Goal: Task Accomplishment & Management: Manage account settings

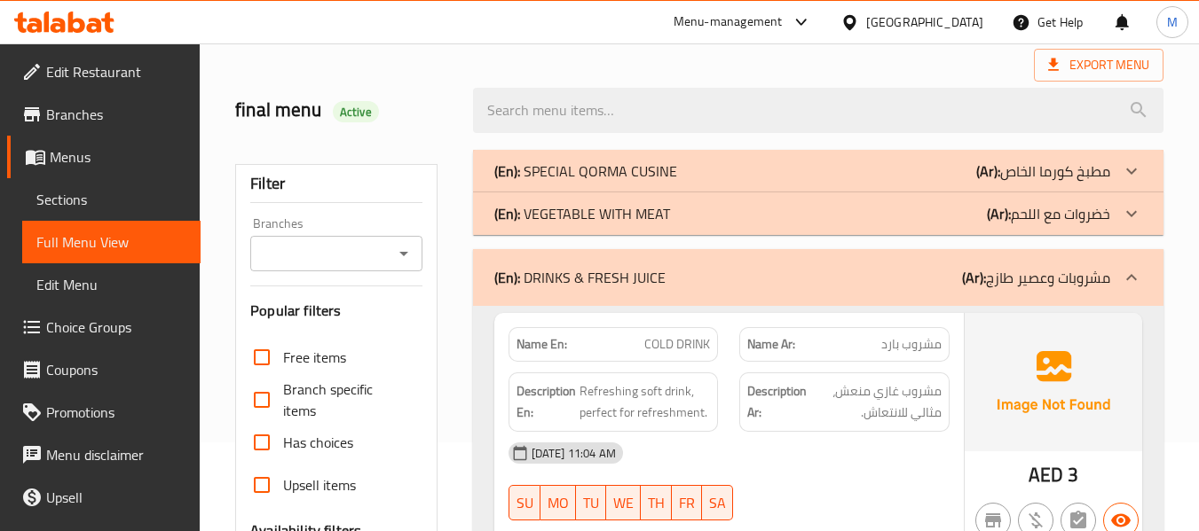
scroll to position [177, 0]
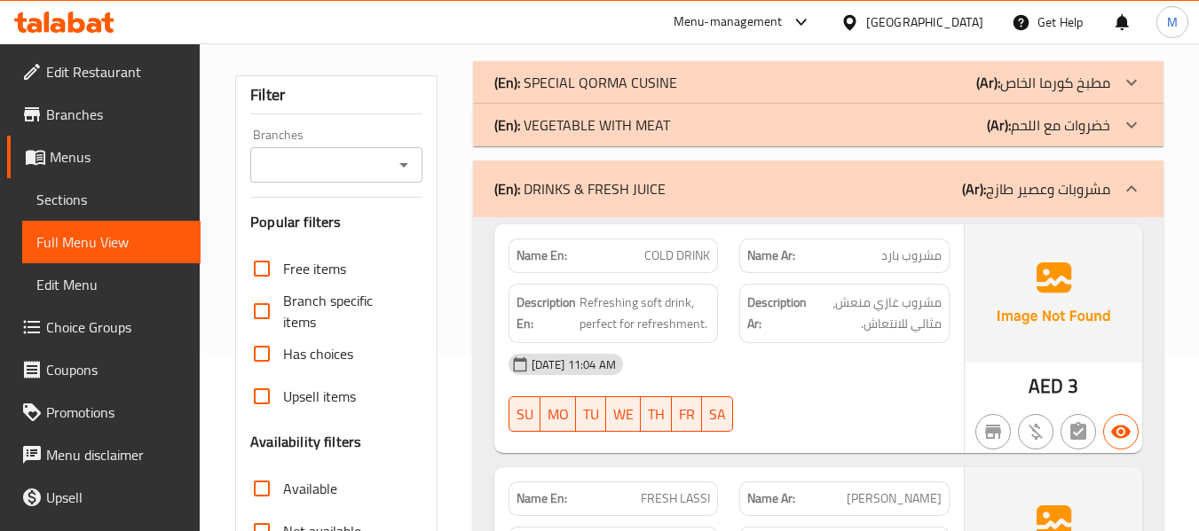
click at [562, 304] on strong "Description En:" at bounding box center [545, 313] width 59 height 43
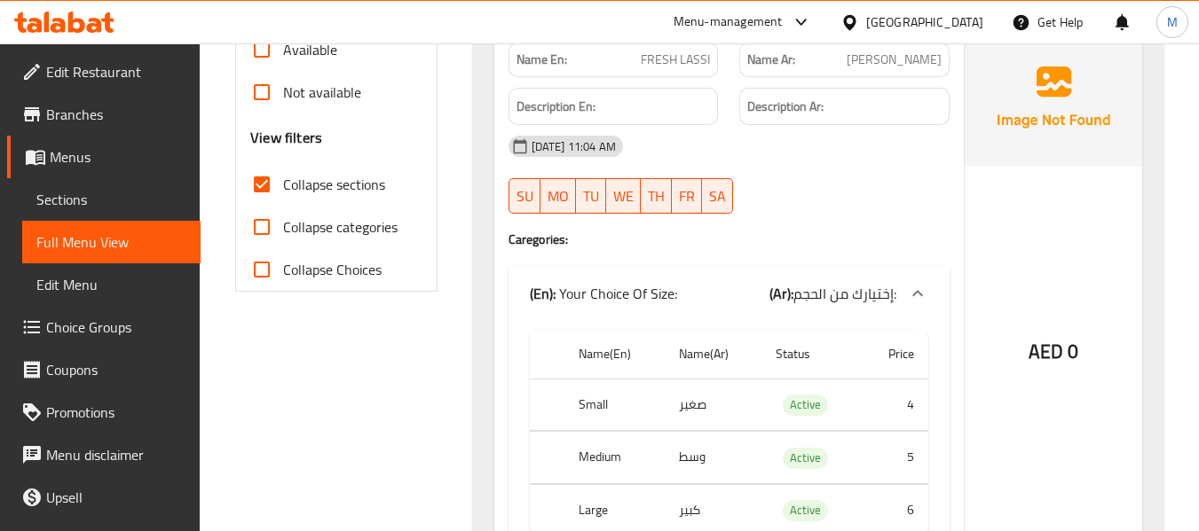
scroll to position [621, 0]
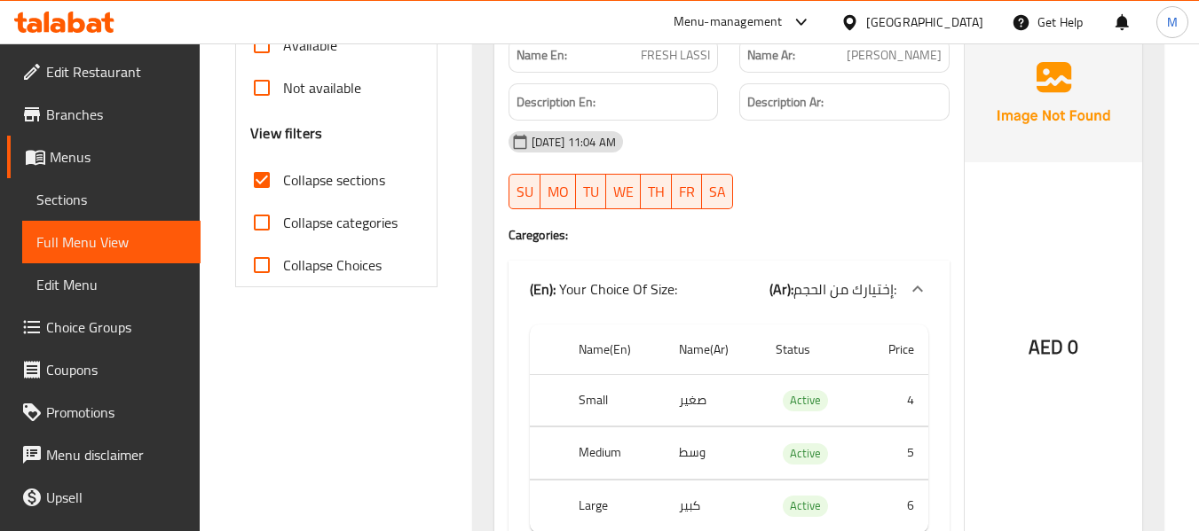
click at [798, 205] on div at bounding box center [844, 209] width 232 height 21
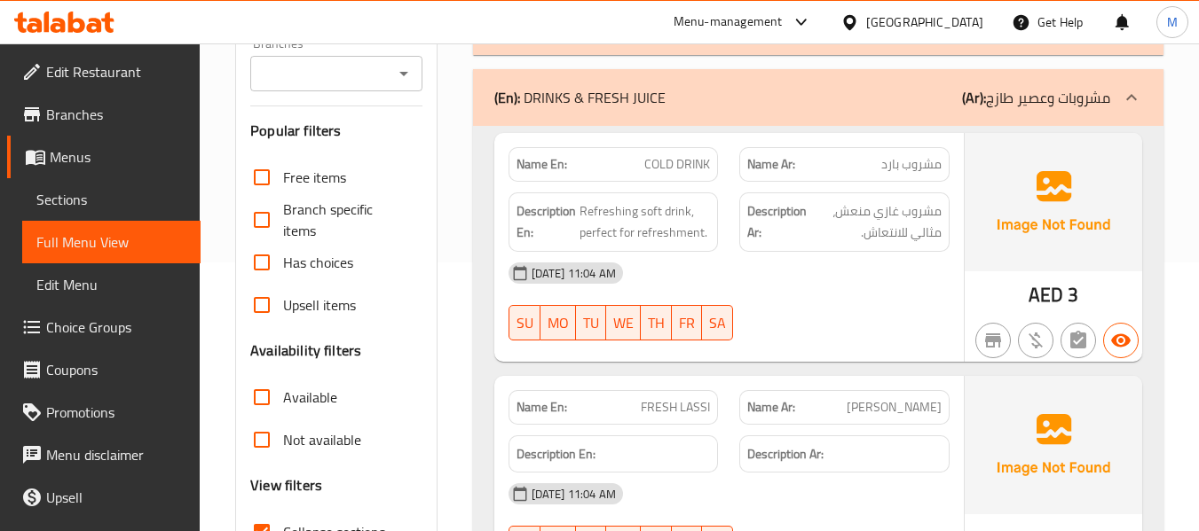
scroll to position [266, 0]
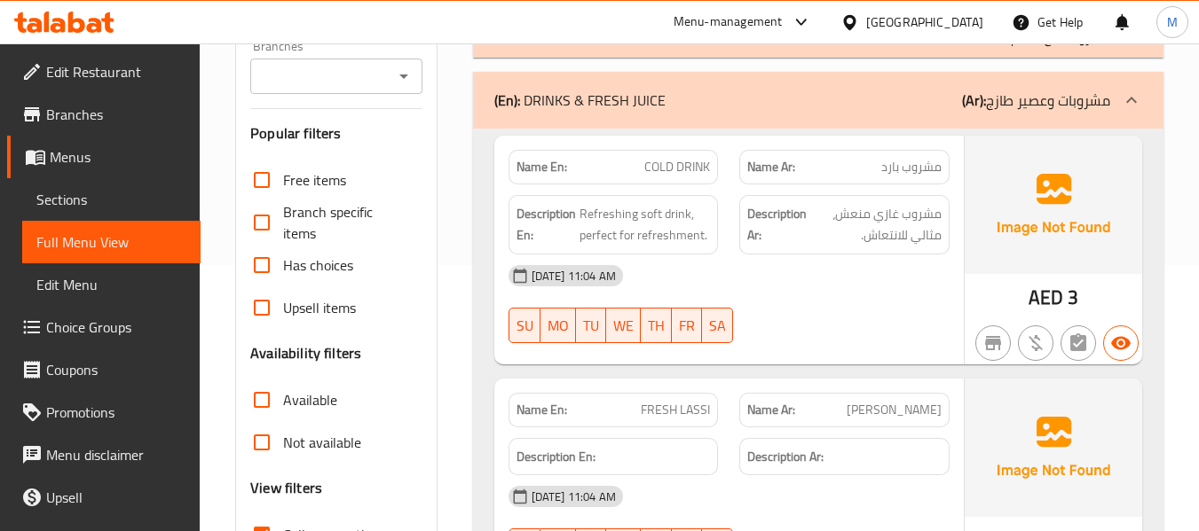
click at [873, 495] on div "[DATE] 11:04 AM" at bounding box center [729, 497] width 462 height 43
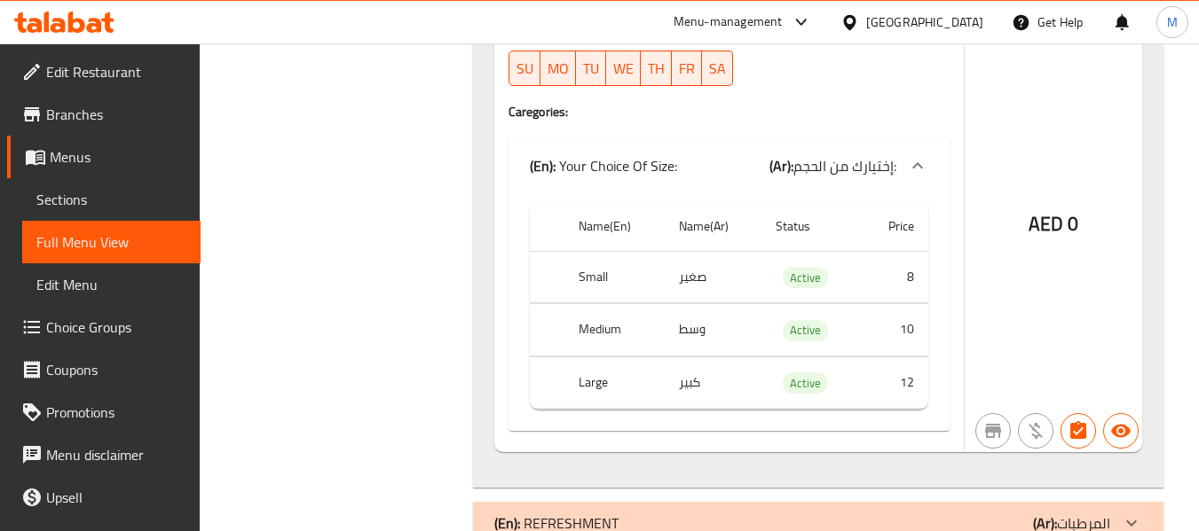
scroll to position [4968, 0]
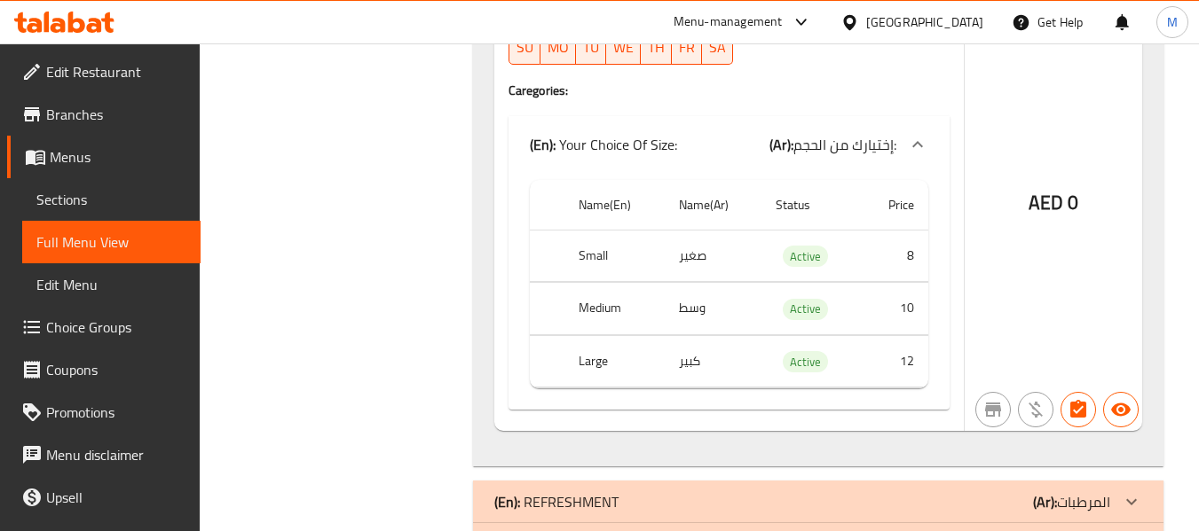
click at [940, 78] on div "Name En: RABRI MILK Name Ar: حليب رابري Description En: Description Ar: 15-09-2…" at bounding box center [728, 155] width 469 height 552
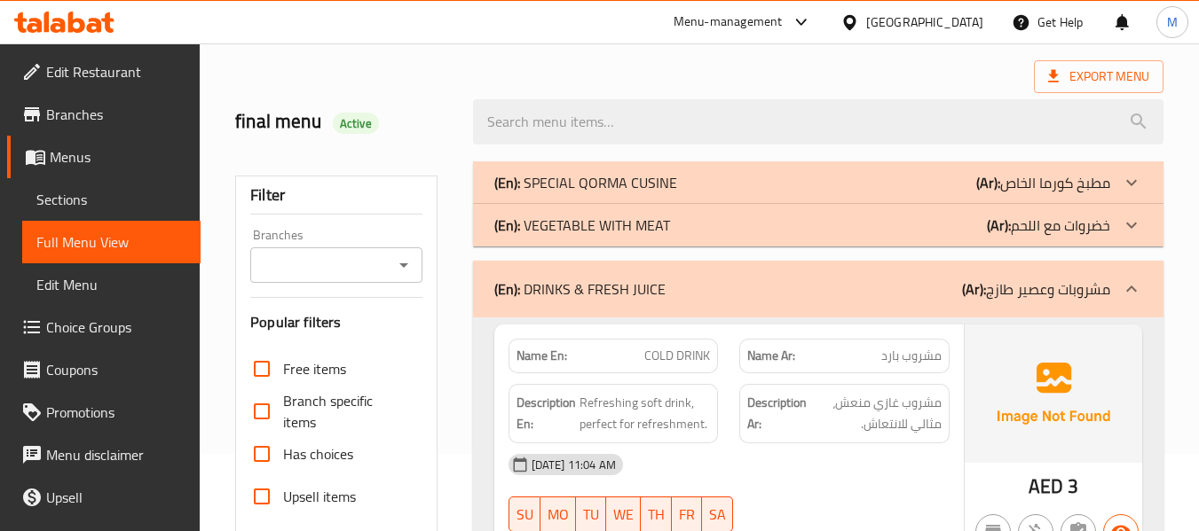
scroll to position [177, 0]
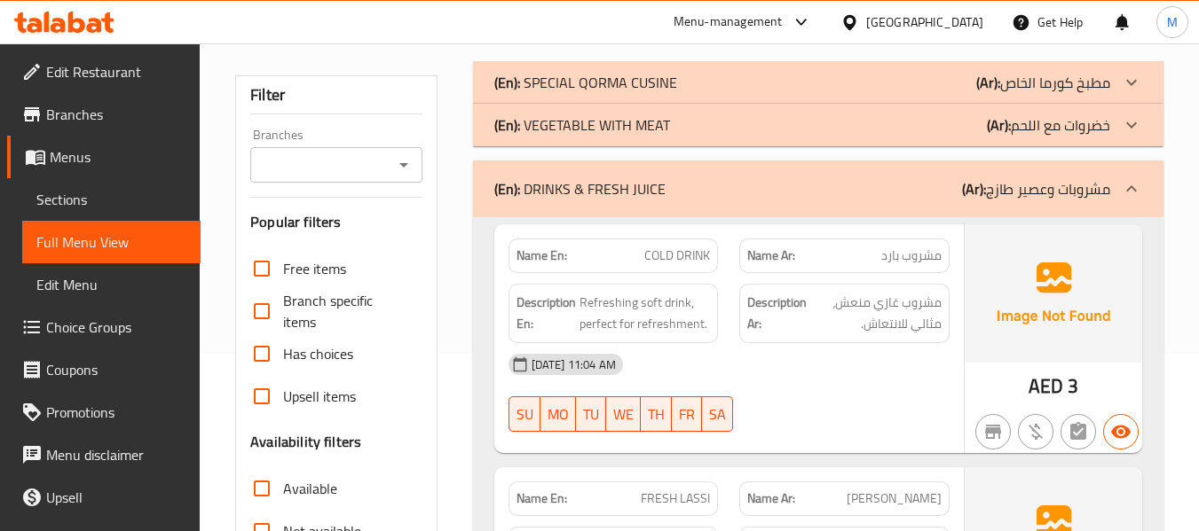
click at [674, 251] on span "COLD DRINK" at bounding box center [677, 256] width 66 height 19
copy span "COLD DRINK"
click at [770, 389] on div "15-09-2025 11:04 AM SU MO TU WE TH FR SA" at bounding box center [729, 392] width 462 height 99
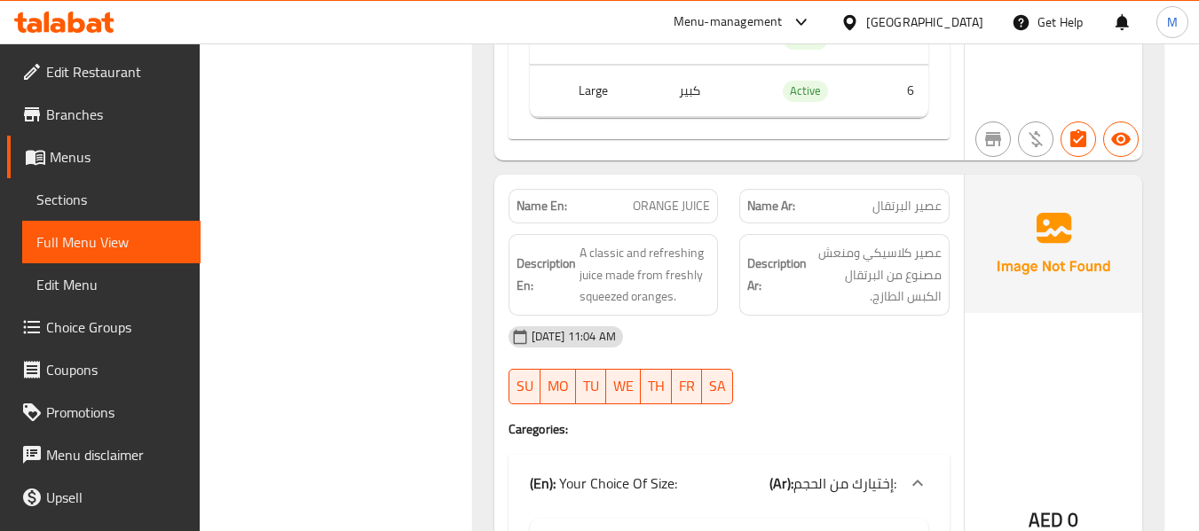
scroll to position [1065, 0]
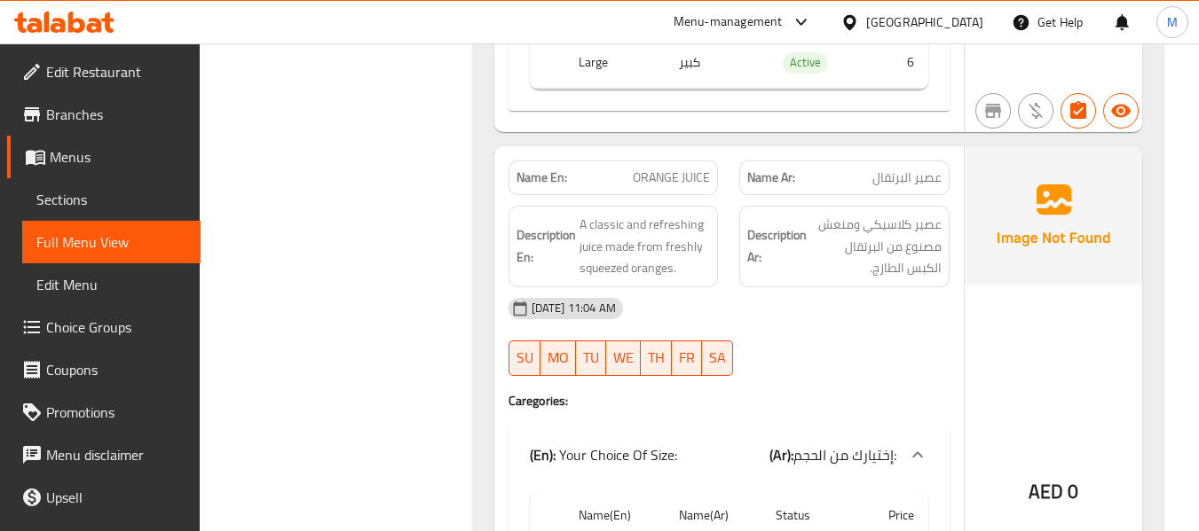
click at [767, 318] on div "[DATE] 11:04 AM" at bounding box center [729, 308] width 462 height 43
click at [783, 317] on div "[DATE] 11:04 AM" at bounding box center [729, 308] width 462 height 43
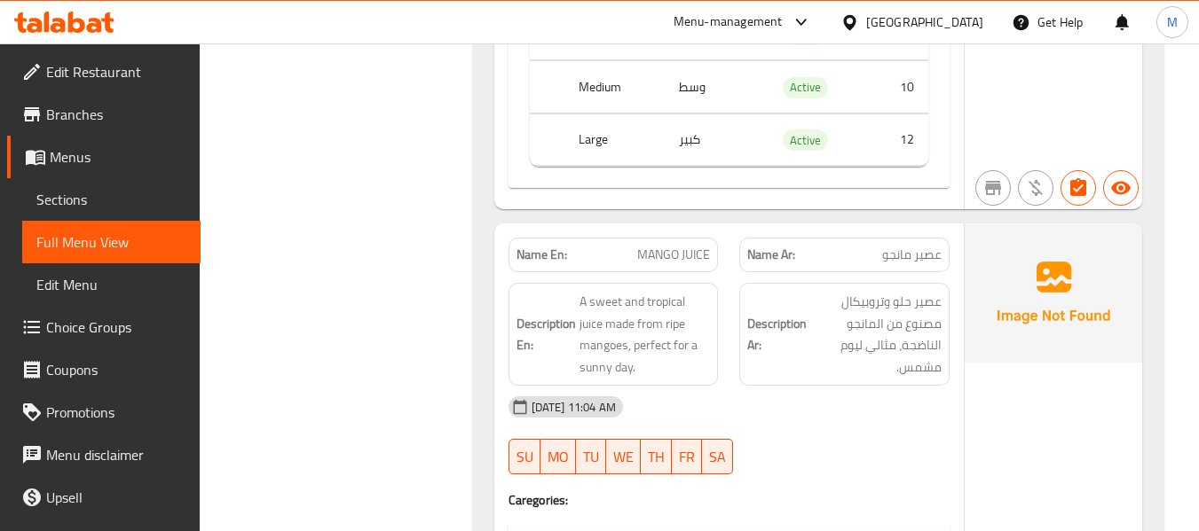
scroll to position [1686, 0]
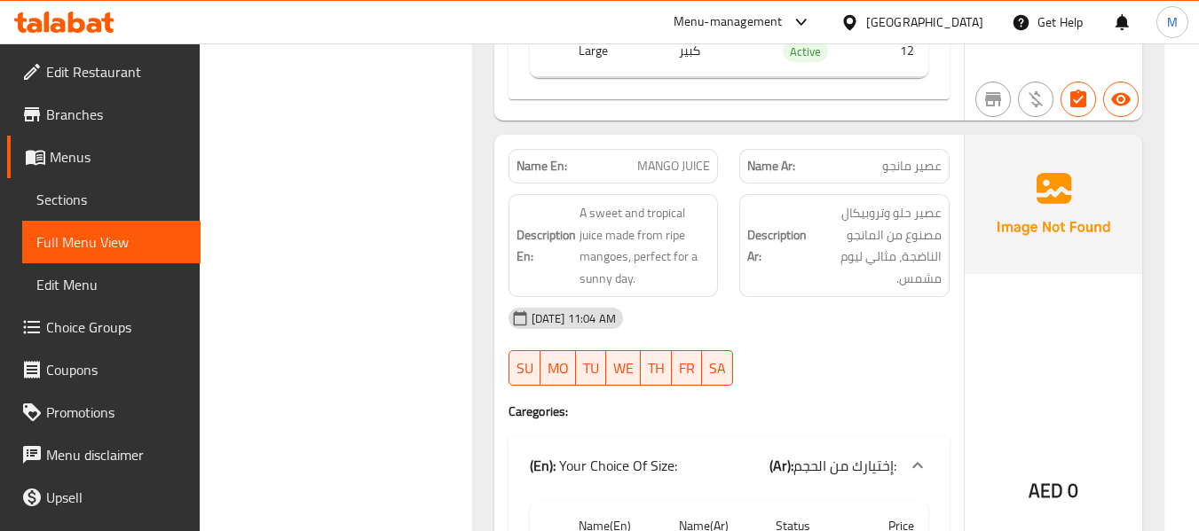
click at [799, 334] on div "[DATE] 11:04 AM" at bounding box center [729, 318] width 462 height 43
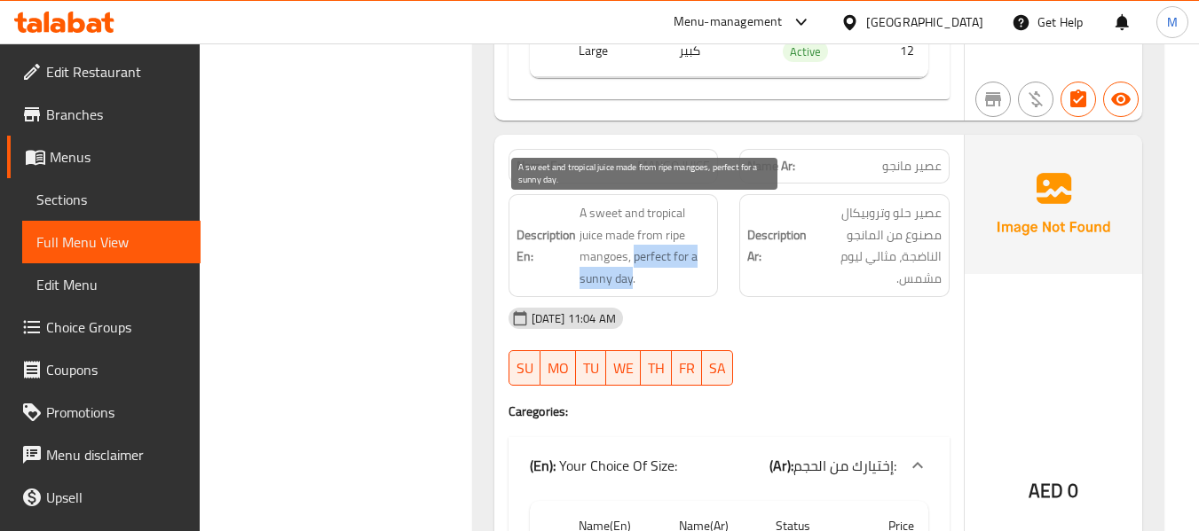
drag, startPoint x: 635, startPoint y: 253, endPoint x: 631, endPoint y: 284, distance: 31.4
click at [631, 284] on span "A sweet and tropical juice made from ripe mangoes, perfect for a sunny day." at bounding box center [644, 245] width 131 height 87
copy span "perfect for a sunny day"
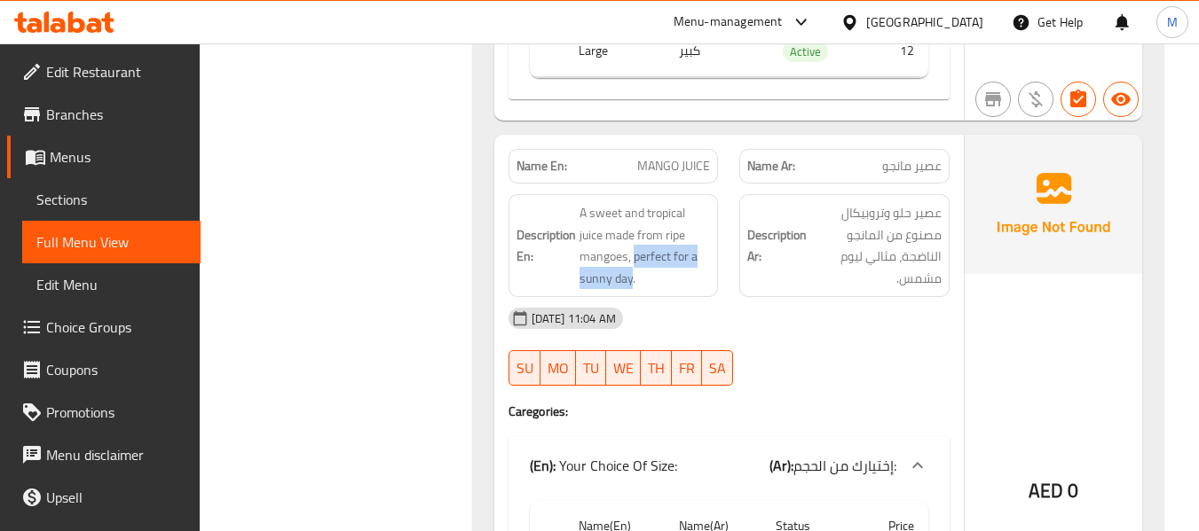
click at [718, 319] on div "[DATE] 11:04 AM" at bounding box center [729, 318] width 462 height 43
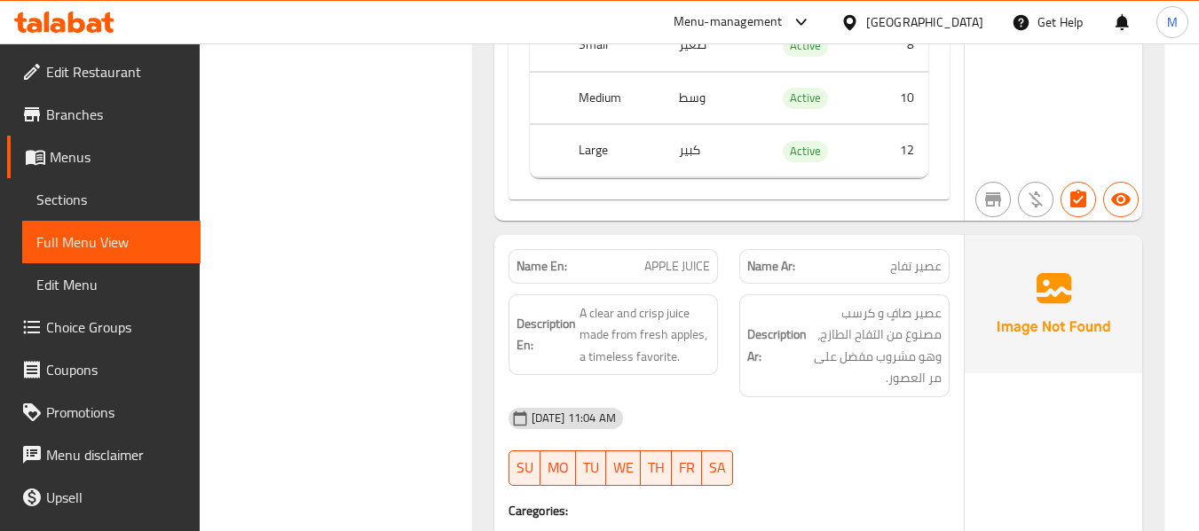
scroll to position [3460, 0]
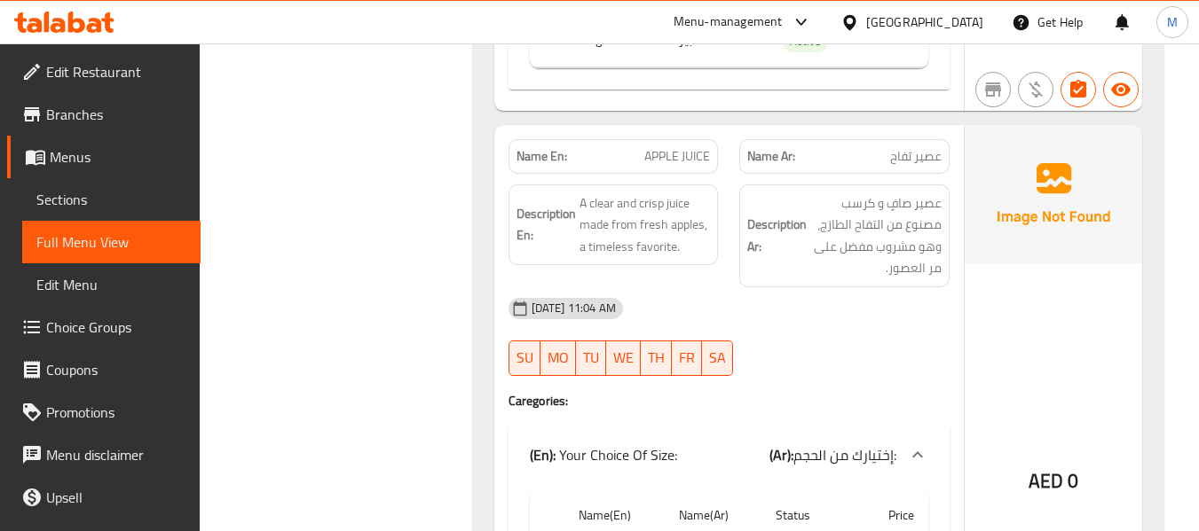
click at [734, 290] on div "[DATE] 11:04 AM" at bounding box center [729, 308] width 462 height 43
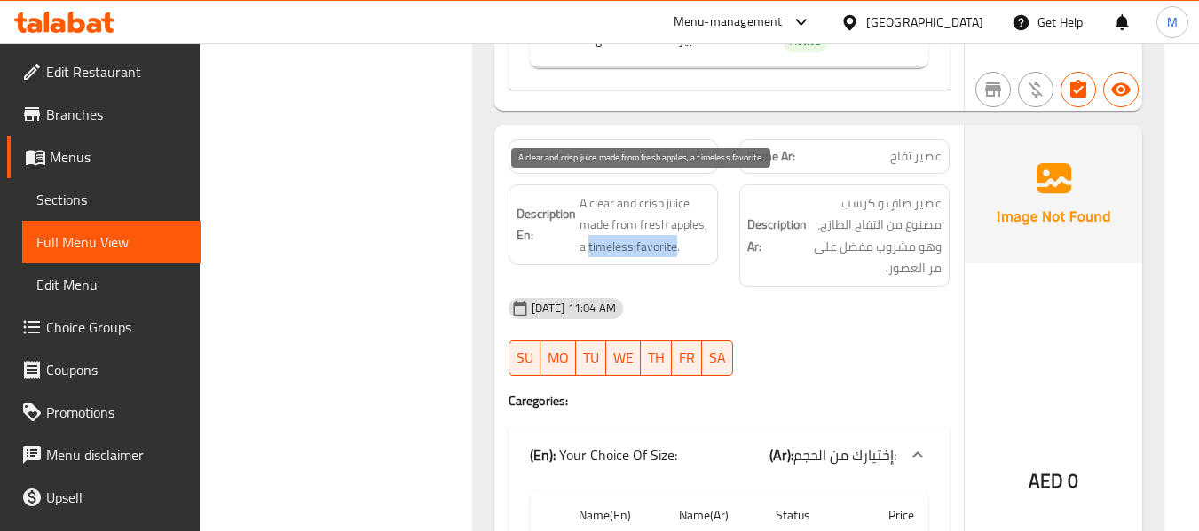
drag, startPoint x: 588, startPoint y: 246, endPoint x: 675, endPoint y: 251, distance: 87.1
click at [675, 251] on span "A clear and crisp juice made from fresh apples, a timeless favorite." at bounding box center [644, 226] width 131 height 66
copy span "timeless favorite"
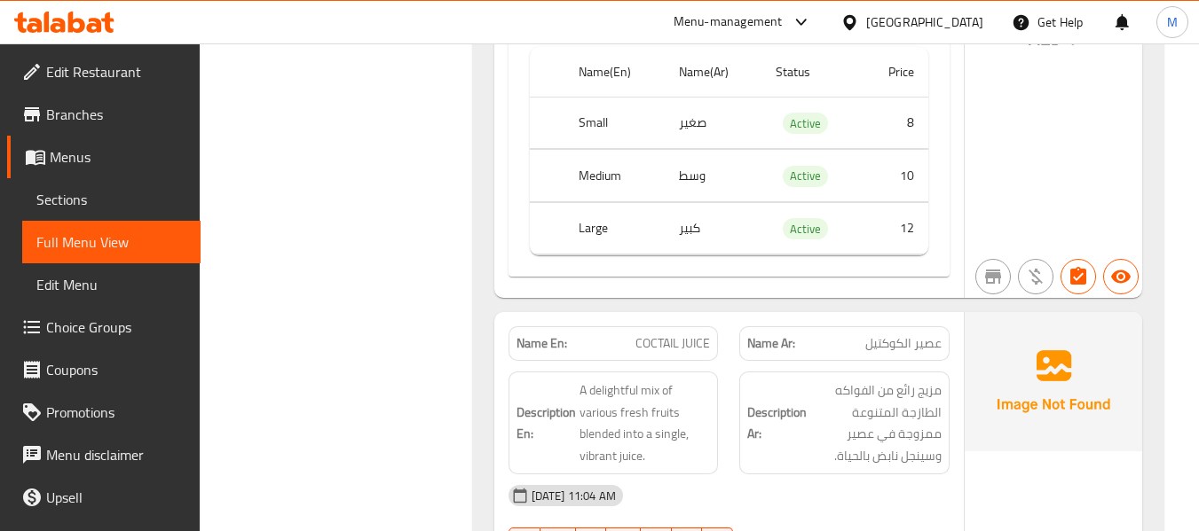
scroll to position [3992, 0]
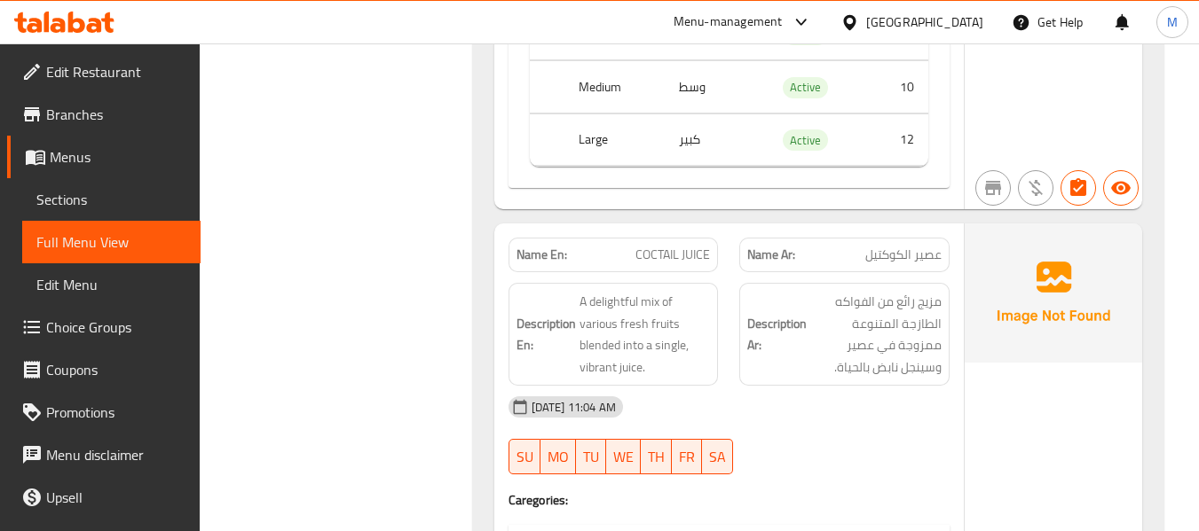
click at [739, 422] on div "[DATE] 11:04 AM" at bounding box center [729, 407] width 462 height 43
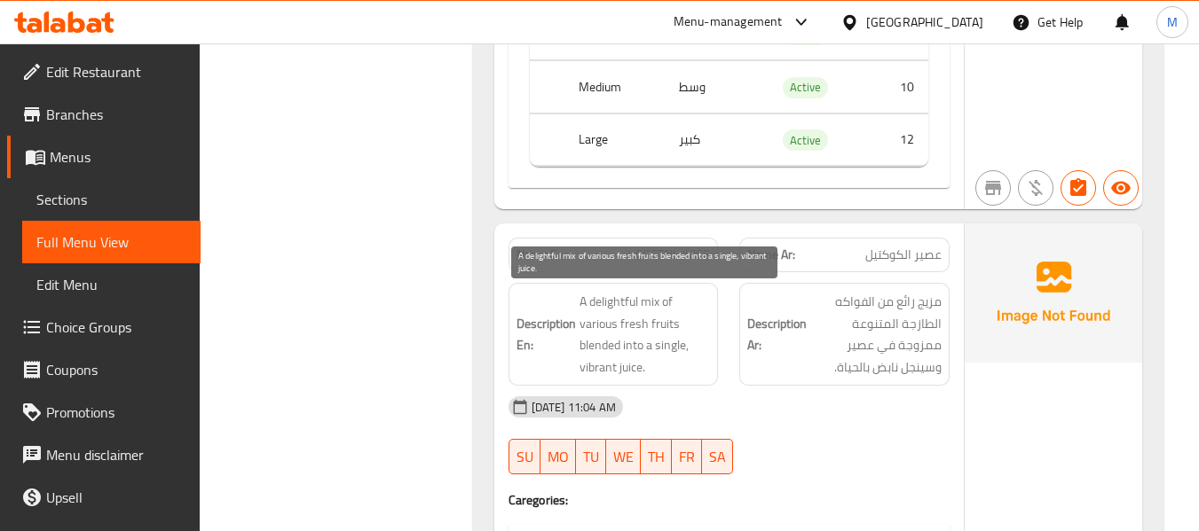
click at [597, 304] on span "A delightful mix of various fresh fruits blended into a single, vibrant juice." at bounding box center [644, 334] width 131 height 87
copy span "delightful"
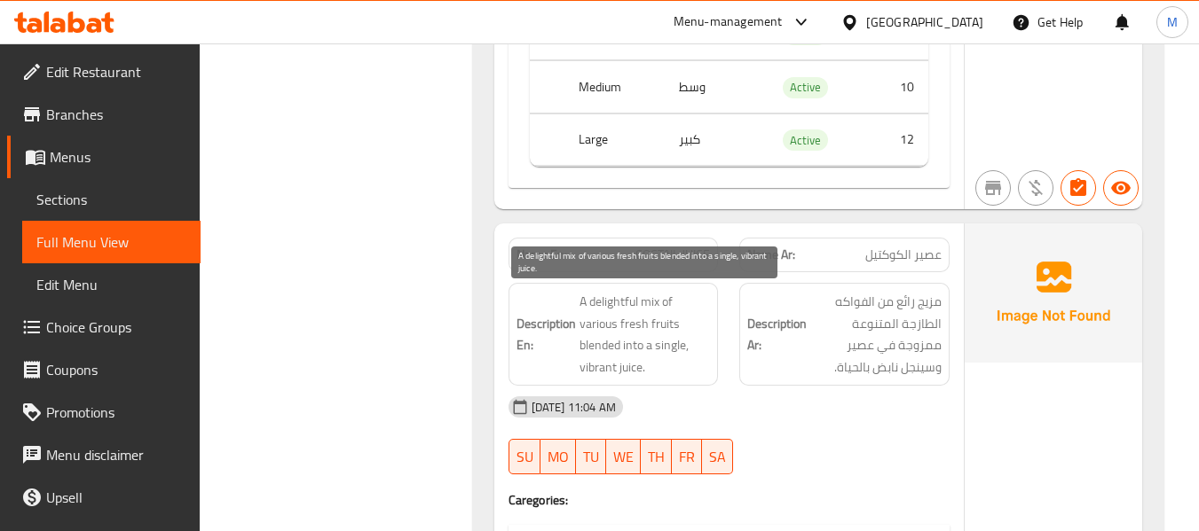
click at [588, 364] on span "A delightful mix of various fresh fruits blended into a single, vibrant juice." at bounding box center [644, 334] width 131 height 87
copy span "vibrant"
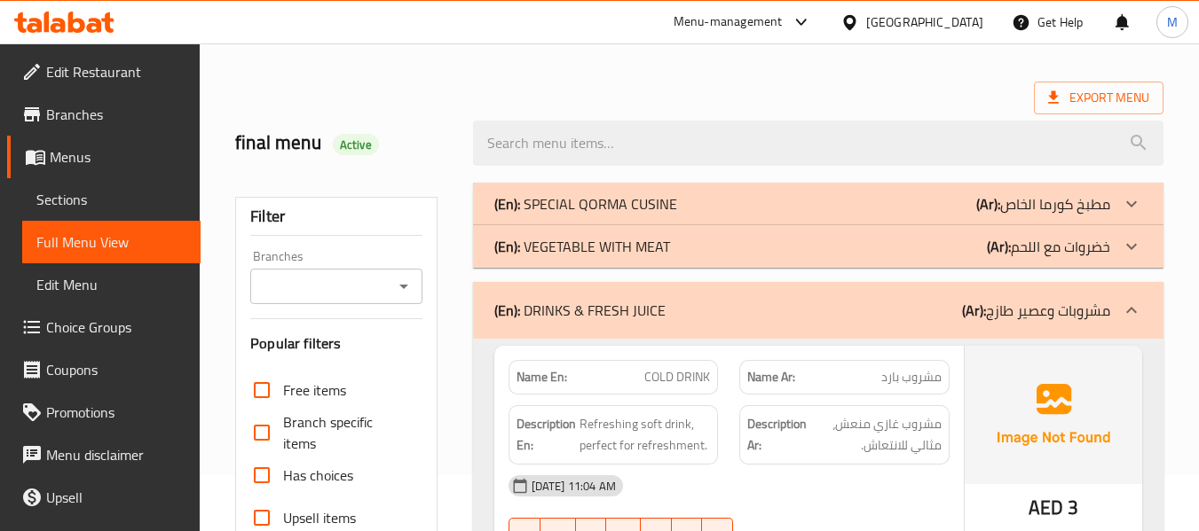
scroll to position [177, 0]
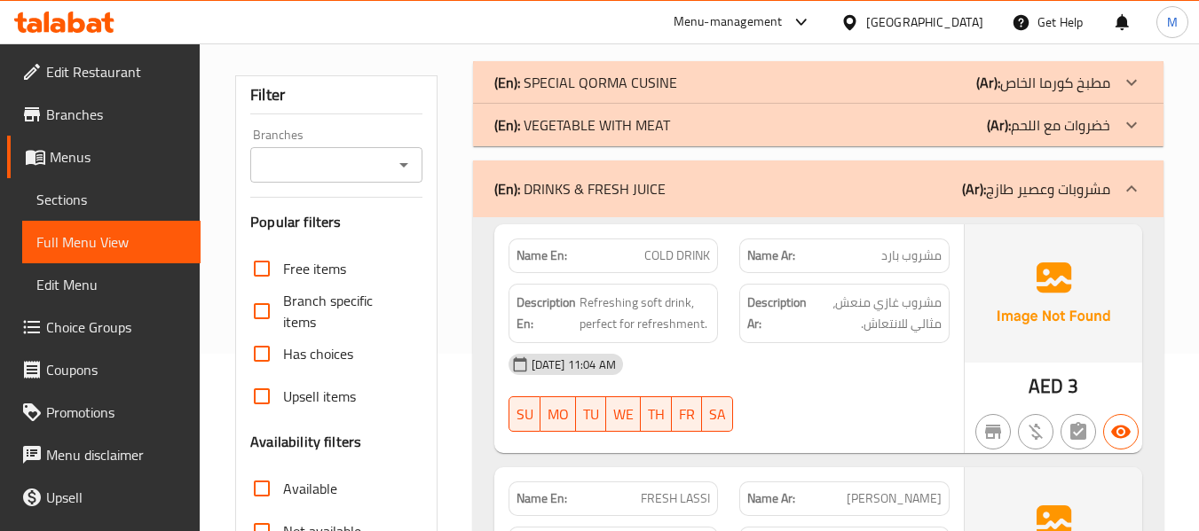
click at [588, 178] on p "(En): DRINKS & FRESH JUICE" at bounding box center [579, 188] width 171 height 21
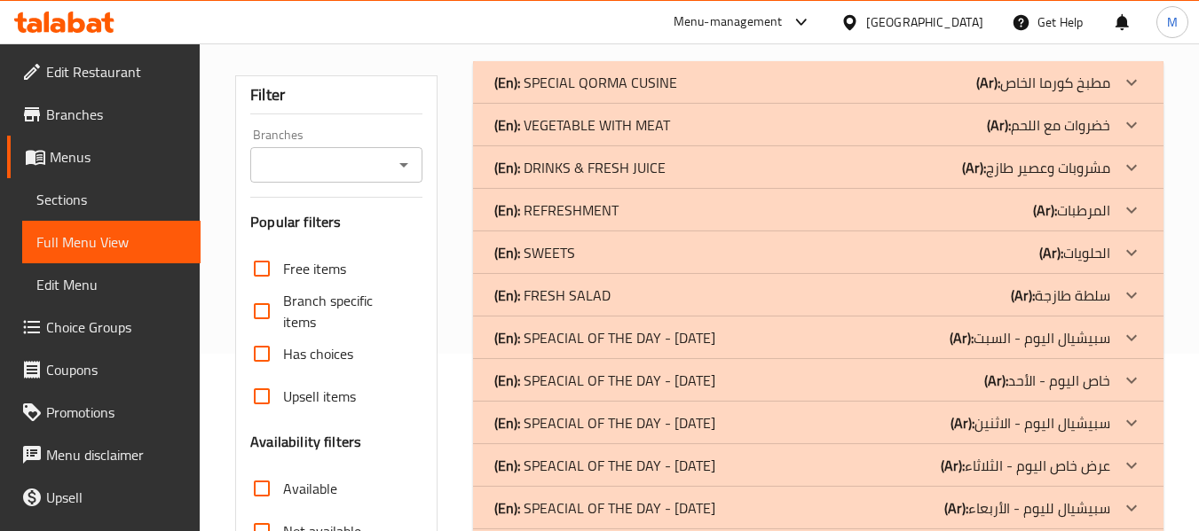
click at [573, 212] on p "(En): REFRESHMENT" at bounding box center [556, 210] width 124 height 21
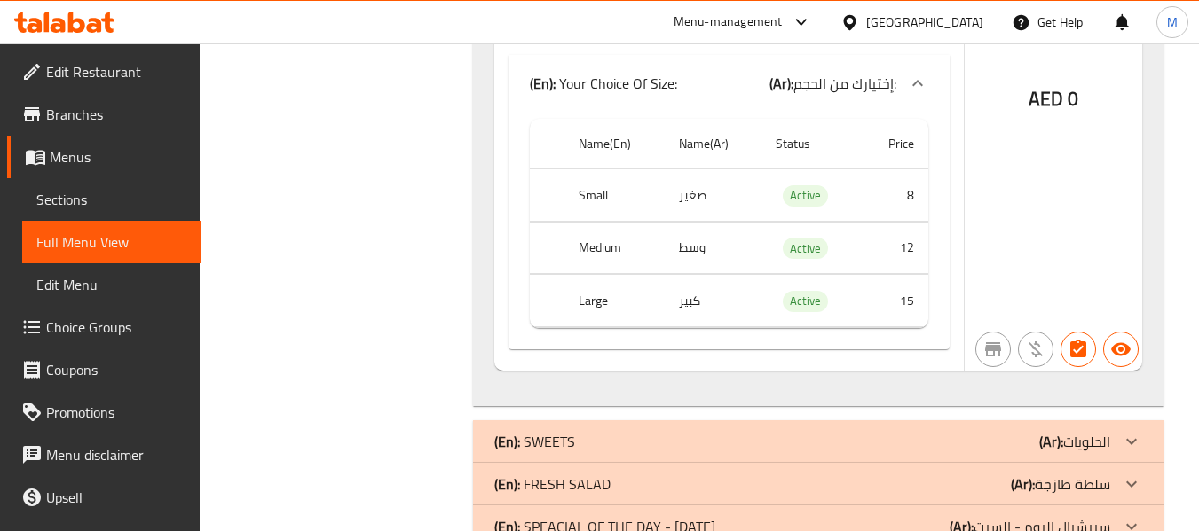
scroll to position [4525, 0]
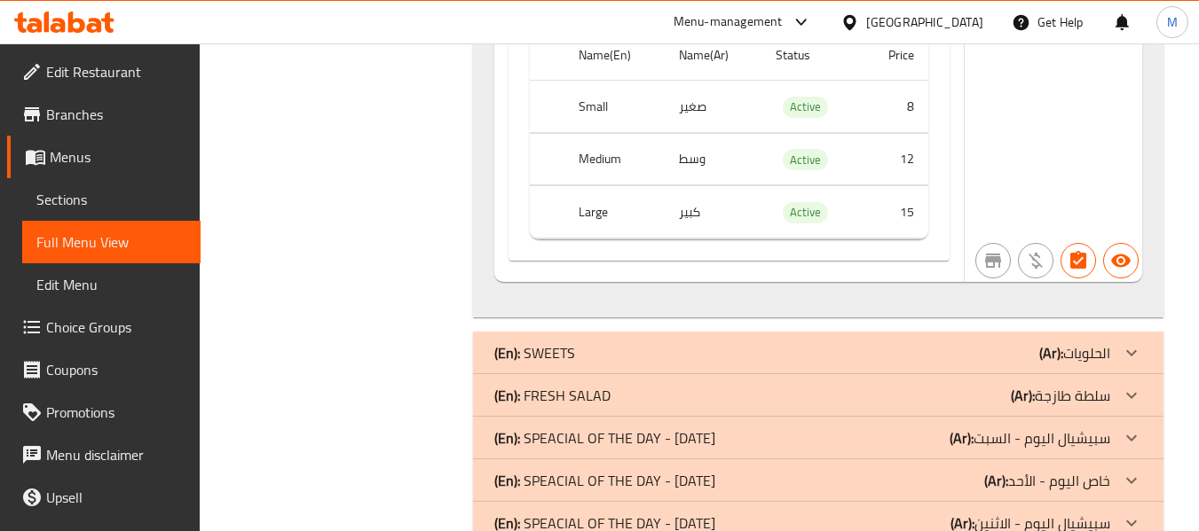
click at [712, 359] on div "(En): SWEETS (Ar): الحلويات" at bounding box center [802, 352] width 616 height 21
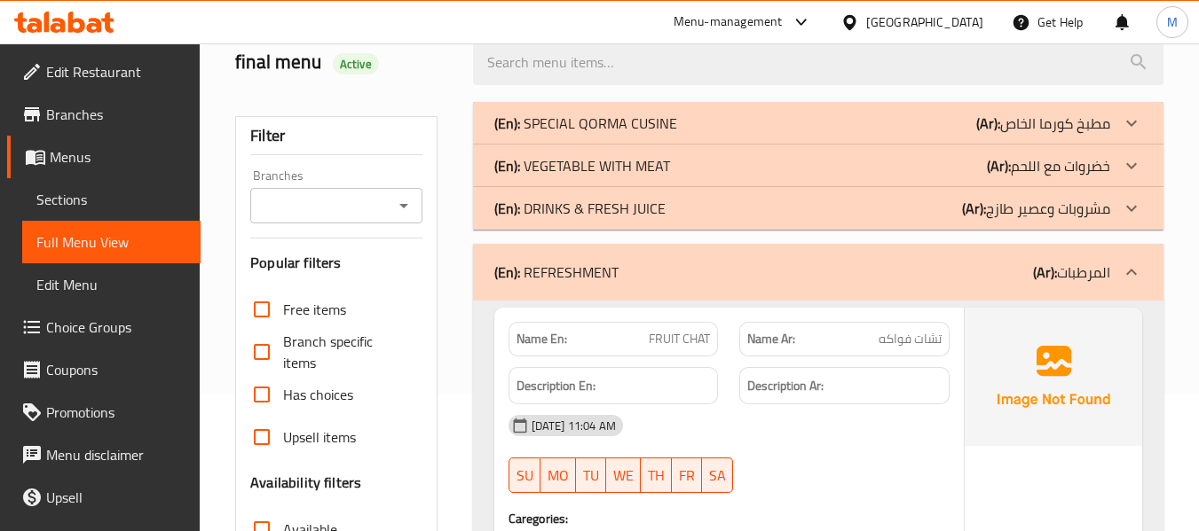
scroll to position [355, 0]
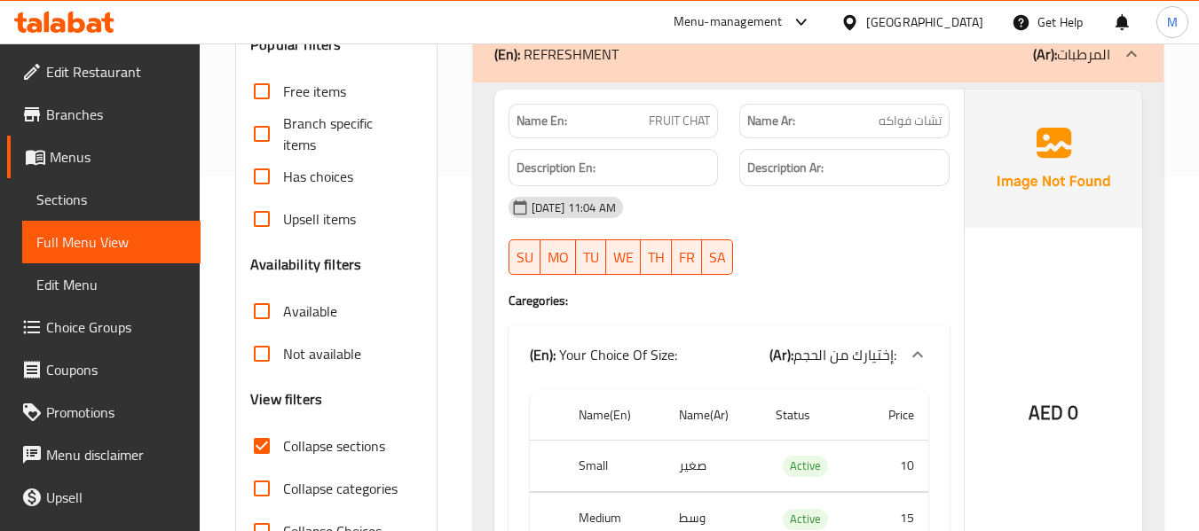
click at [814, 217] on div "[DATE] 11:04 AM" at bounding box center [729, 207] width 462 height 43
click at [676, 127] on span "FRUIT CHAT" at bounding box center [679, 121] width 61 height 19
copy span "FRUIT CHAT"
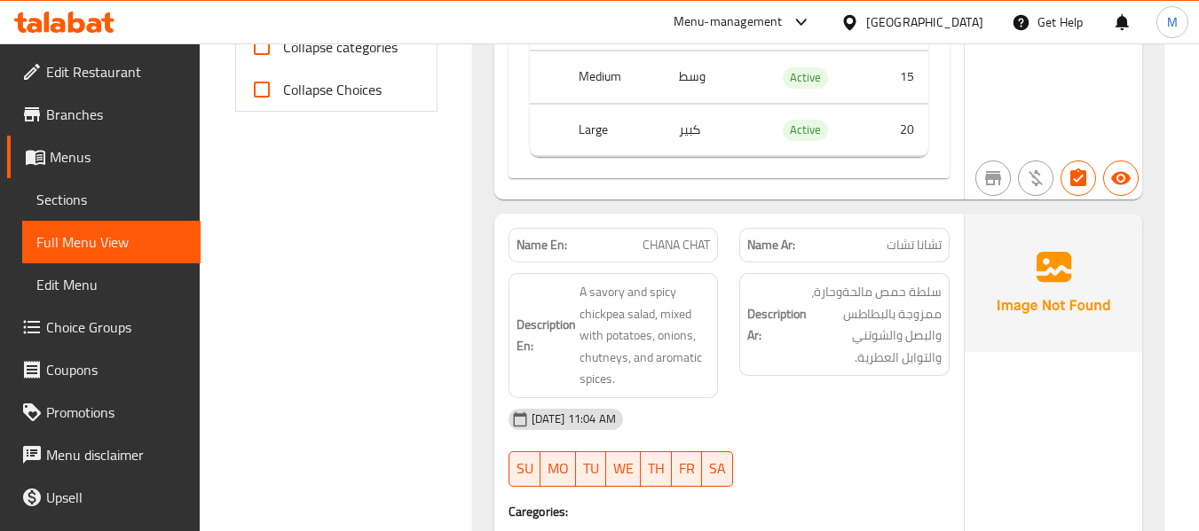
scroll to position [798, 0]
click at [708, 391] on div "Description En: A savory and spicy chickpea salad, mixed with potatoes, onions,…" at bounding box center [613, 333] width 210 height 125
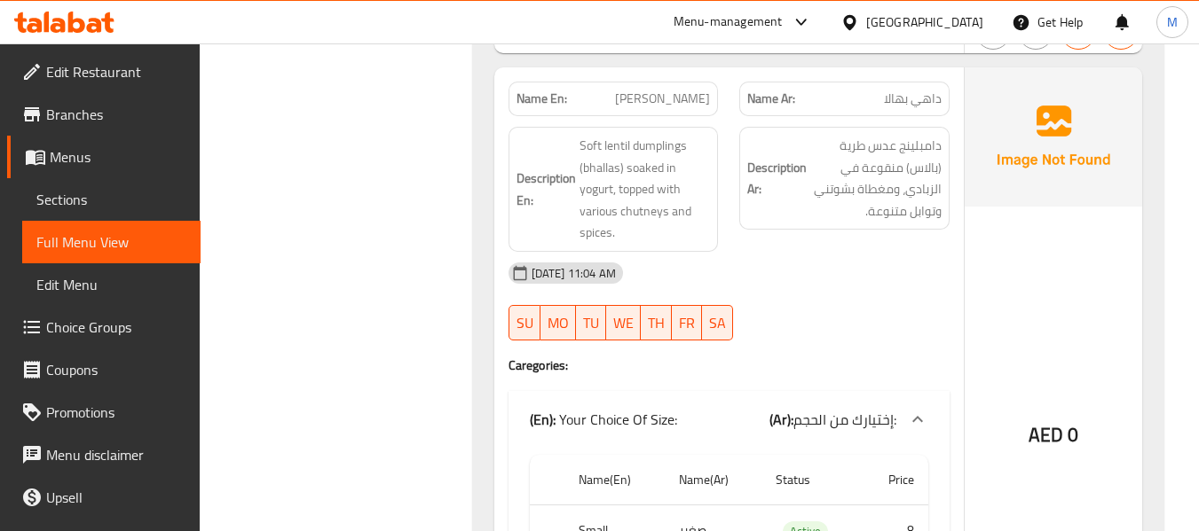
scroll to position [1597, 0]
click at [789, 293] on div "[DATE] 11:04 AM" at bounding box center [729, 272] width 462 height 43
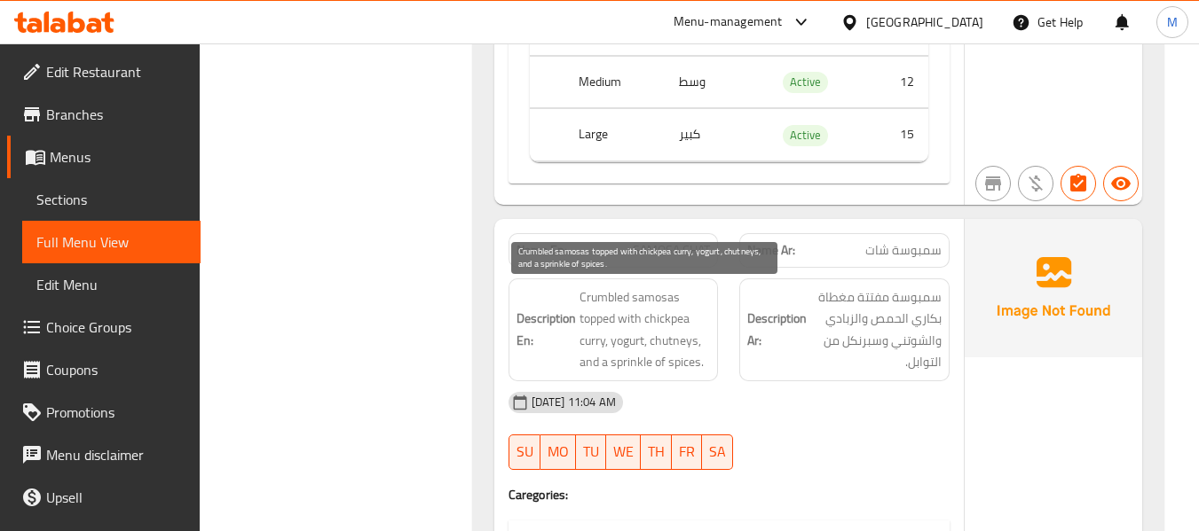
scroll to position [2129, 0]
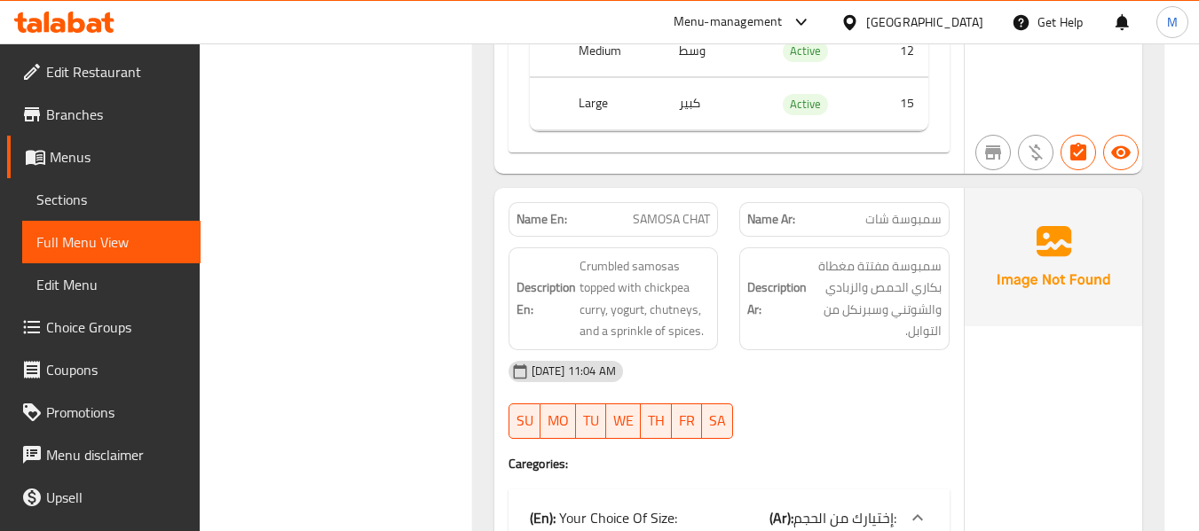
click at [798, 389] on div "[DATE] 11:04 AM" at bounding box center [729, 371] width 462 height 43
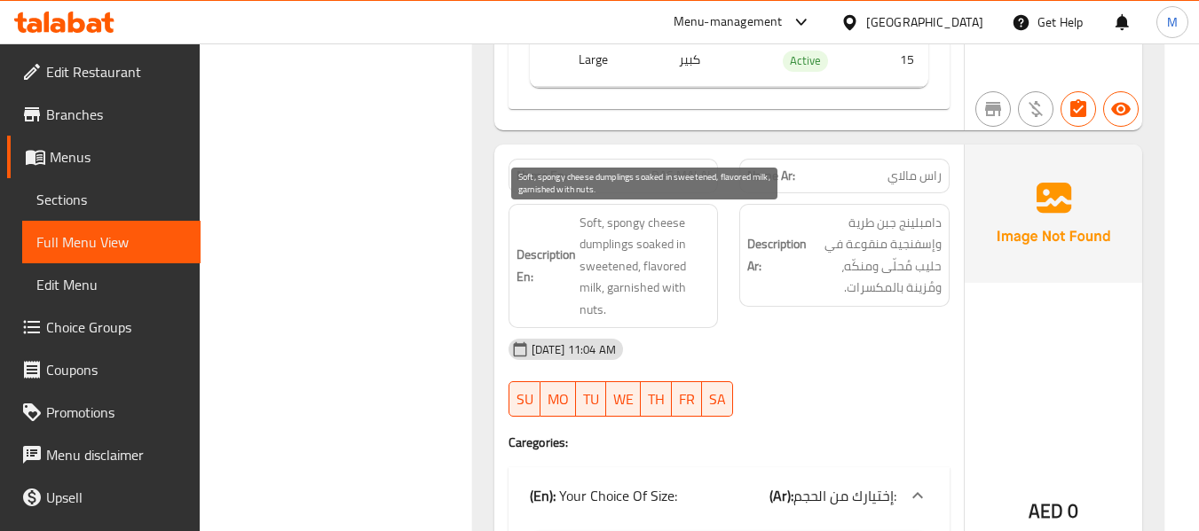
scroll to position [3371, 0]
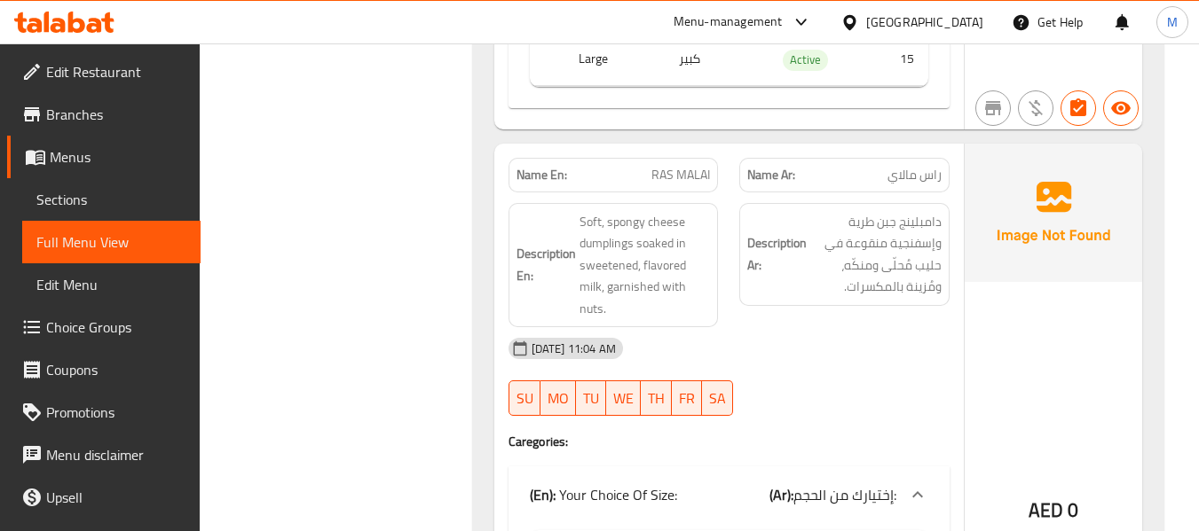
click at [682, 350] on div "[DATE] 11:04 AM" at bounding box center [729, 348] width 462 height 43
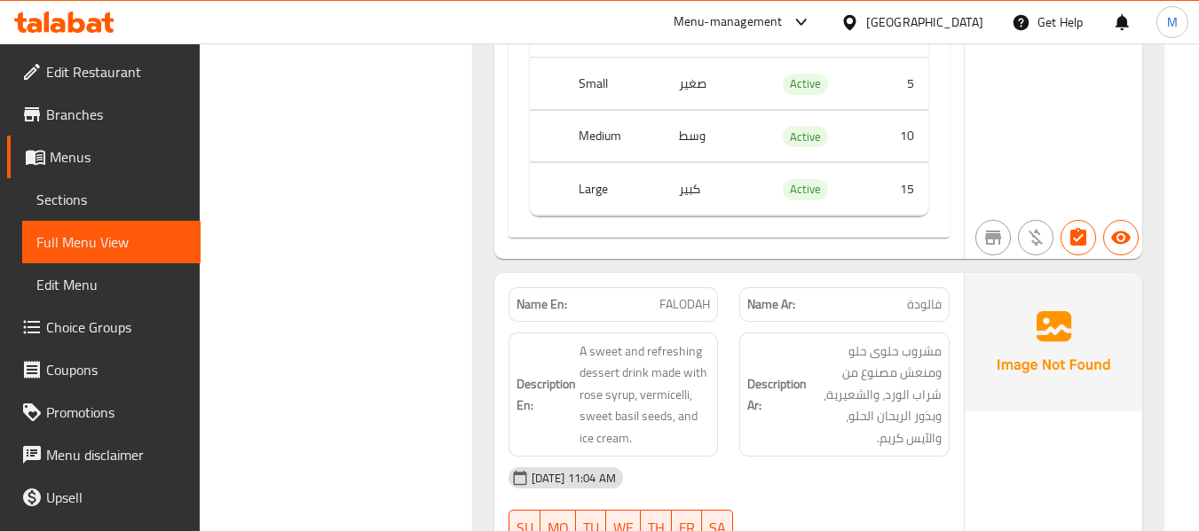
scroll to position [3992, 0]
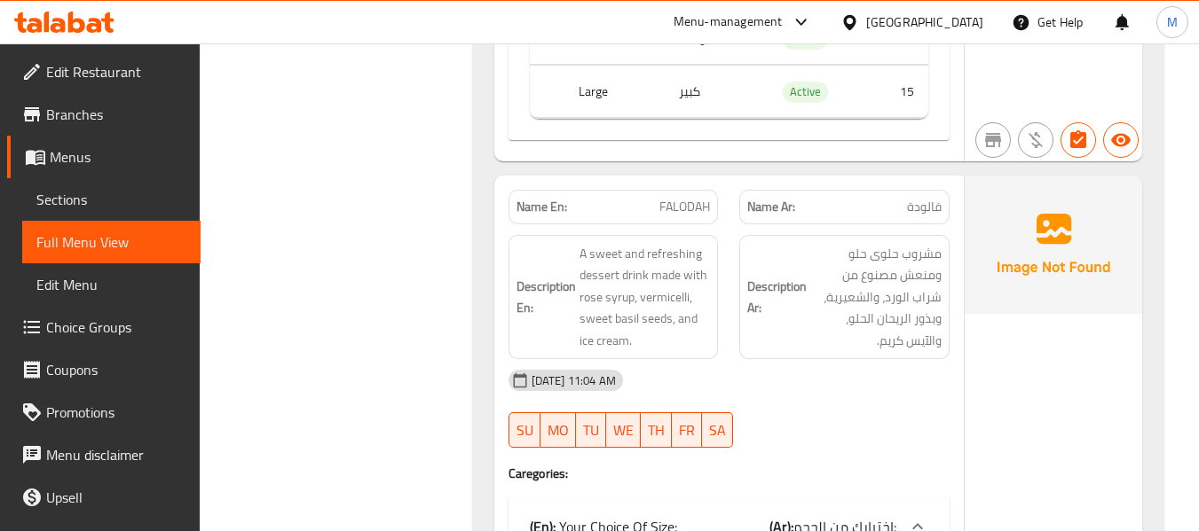
click at [755, 391] on div "[DATE] 11:04 AM" at bounding box center [729, 380] width 462 height 43
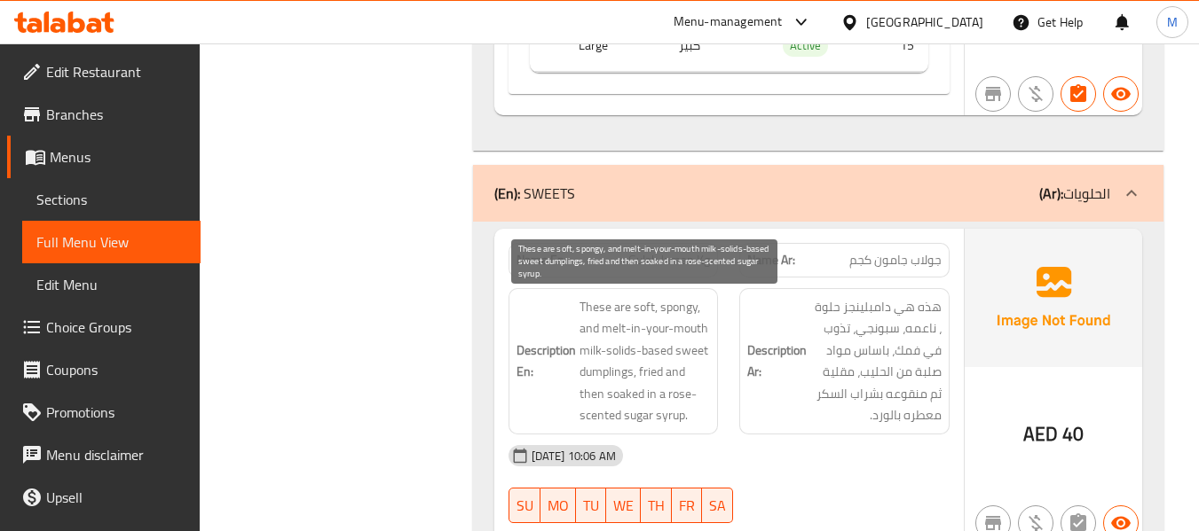
scroll to position [4702, 0]
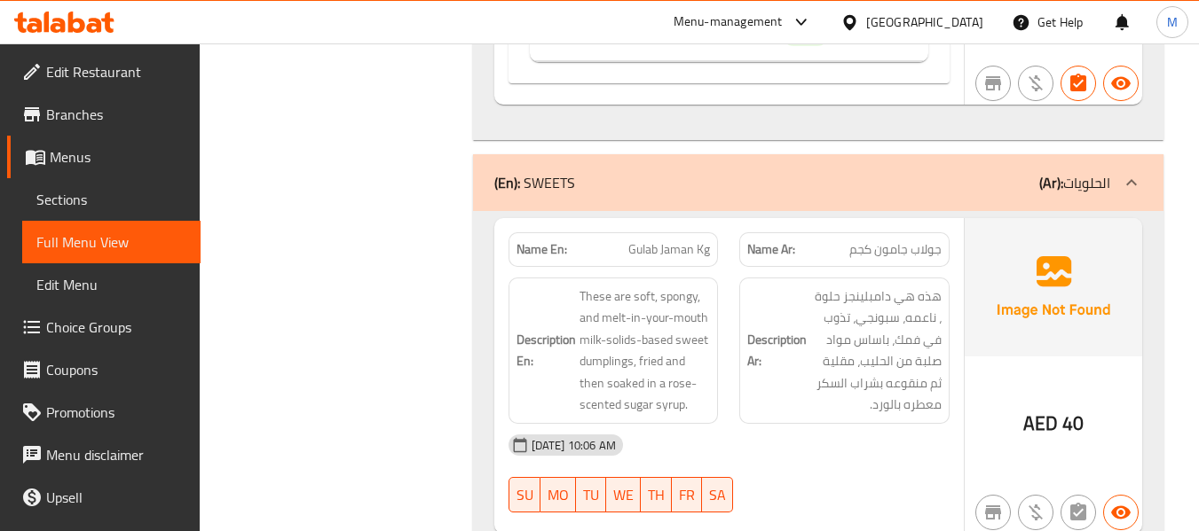
click at [734, 428] on div "15-09-2025 10:06 AM" at bounding box center [729, 445] width 462 height 43
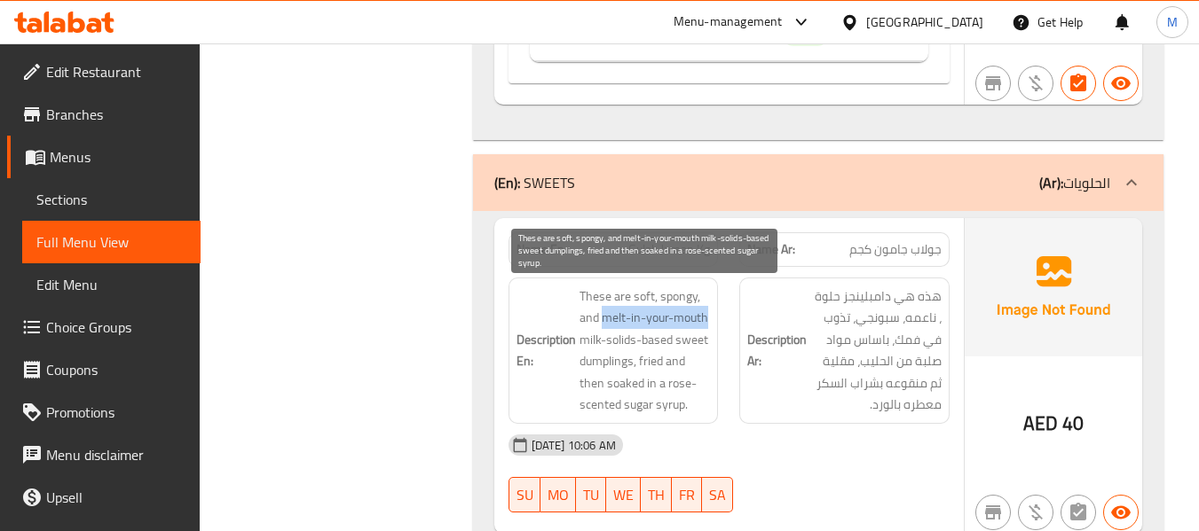
drag, startPoint x: 604, startPoint y: 319, endPoint x: 707, endPoint y: 317, distance: 102.9
click at [707, 317] on span "These are soft, spongy, and melt-in-your-mouth milk-solids-based sweet dumpling…" at bounding box center [644, 351] width 131 height 130
copy span "melt-in-your-mouth"
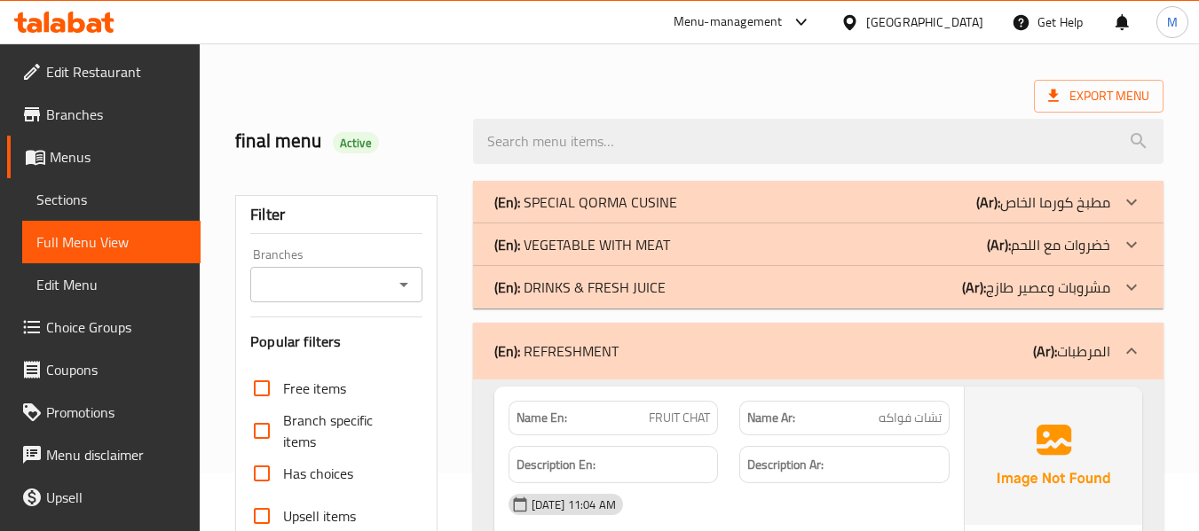
scroll to position [89, 0]
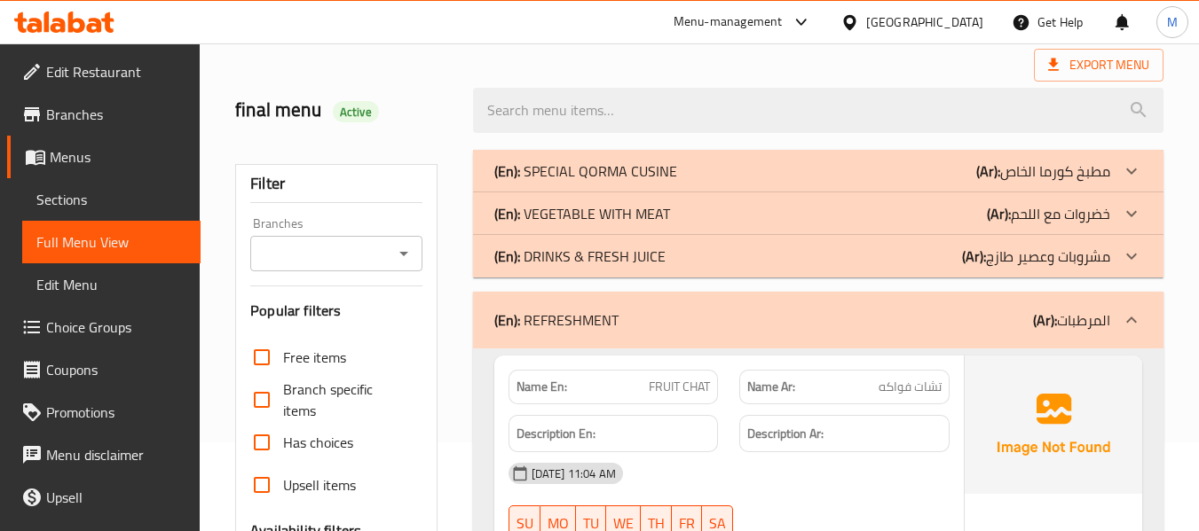
click at [590, 313] on p "(En): REFRESHMENT" at bounding box center [556, 320] width 124 height 21
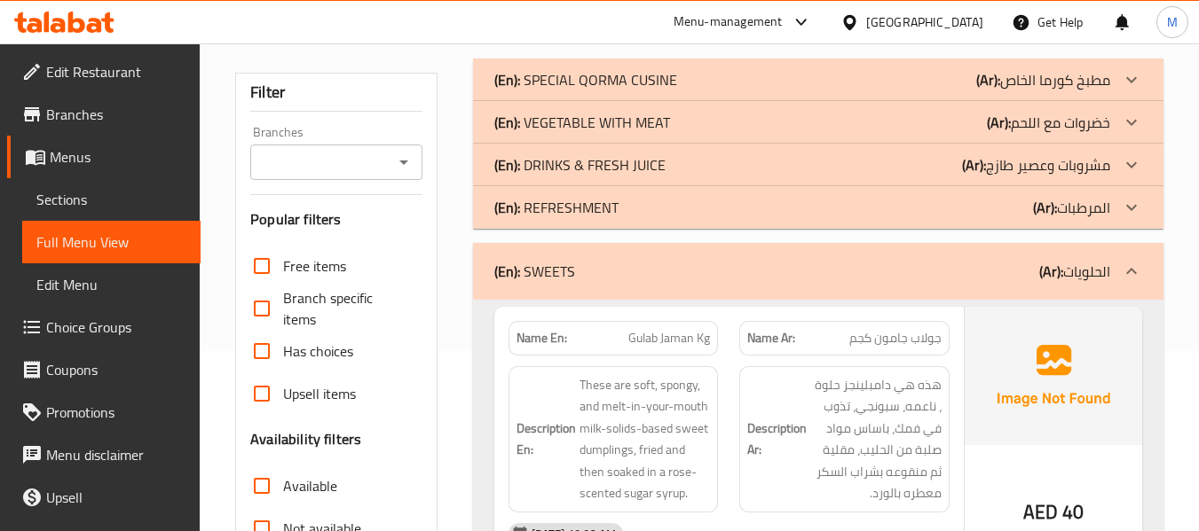
scroll to position [266, 0]
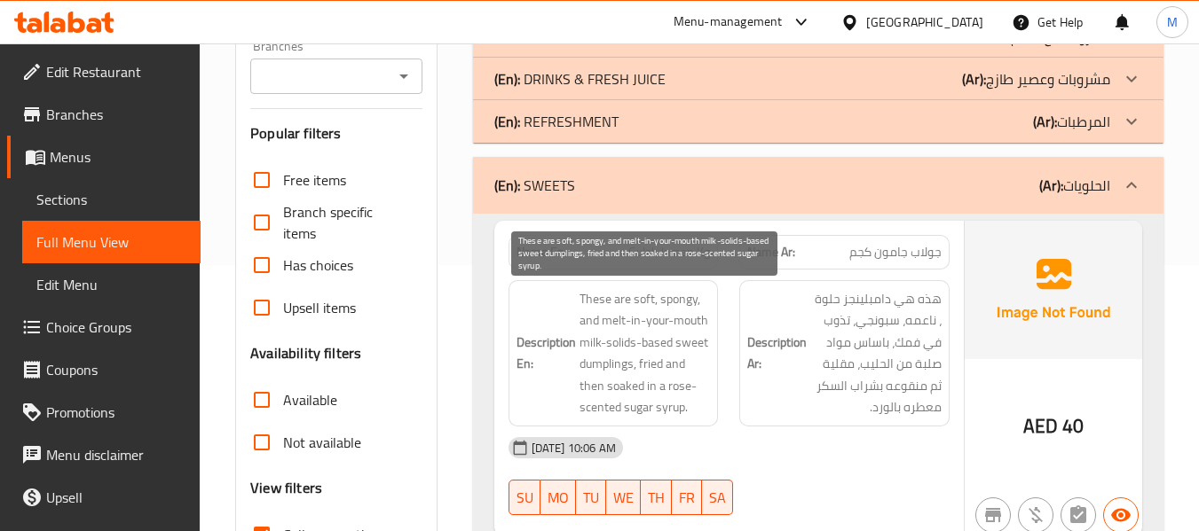
click at [618, 324] on span "These are soft, spongy, and melt-in-your-mouth milk-solids-based sweet dumpling…" at bounding box center [644, 353] width 131 height 130
drag, startPoint x: 602, startPoint y: 321, endPoint x: 708, endPoint y: 315, distance: 105.8
click at [708, 315] on span "These are soft, spongy, and melt-in-your-mouth milk-solids-based sweet dumpling…" at bounding box center [644, 353] width 131 height 130
copy span "melt-in-your-mouth"
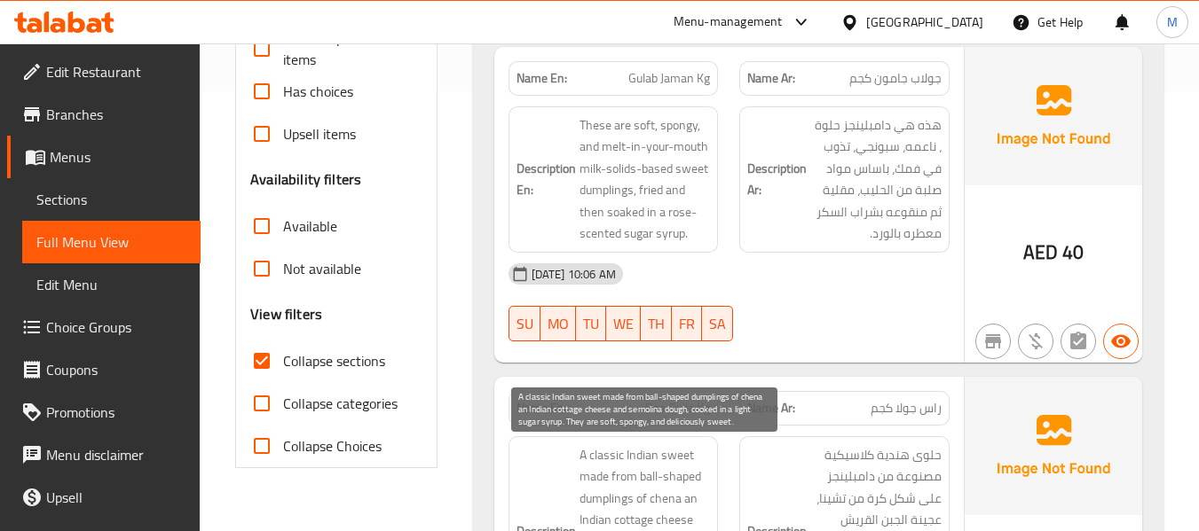
scroll to position [444, 0]
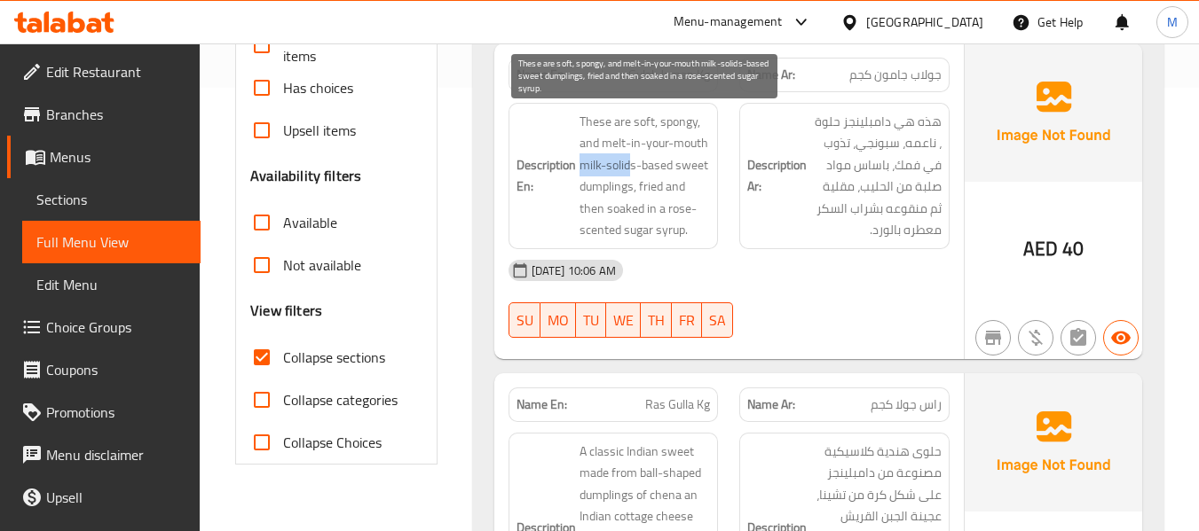
drag, startPoint x: 633, startPoint y: 162, endPoint x: 578, endPoint y: 165, distance: 54.2
click at [579, 165] on span "These are soft, spongy, and melt-in-your-mouth milk-solids-based sweet dumpling…" at bounding box center [644, 176] width 131 height 130
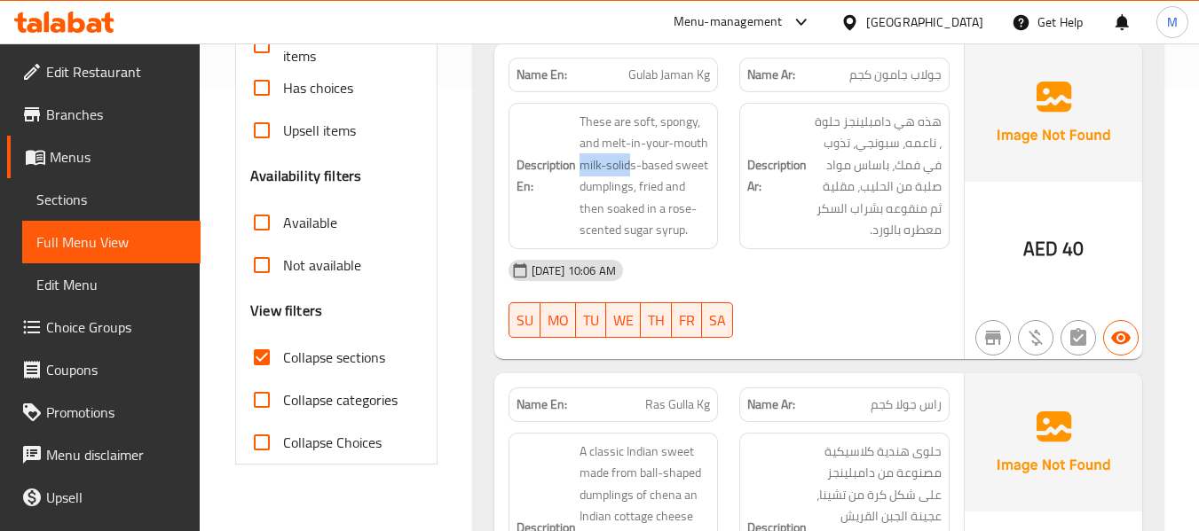
copy span "milk-solid"
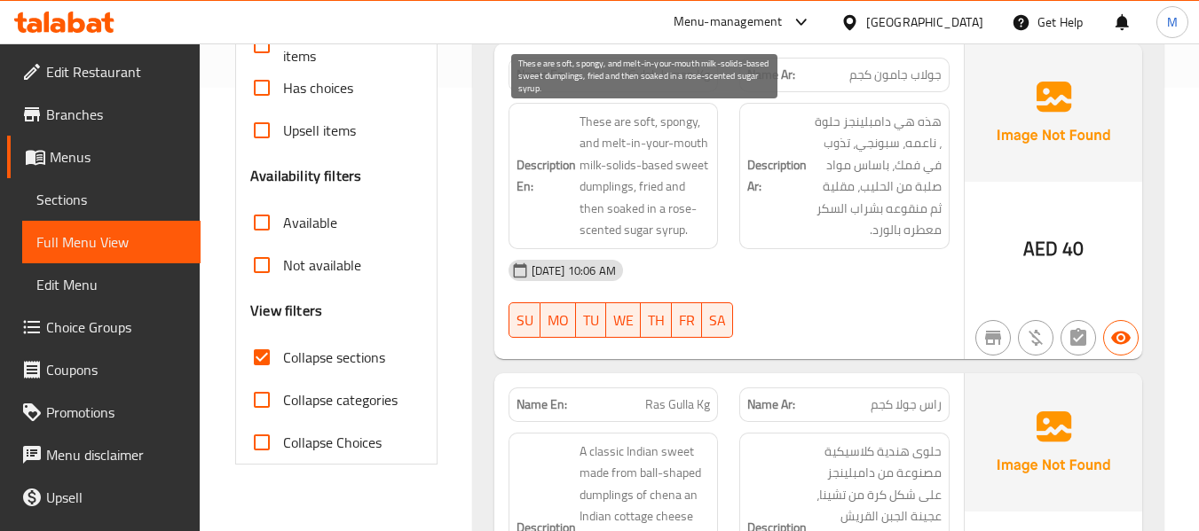
click at [607, 224] on span "These are soft, spongy, and melt-in-your-mouth milk-solids-based sweet dumpling…" at bounding box center [644, 176] width 131 height 130
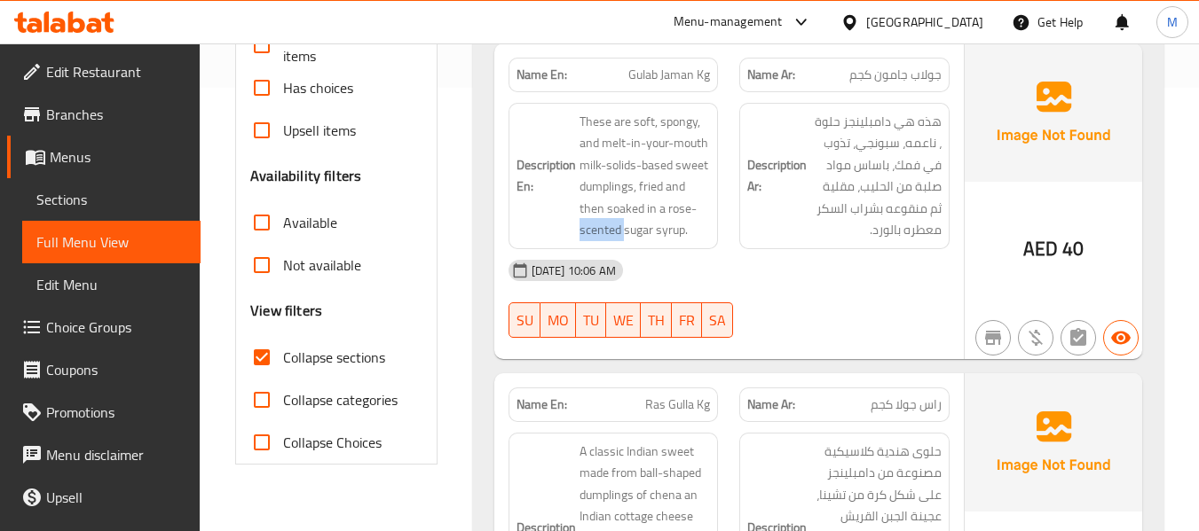
copy span "scented"
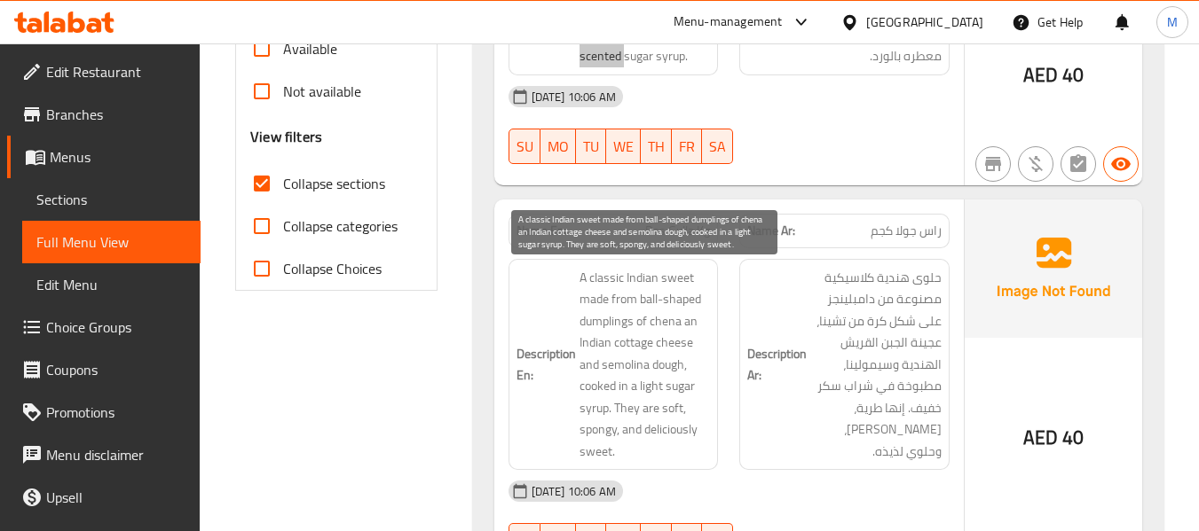
scroll to position [710, 0]
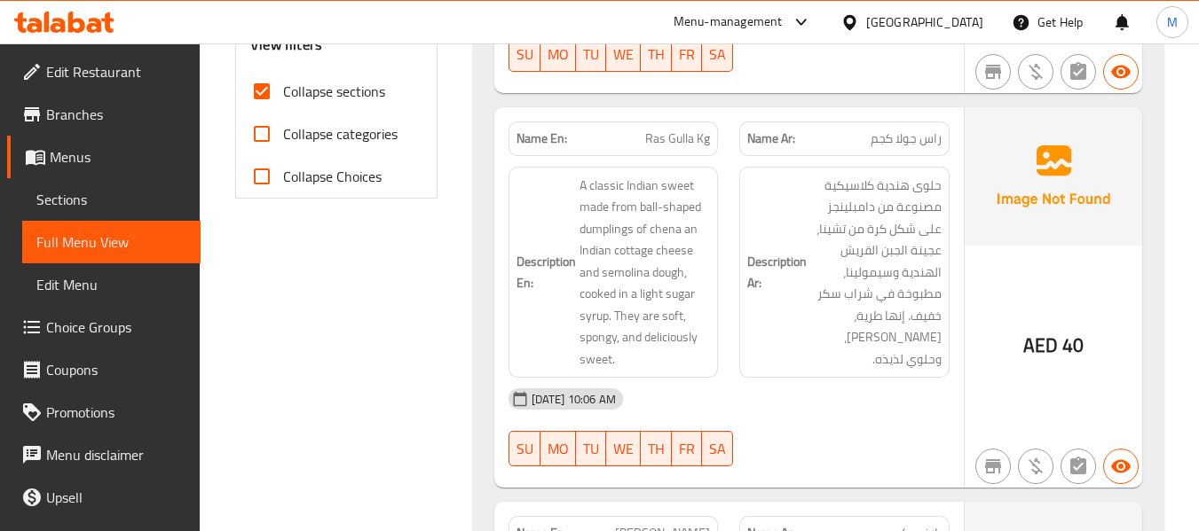
click at [740, 397] on div "15-09-2025 10:06 AM" at bounding box center [729, 399] width 462 height 43
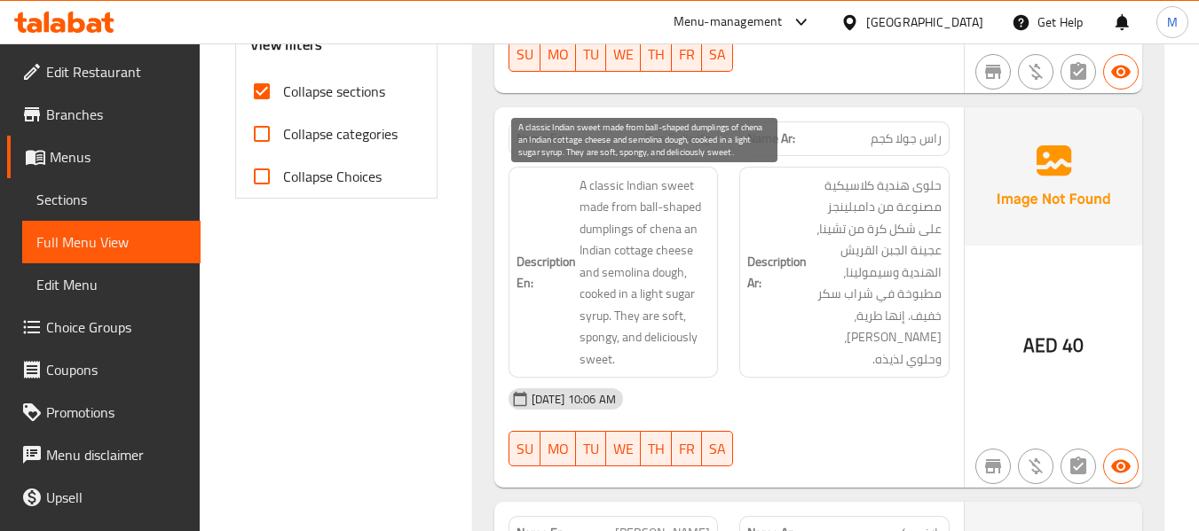
click at [658, 232] on span "A classic Indian sweet made from ball-shaped dumplings of chena an Indian cotta…" at bounding box center [644, 273] width 131 height 196
click at [637, 253] on span "A classic Indian sweet made from ball-shaped dumplings of chena an Indian cotta…" at bounding box center [644, 273] width 131 height 196
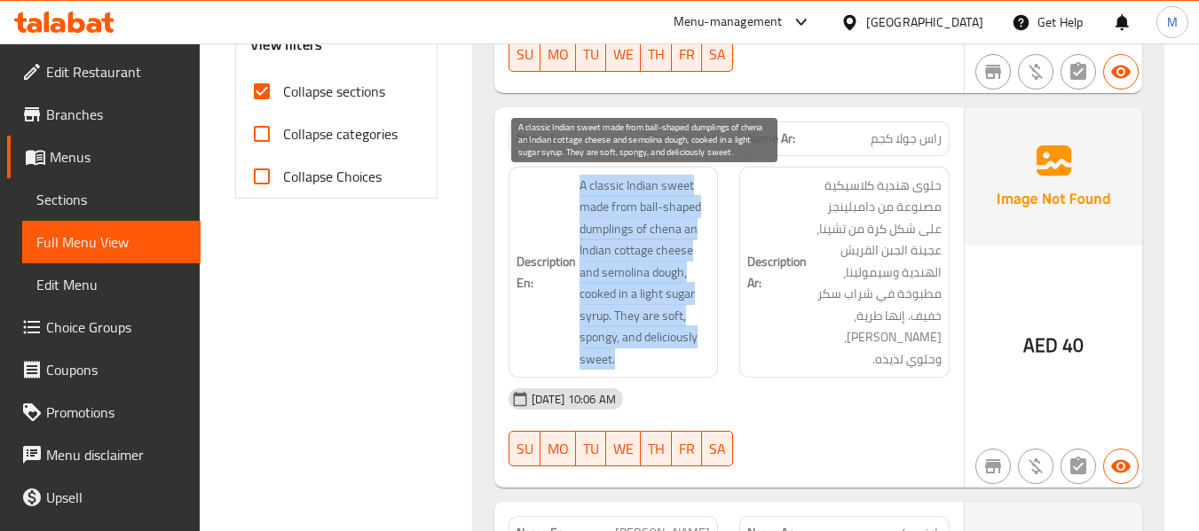
click at [637, 253] on span "A classic Indian sweet made from ball-shaped dumplings of chena an Indian cotta…" at bounding box center [644, 273] width 131 height 196
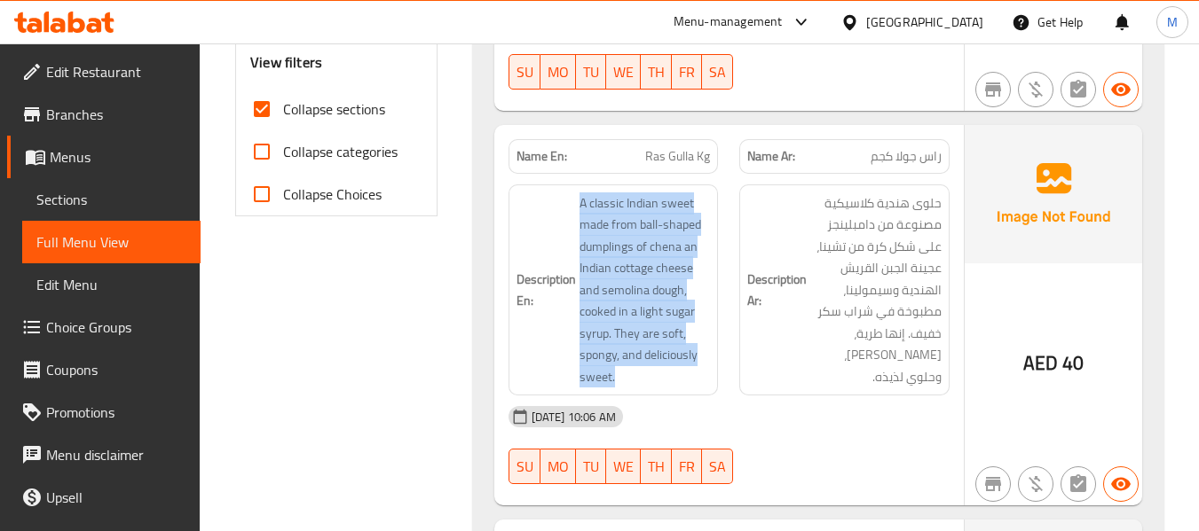
scroll to position [798, 0]
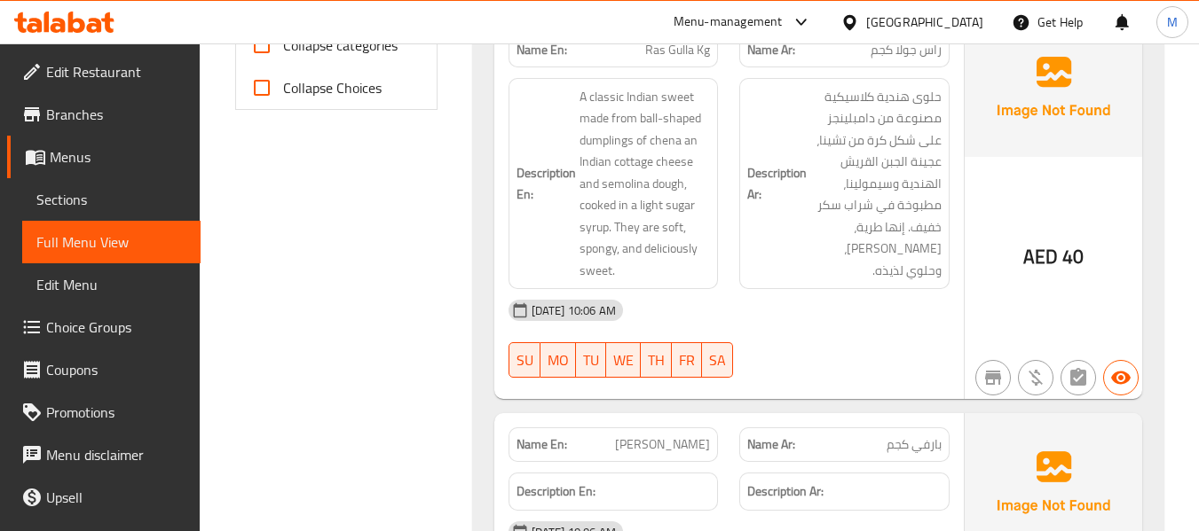
click at [689, 447] on span "Barfi Kg" at bounding box center [662, 445] width 95 height 19
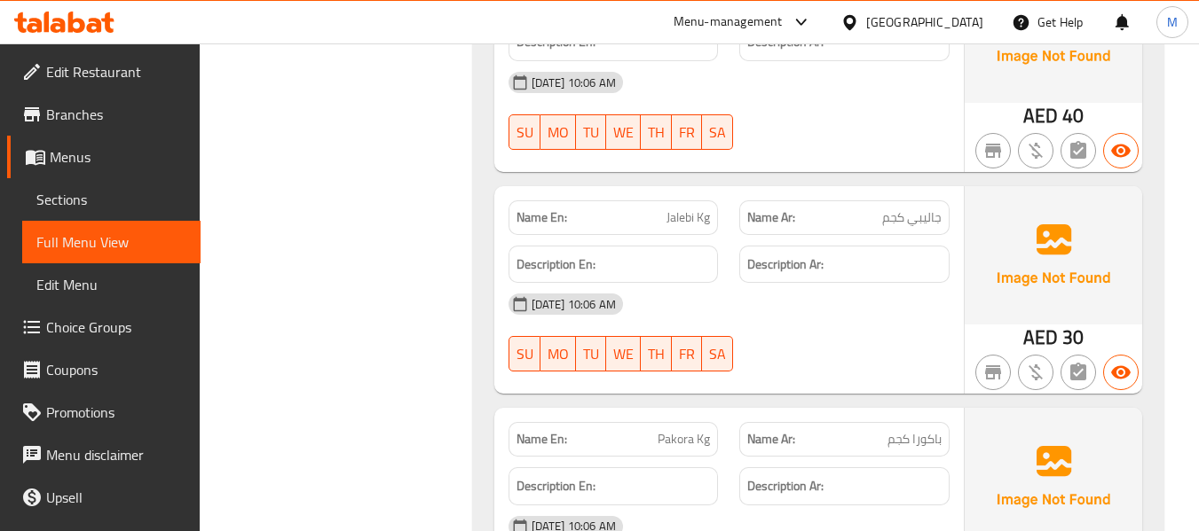
scroll to position [1331, 0]
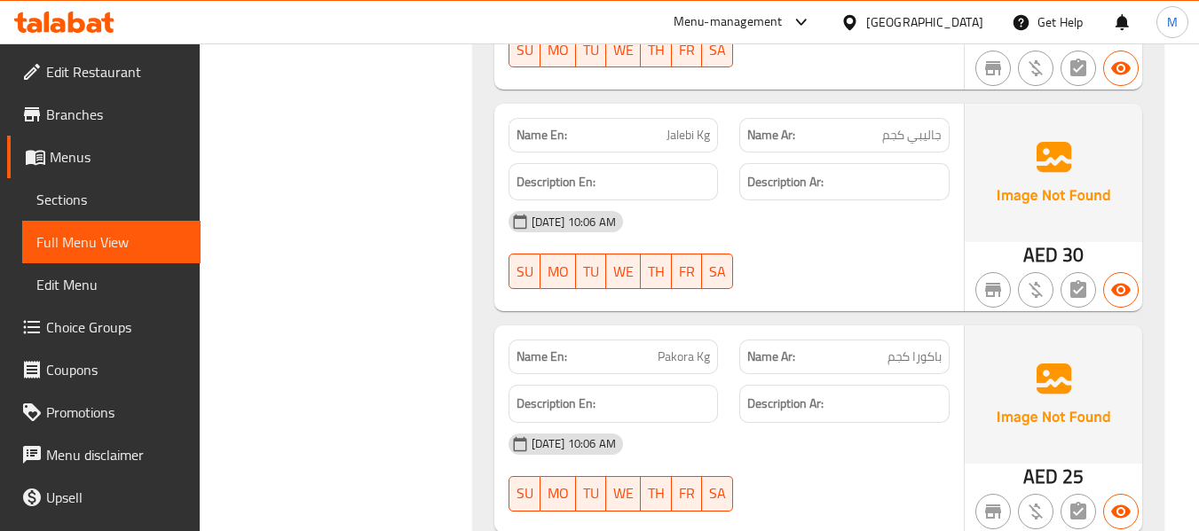
click at [798, 446] on div "15-09-2025 10:06 AM" at bounding box center [729, 444] width 462 height 43
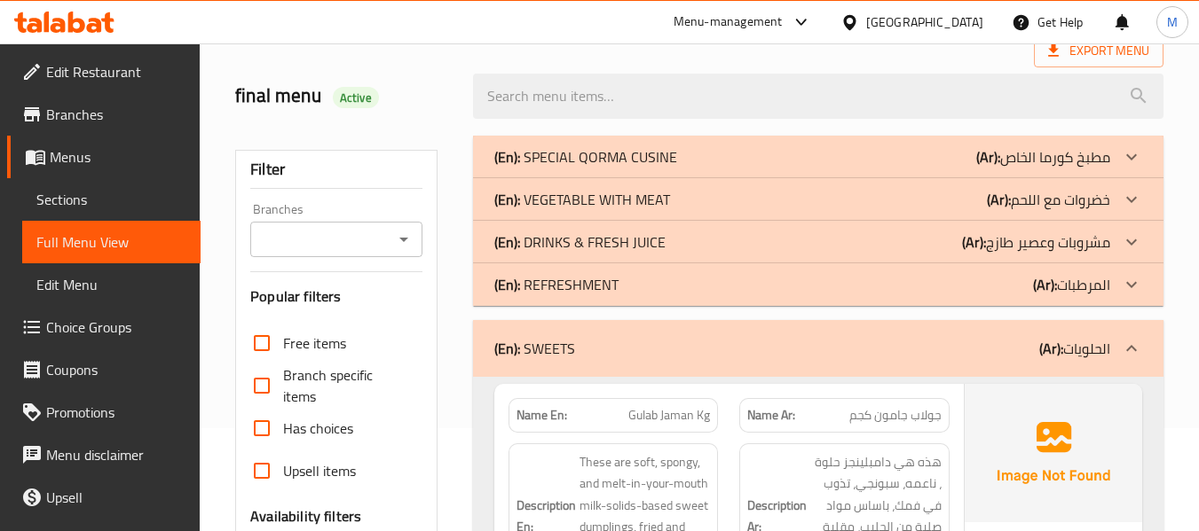
scroll to position [266, 0]
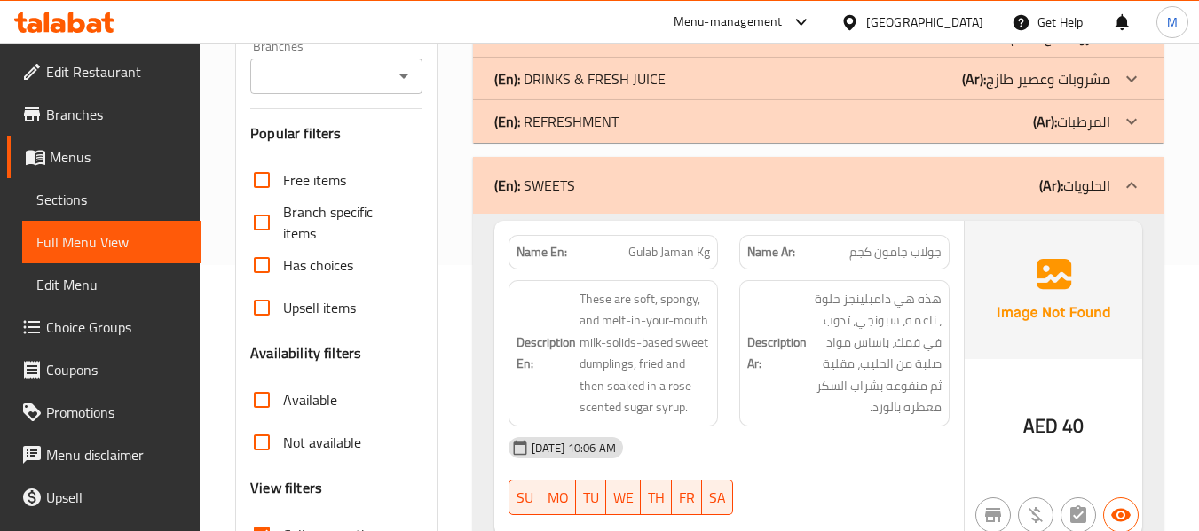
click at [724, 197] on div "(En): SWEETS (Ar): الحلويات" at bounding box center [818, 185] width 690 height 57
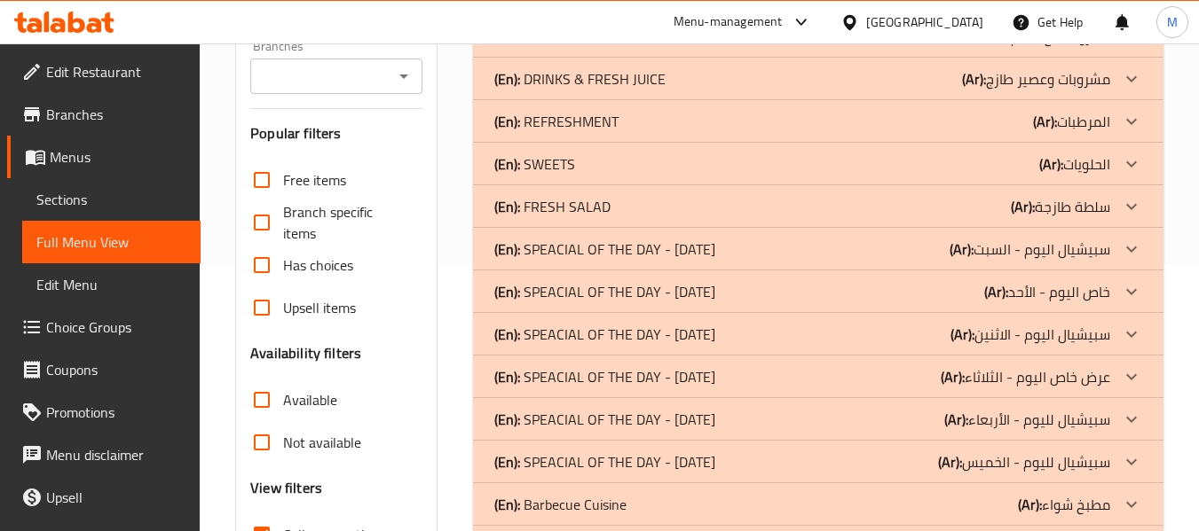
click at [663, 208] on div "(En): FRESH SALAD (Ar): سلطة طازجة" at bounding box center [802, 206] width 616 height 21
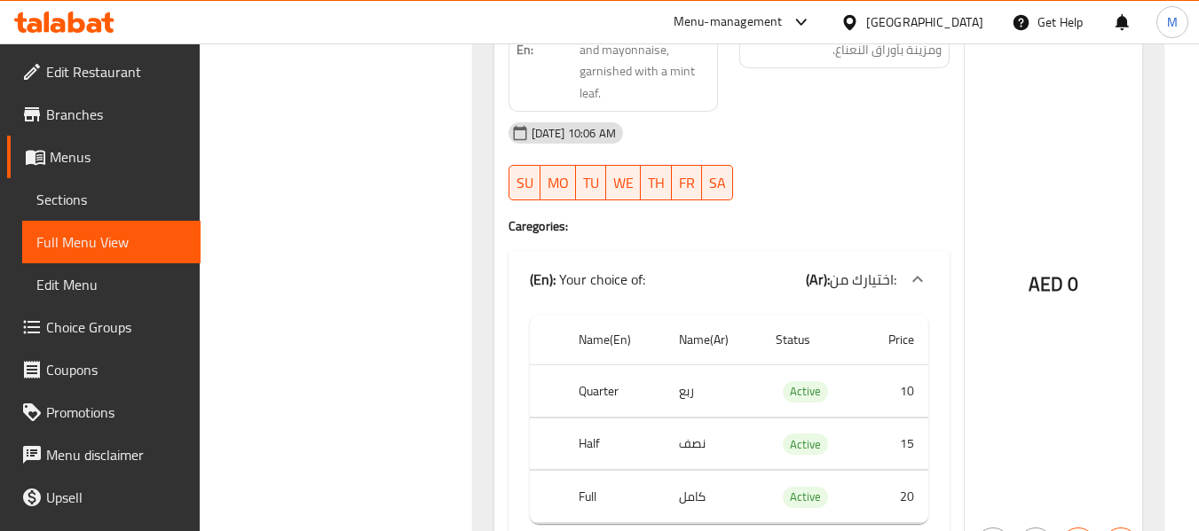
scroll to position [2484, 0]
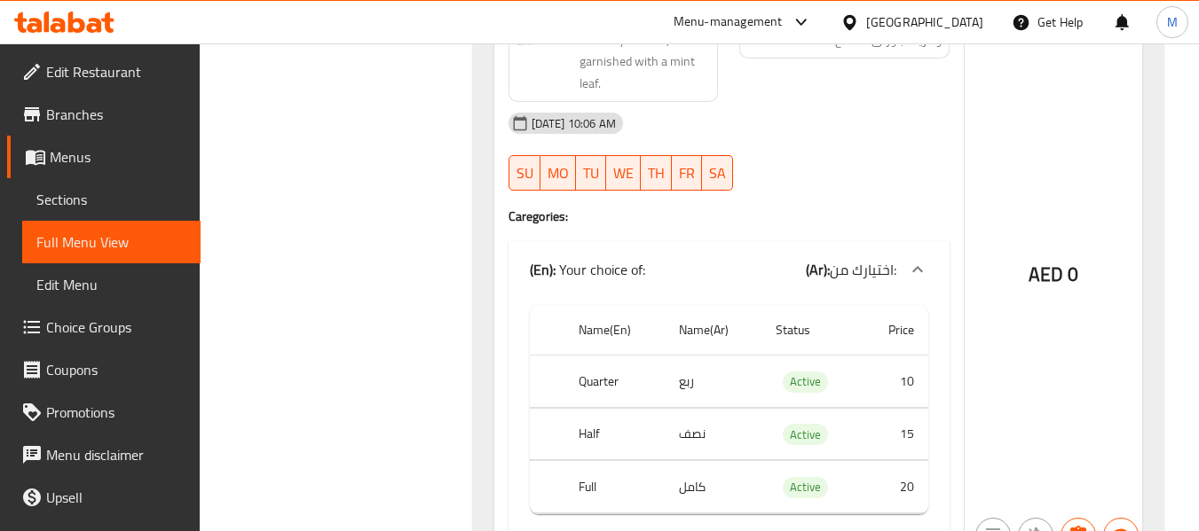
click at [811, 127] on div "15-09-2025 10:06 AM" at bounding box center [729, 123] width 462 height 43
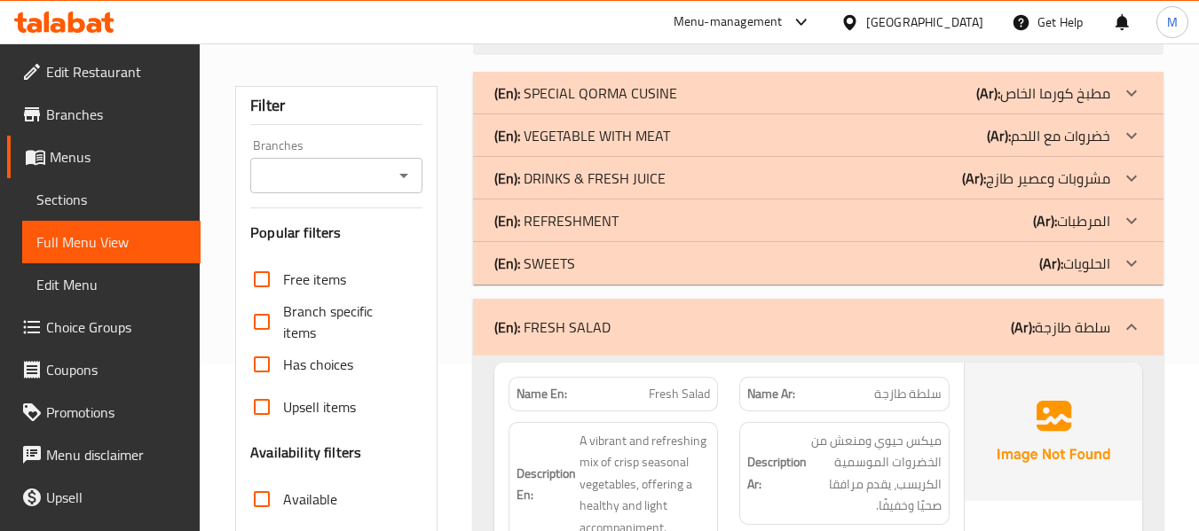
scroll to position [266, 0]
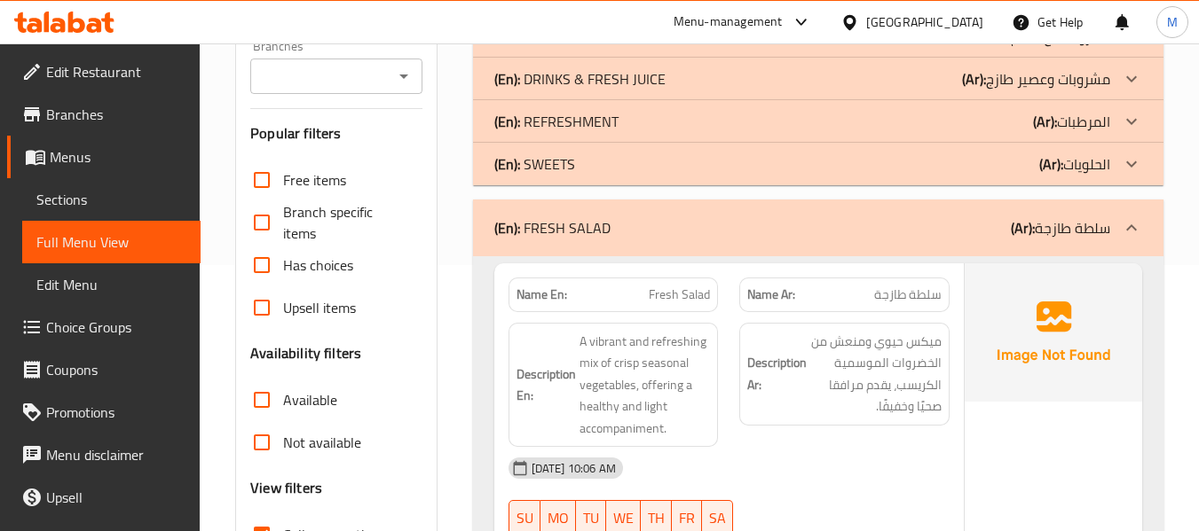
click at [661, 282] on div "Name En: Fresh Salad" at bounding box center [613, 295] width 210 height 35
click at [689, 457] on div "15-09-2025 10:06 AM" at bounding box center [729, 468] width 462 height 43
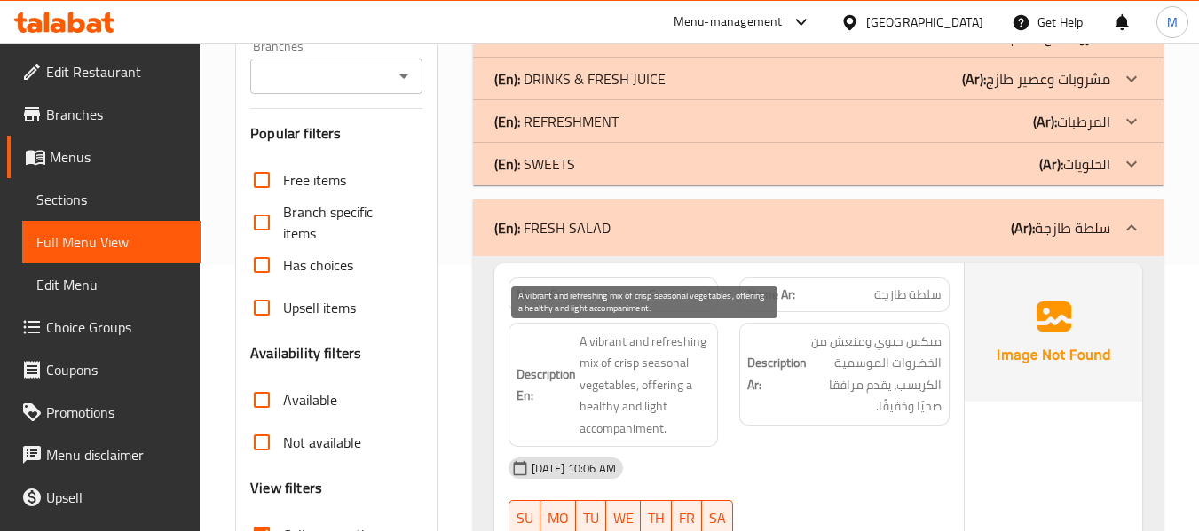
click at [597, 342] on span "A vibrant and refreshing mix of crisp seasonal vegetables, offering a healthy a…" at bounding box center [644, 385] width 131 height 109
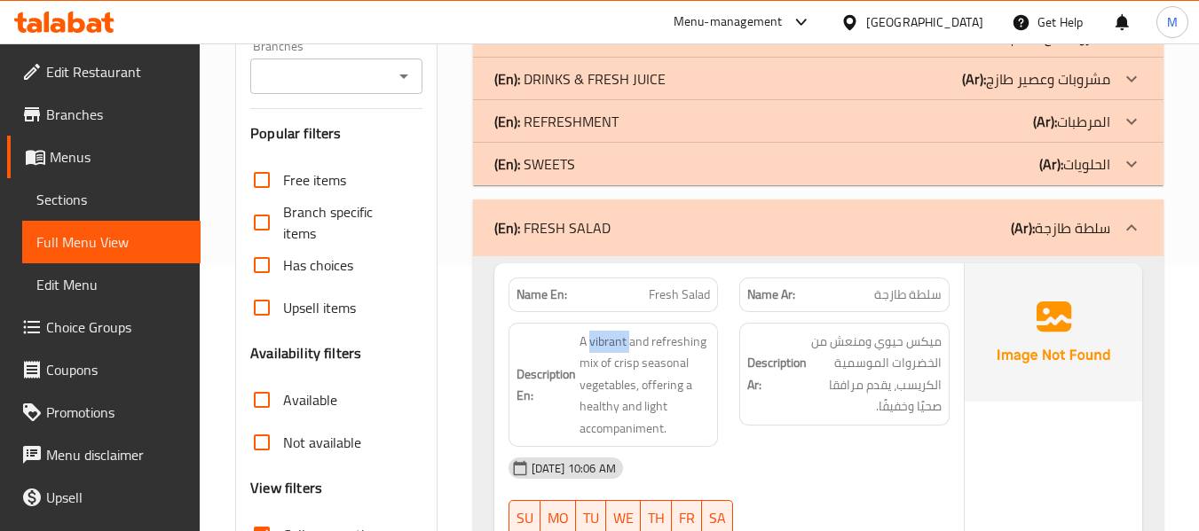
click at [778, 487] on div "15-09-2025 10:06 AM" at bounding box center [729, 468] width 462 height 43
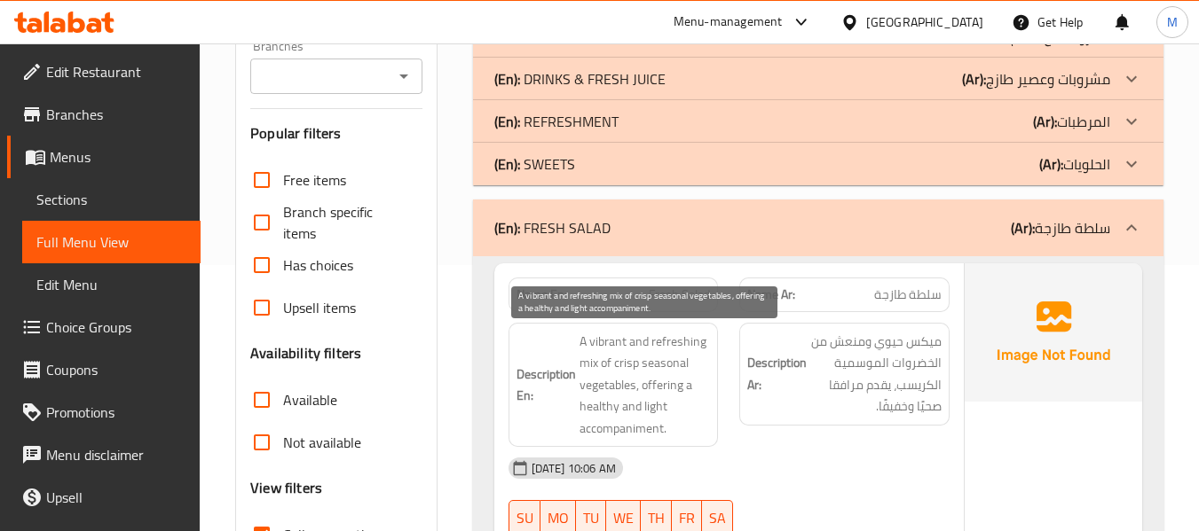
click at [610, 337] on span "A vibrant and refreshing mix of crisp seasonal vegetables, offering a healthy a…" at bounding box center [644, 385] width 131 height 109
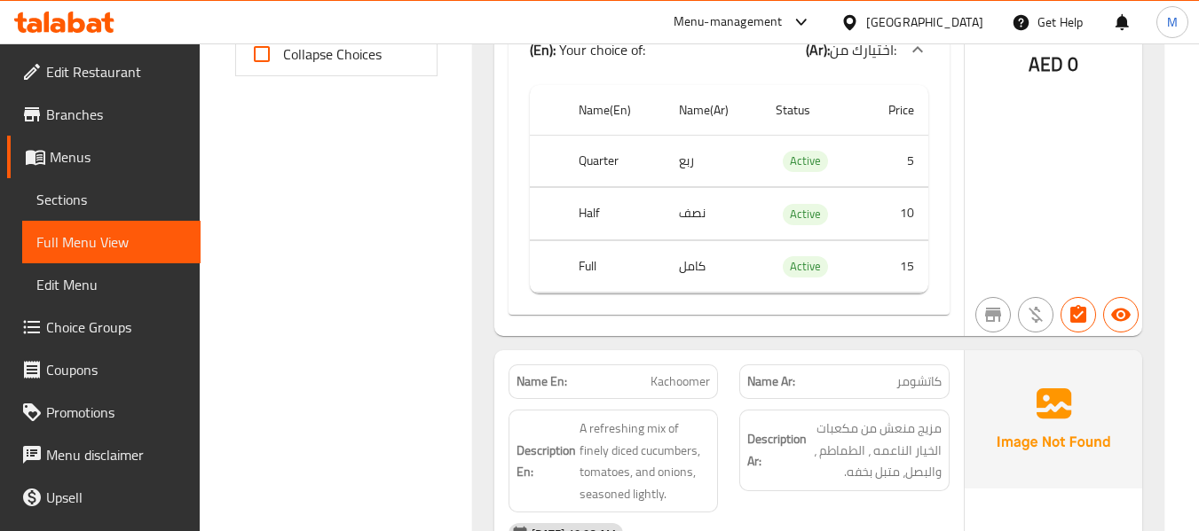
scroll to position [887, 0]
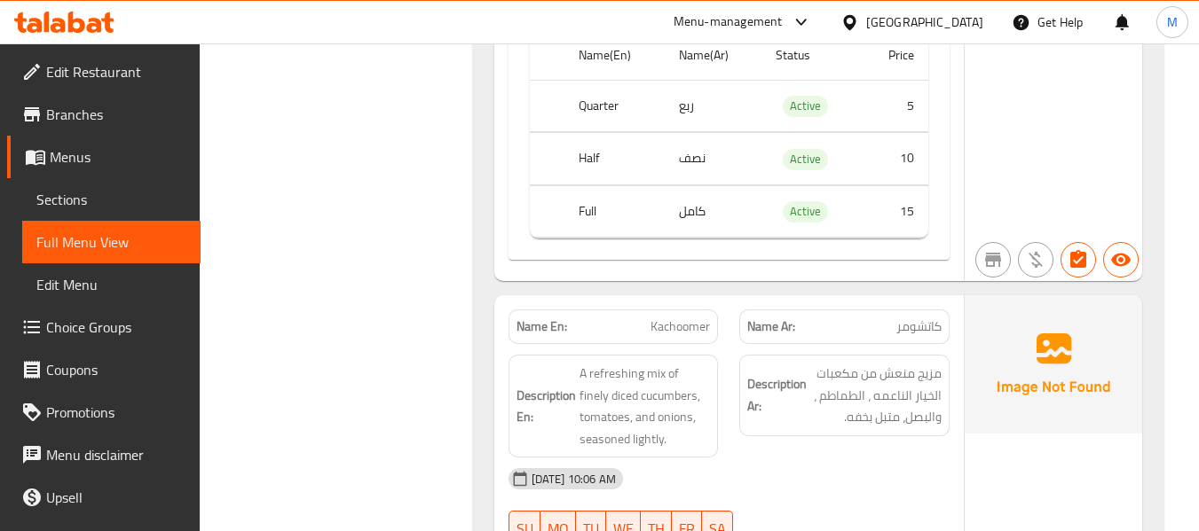
click at [739, 475] on div "15-09-2025 10:06 AM" at bounding box center [729, 479] width 462 height 43
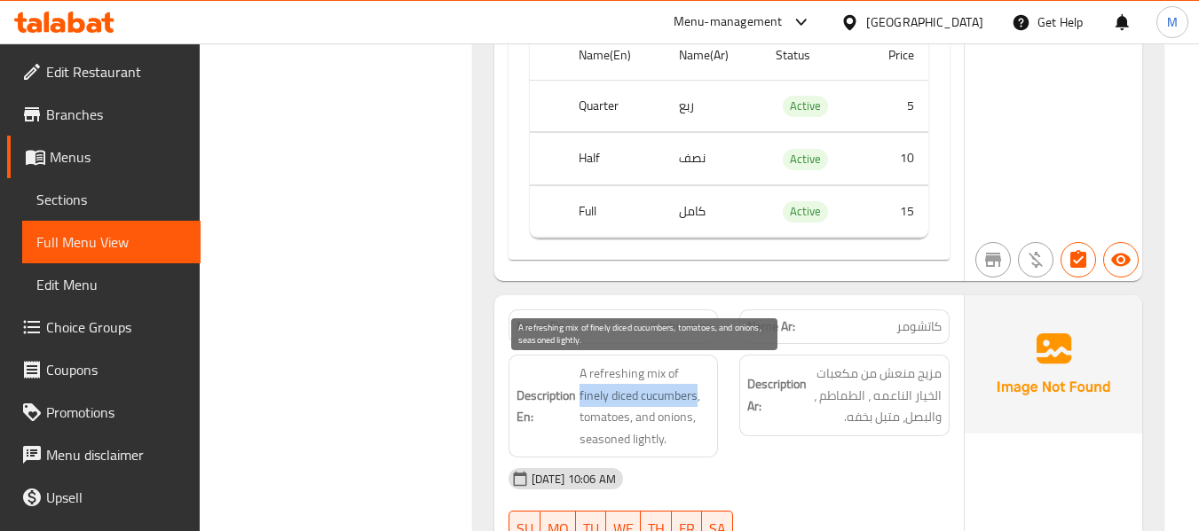
drag, startPoint x: 679, startPoint y: 366, endPoint x: 667, endPoint y: 390, distance: 27.4
click at [667, 390] on span "A refreshing mix of finely diced cucumbers, tomatoes, and onions, seasoned ligh…" at bounding box center [644, 406] width 131 height 87
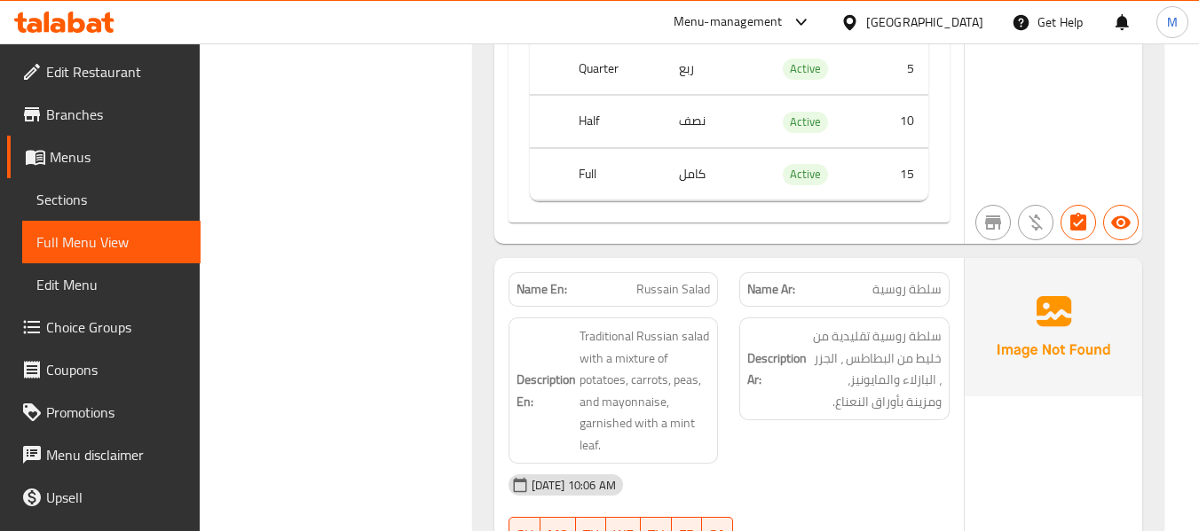
scroll to position [2218, 0]
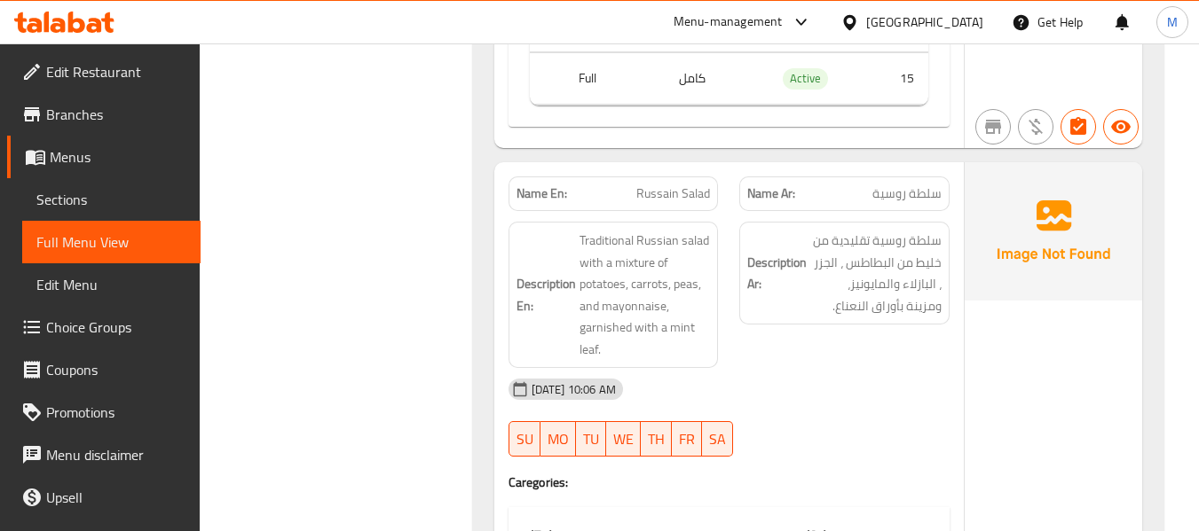
click at [730, 357] on div "Description Ar: سلطة روسية تقليدية من خليط من البطاطس ، الجزر ، البازلاء والماي…" at bounding box center [844, 295] width 232 height 168
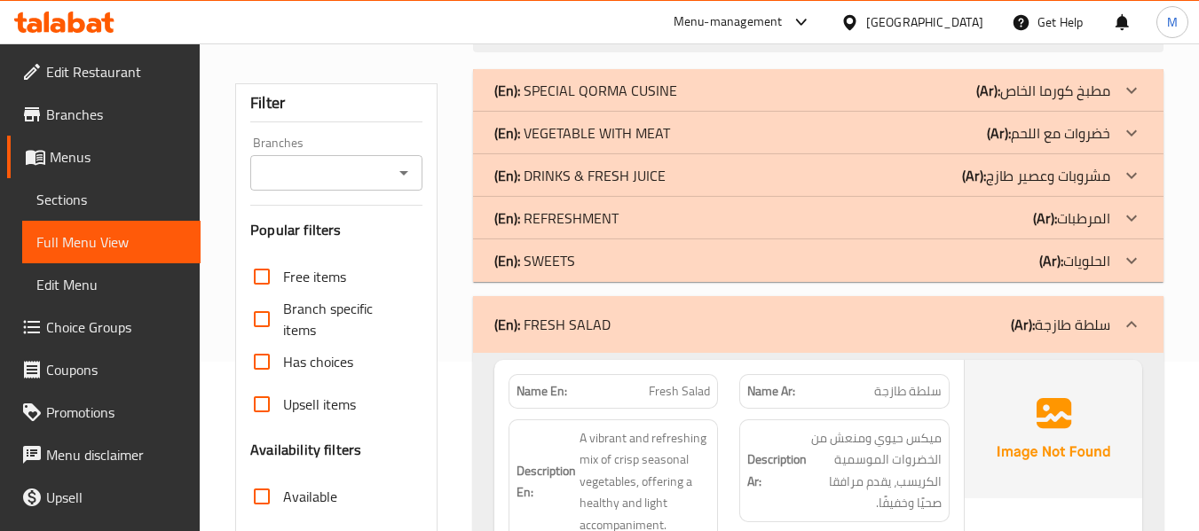
scroll to position [266, 0]
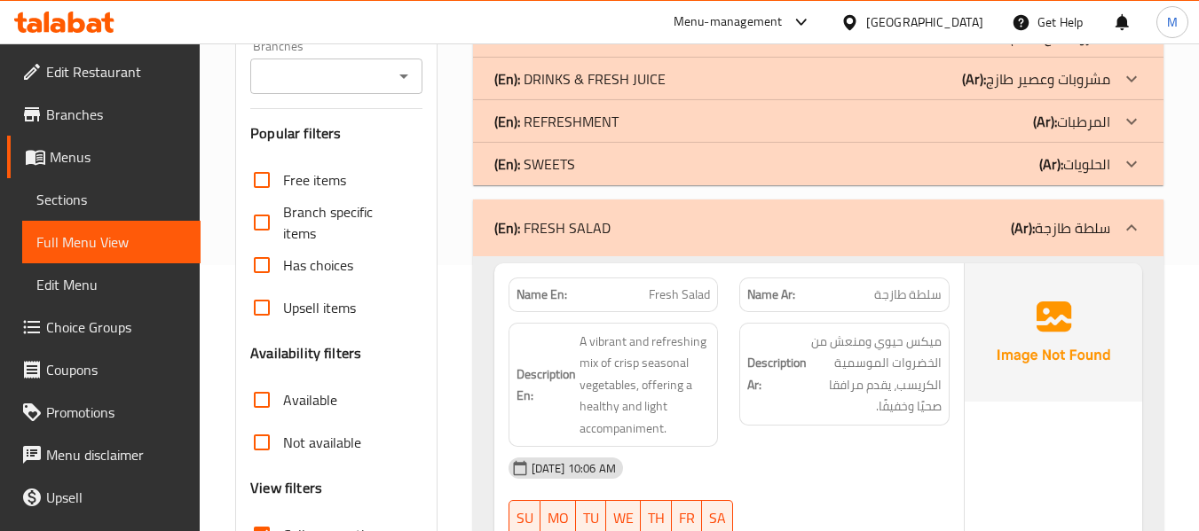
click at [697, 244] on div "(En): FRESH SALAD (Ar): سلطة طازجة" at bounding box center [818, 228] width 690 height 57
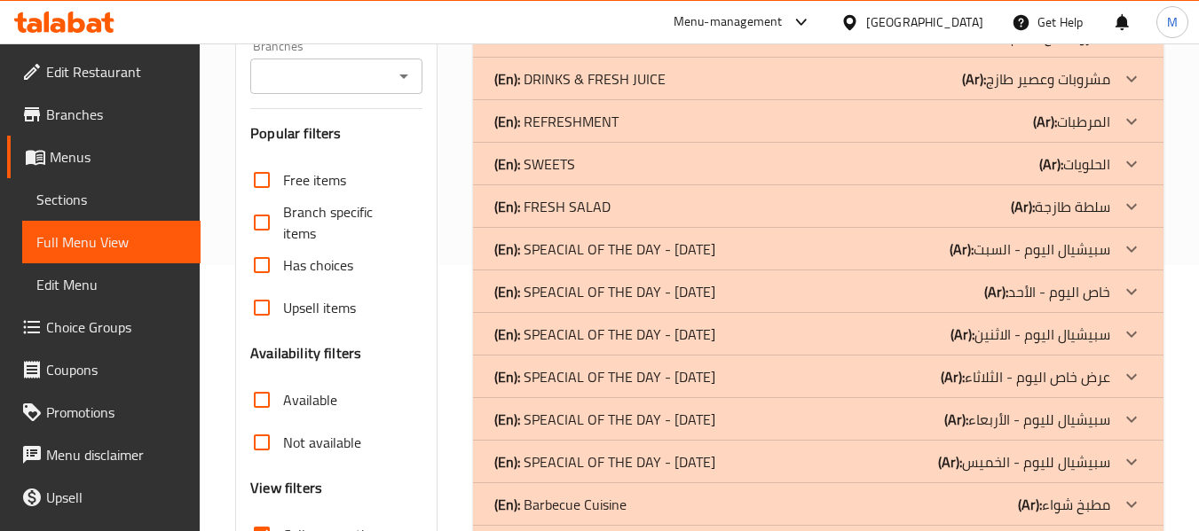
click at [606, 252] on p "(En): SPEACIAL OF THE DAY - SATURDAY" at bounding box center [604, 249] width 221 height 21
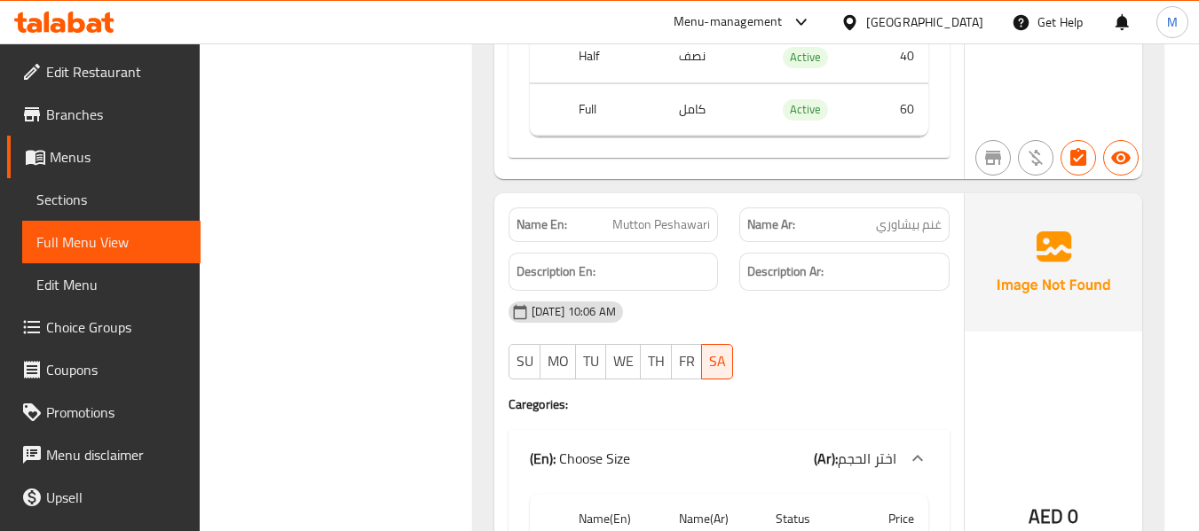
scroll to position [976, 0]
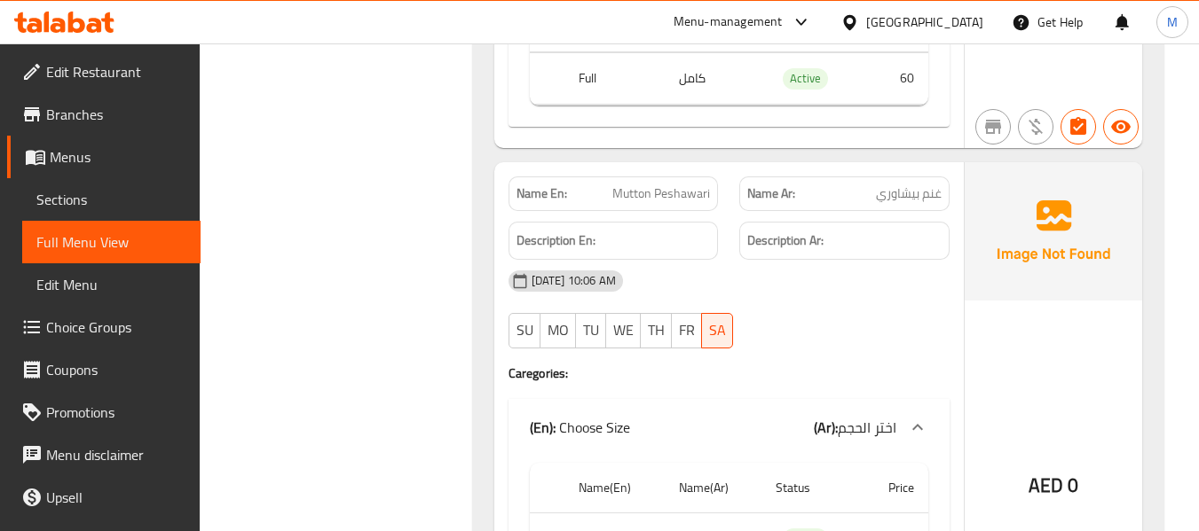
click at [627, 192] on span "Mutton Peshawari" at bounding box center [661, 194] width 98 height 19
click at [932, 193] on span "غنم بيشاوري" at bounding box center [909, 194] width 66 height 19
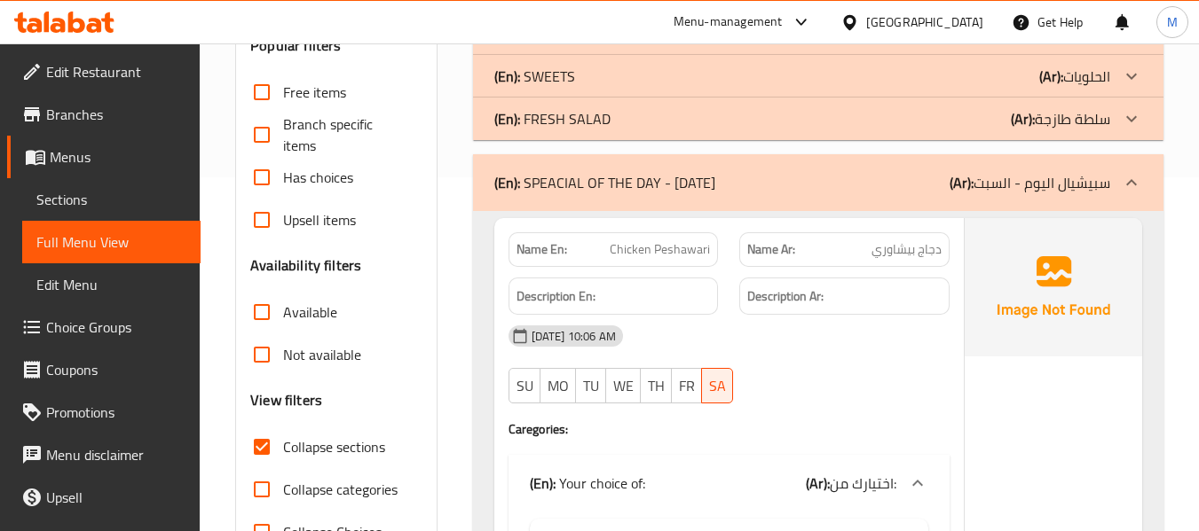
scroll to position [355, 0]
drag, startPoint x: 669, startPoint y: 191, endPoint x: 705, endPoint y: 264, distance: 82.1
click at [669, 191] on p "(En): SPEACIAL OF THE DAY - SATURDAY" at bounding box center [604, 181] width 221 height 21
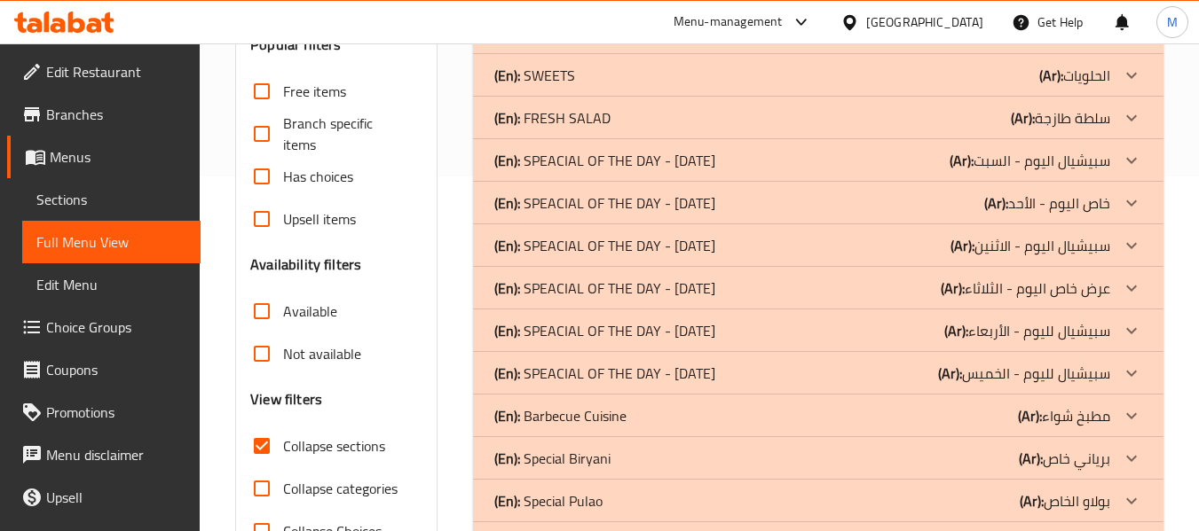
click at [672, 204] on p "(En): SPEACIAL OF THE DAY - SUNDAY" at bounding box center [604, 203] width 221 height 21
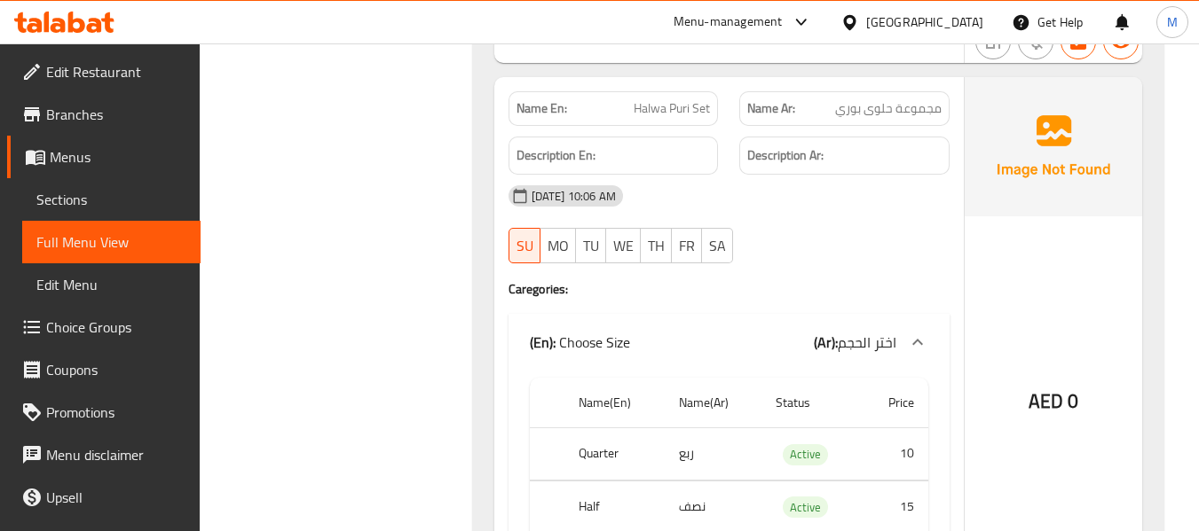
scroll to position [4501, 0]
click at [698, 112] on span "Halwa Puri Set" at bounding box center [671, 108] width 76 height 19
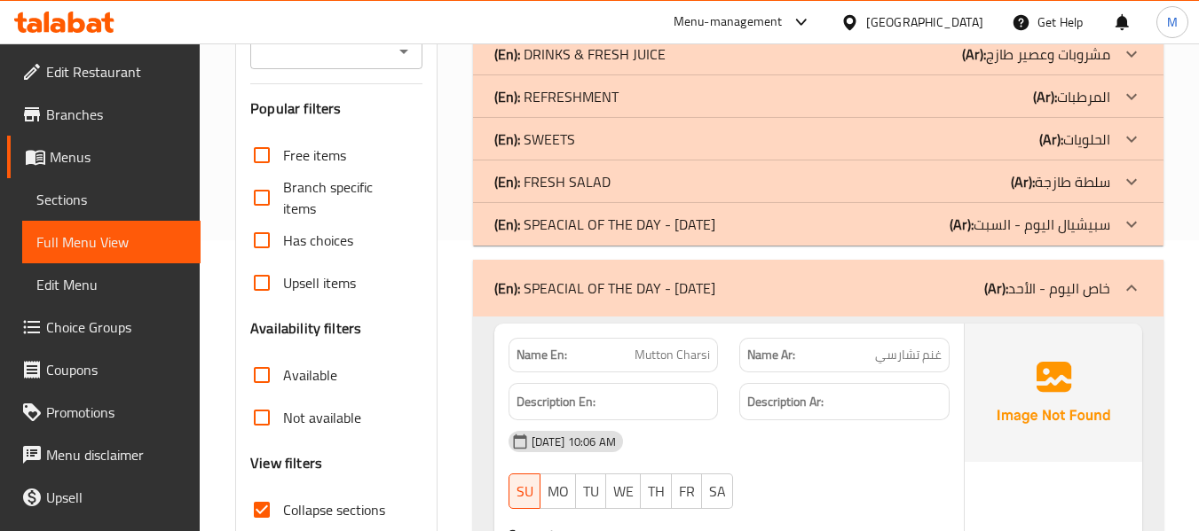
scroll to position [153, 0]
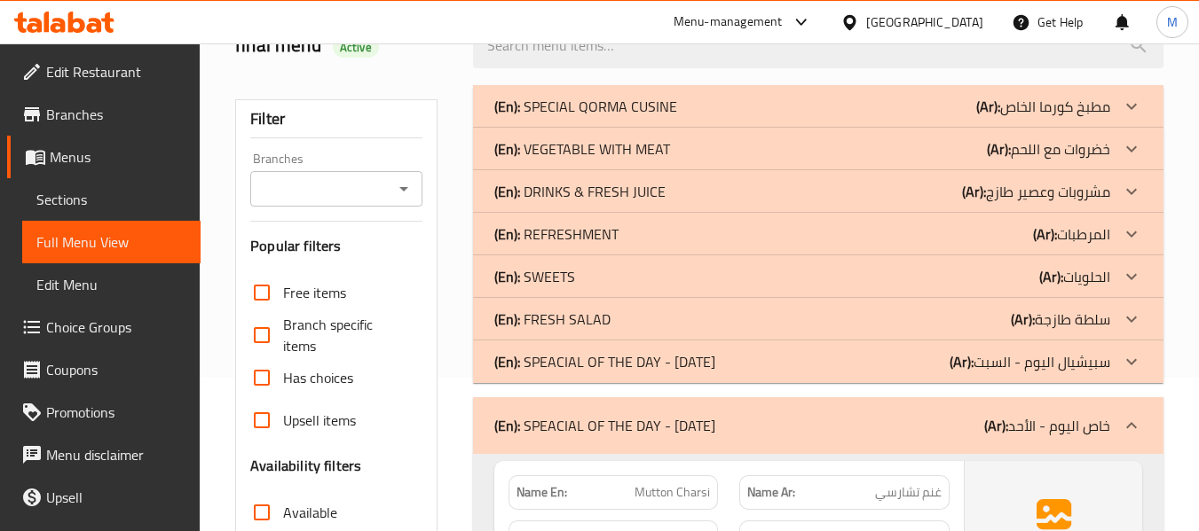
click at [618, 366] on p "(En): SPEACIAL OF THE DAY - SATURDAY" at bounding box center [604, 361] width 221 height 21
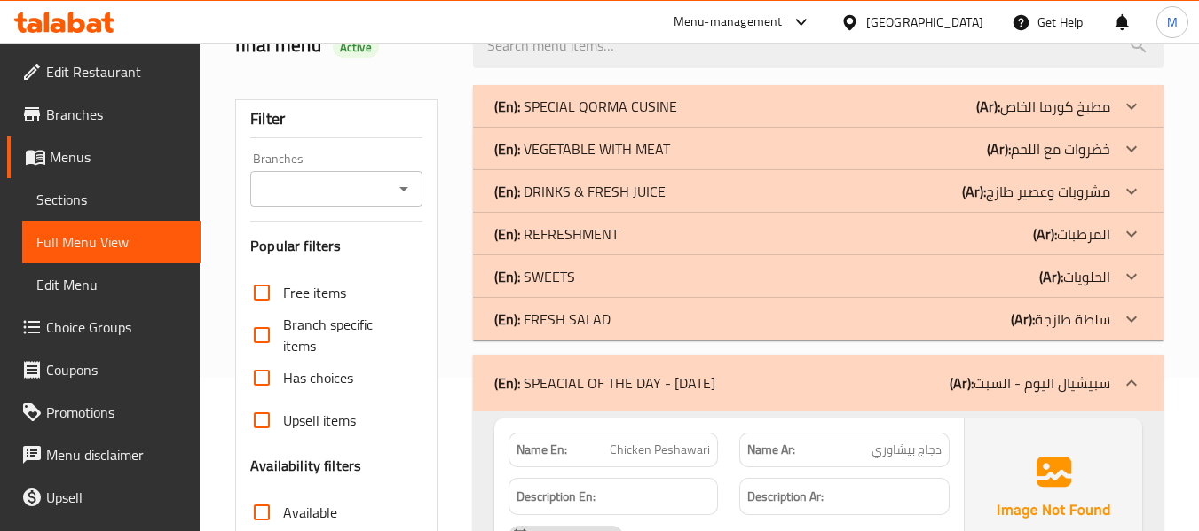
click at [687, 447] on span "Chicken Peshawari" at bounding box center [660, 450] width 100 height 19
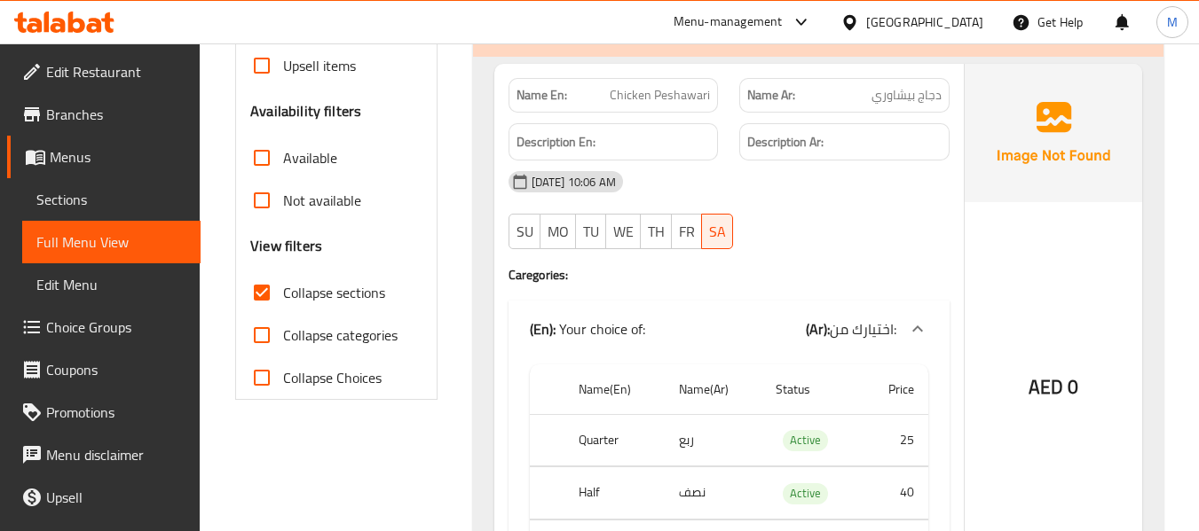
scroll to position [242, 0]
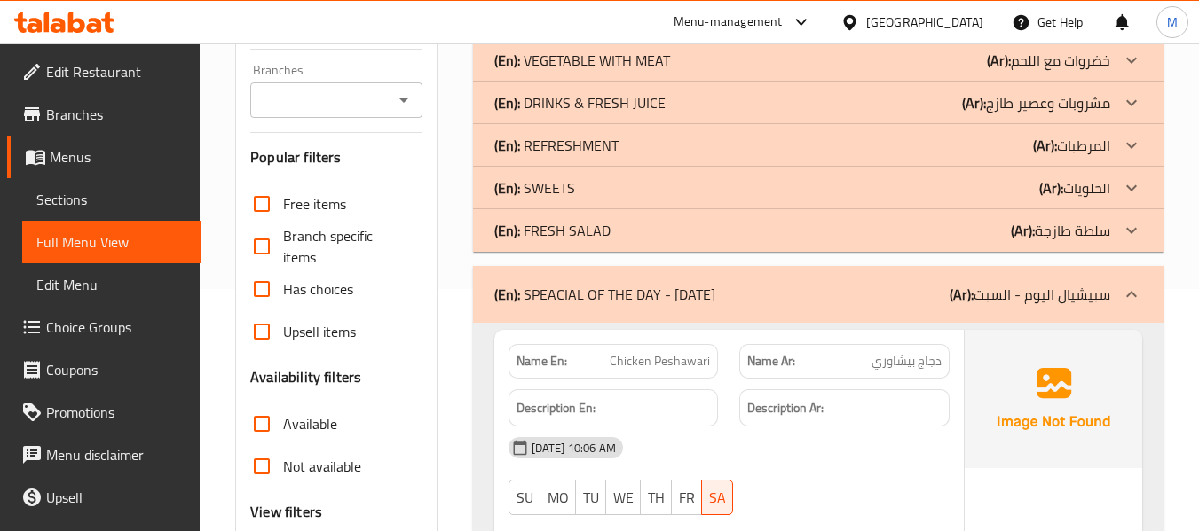
click at [667, 300] on p "(En): SPEACIAL OF THE DAY - SATURDAY" at bounding box center [604, 294] width 221 height 21
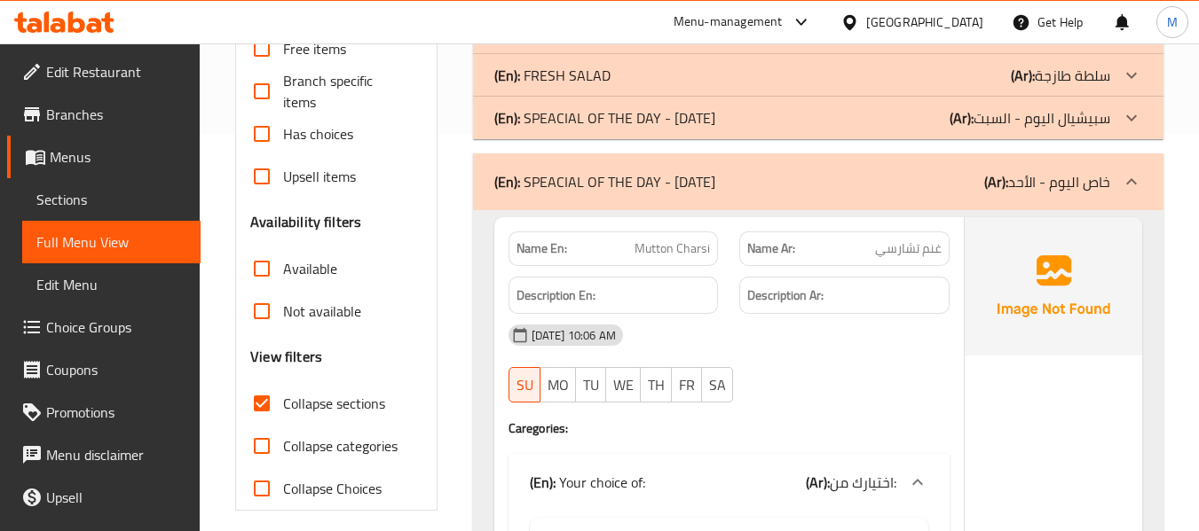
scroll to position [420, 0]
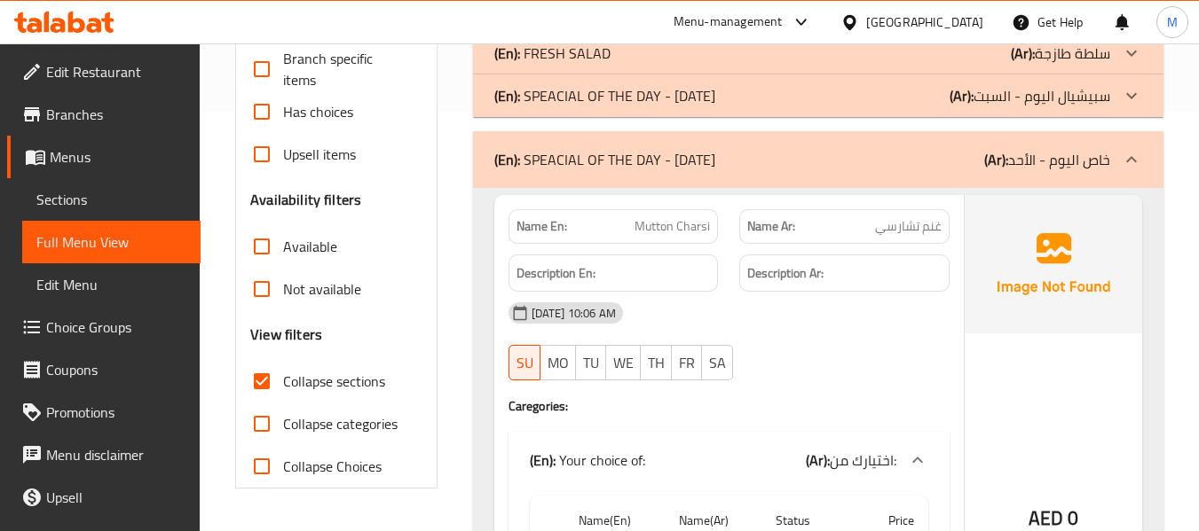
click at [735, 155] on div "(En): SPEACIAL OF THE DAY - SUNDAY (Ar): خاص اليوم - الأحد" at bounding box center [802, 159] width 616 height 21
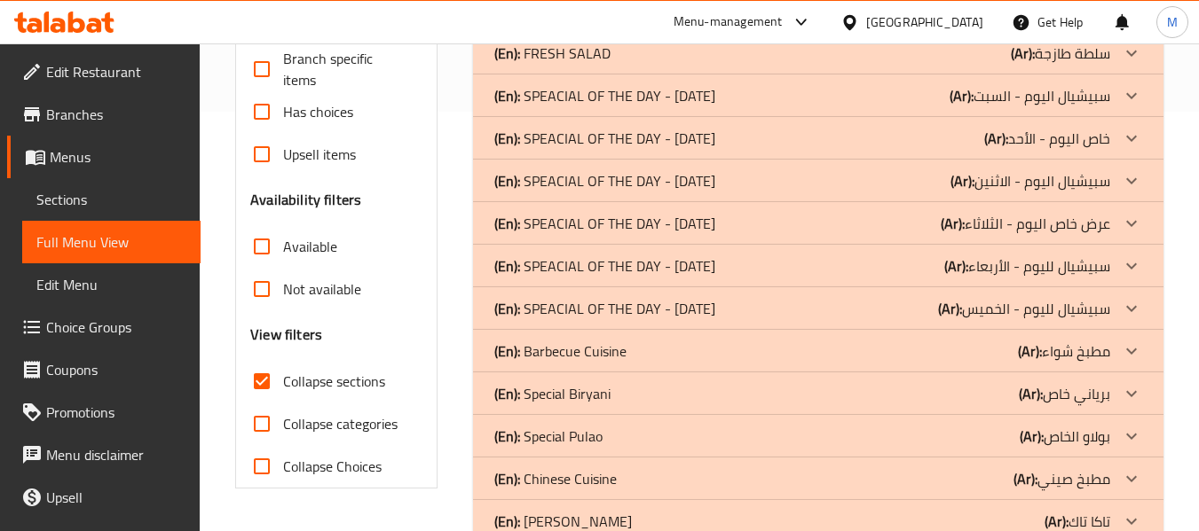
click at [715, 174] on p "(En): SPEACIAL OF THE DAY - MONDAY" at bounding box center [604, 180] width 221 height 21
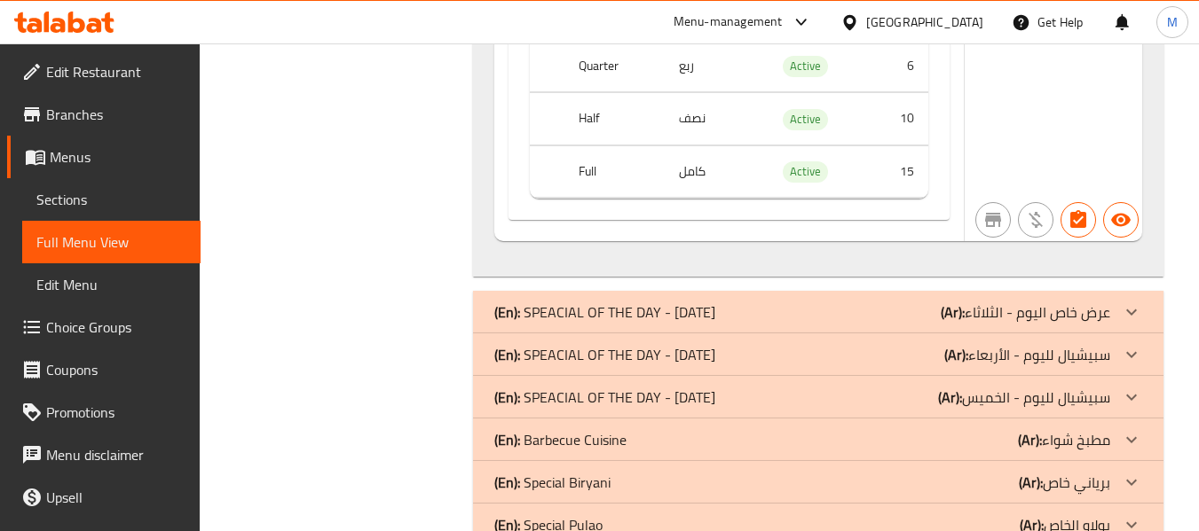
scroll to position [3259, 0]
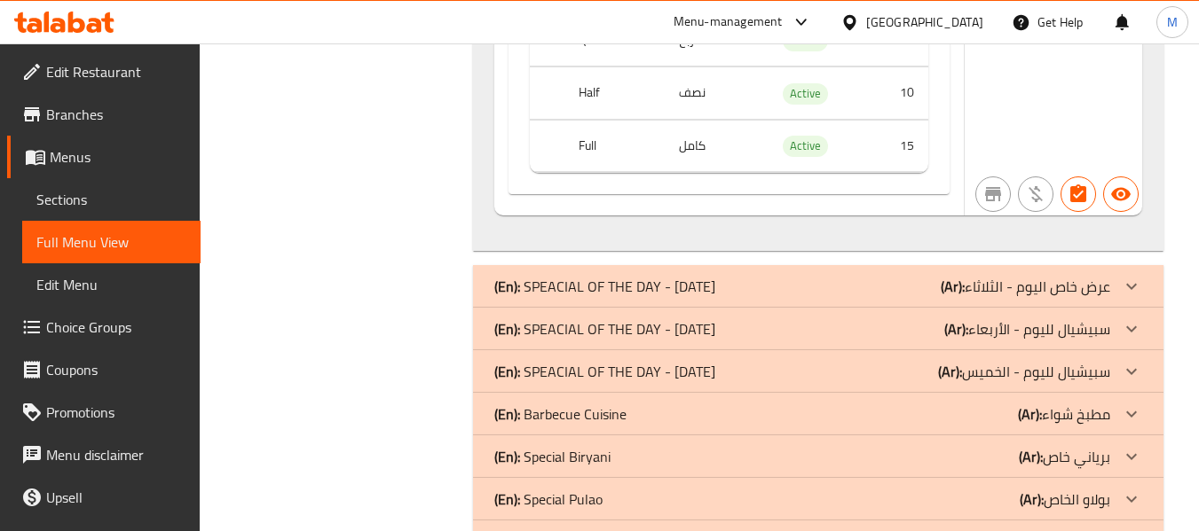
click at [741, 270] on div "(En): SPEACIAL OF THE DAY - TUESDAY (Ar): عرض خاص اليوم - الثلاثاء" at bounding box center [818, 286] width 690 height 43
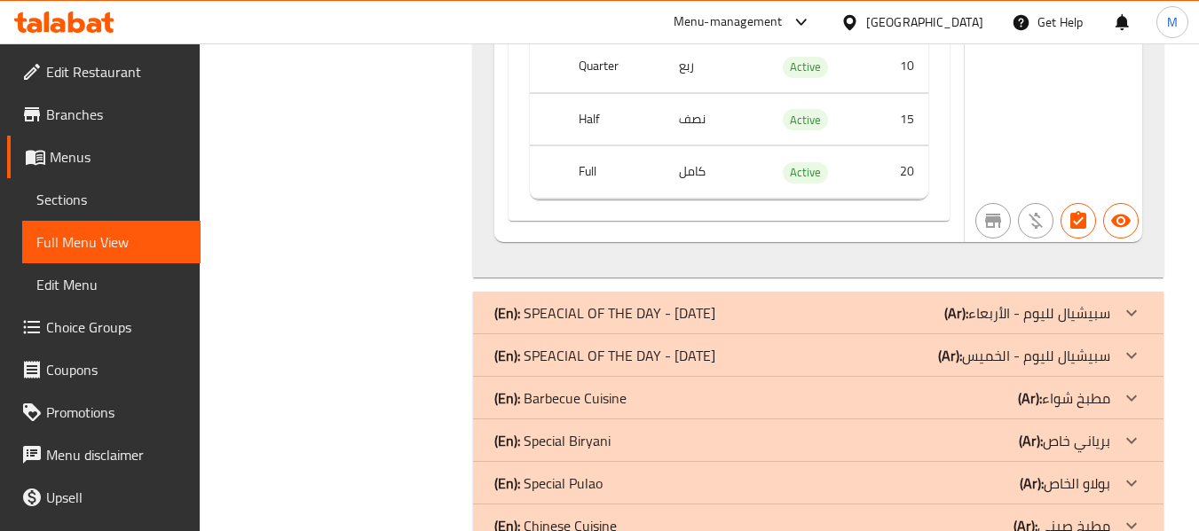
scroll to position [5033, 0]
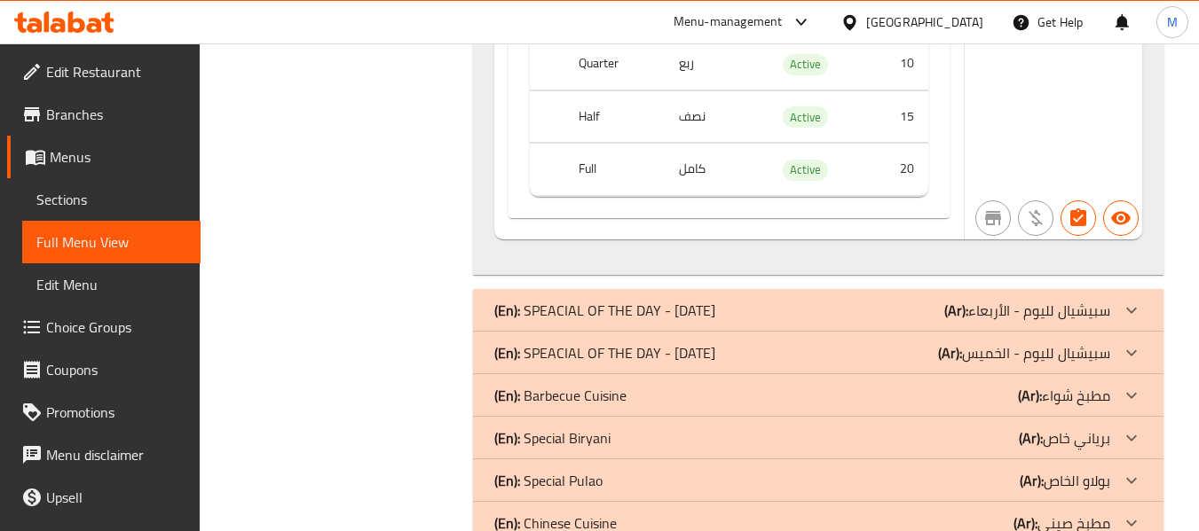
click at [715, 315] on p "(En): SPEACIAL OF THE DAY - WEDNESDAY" at bounding box center [604, 310] width 221 height 21
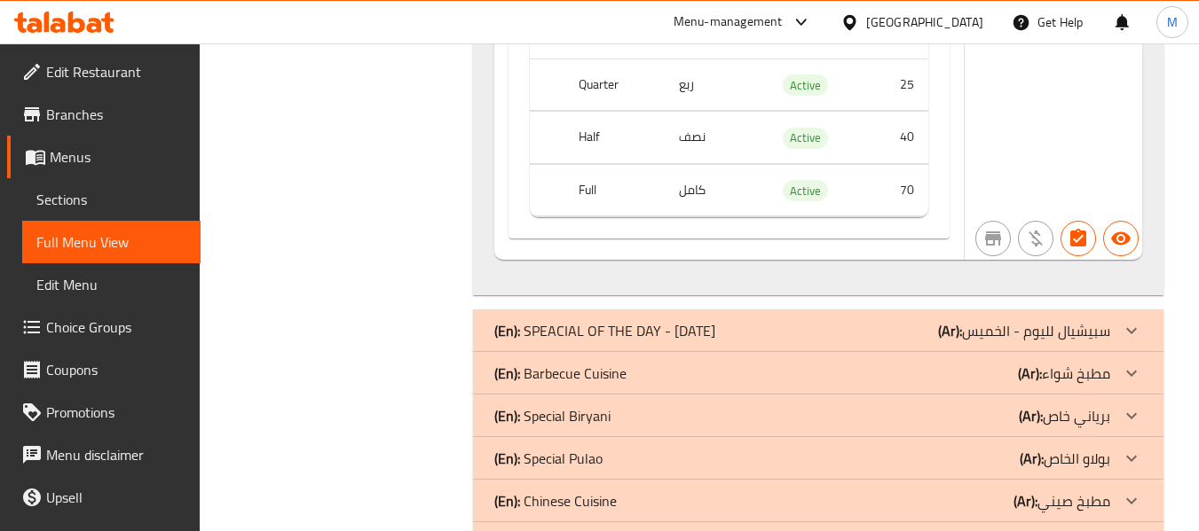
scroll to position [6275, 0]
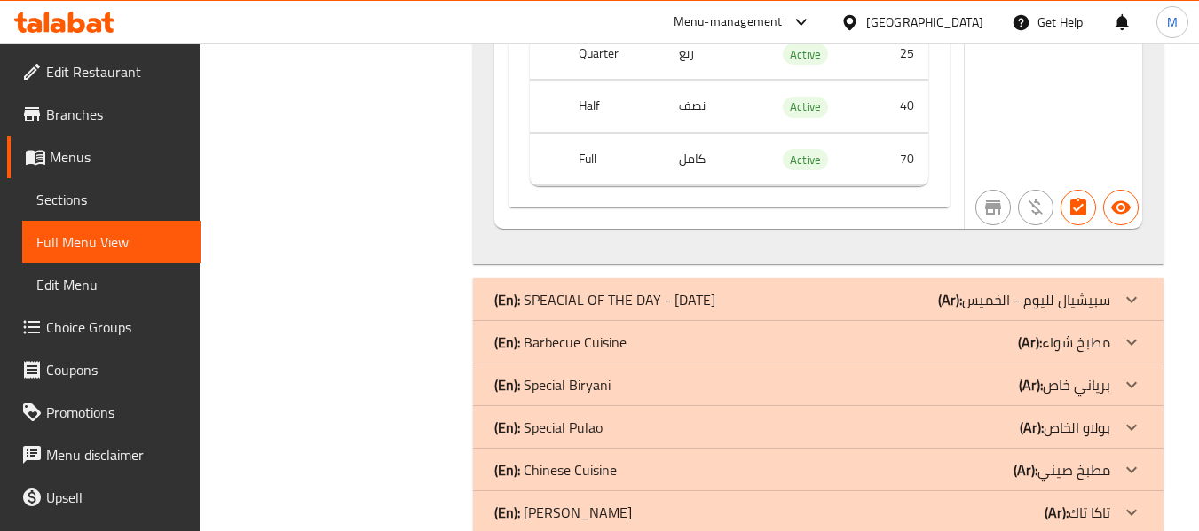
click at [691, 301] on p "(En): SPEACIAL OF THE DAY - THURSDAY" at bounding box center [604, 299] width 221 height 21
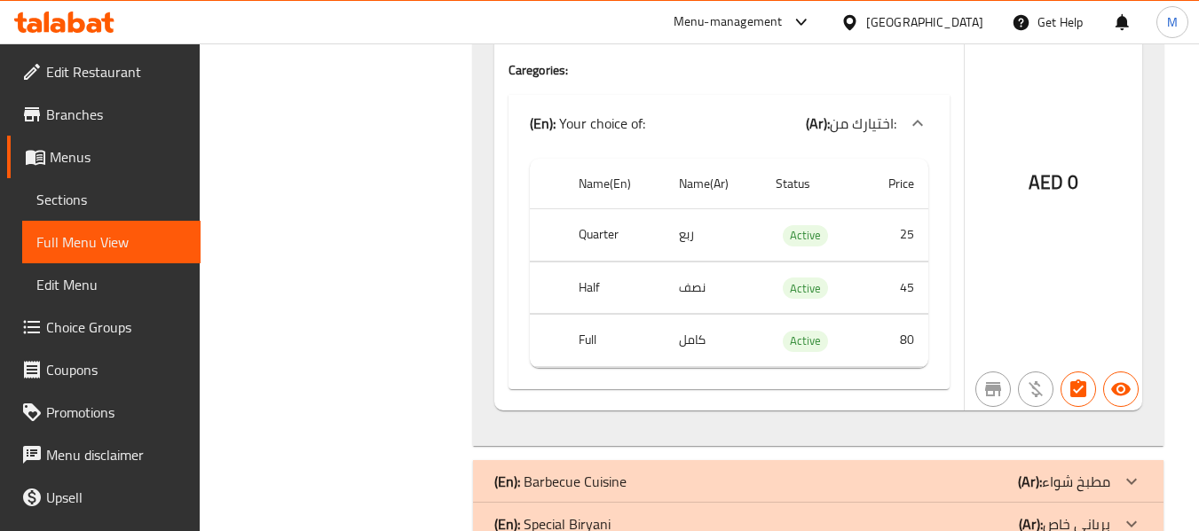
scroll to position [7148, 0]
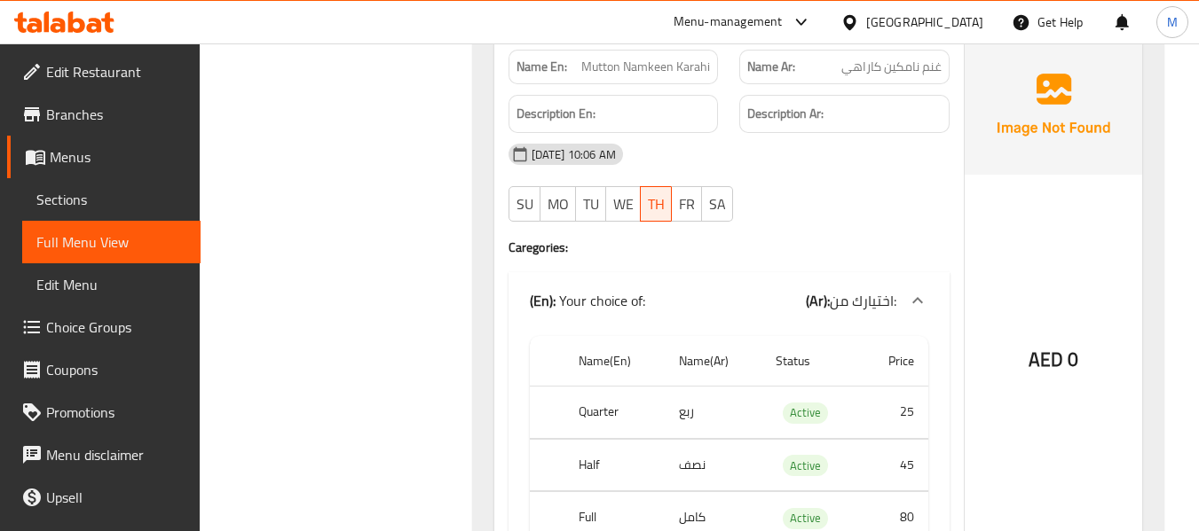
click at [88, 153] on span "Menus" at bounding box center [118, 156] width 137 height 21
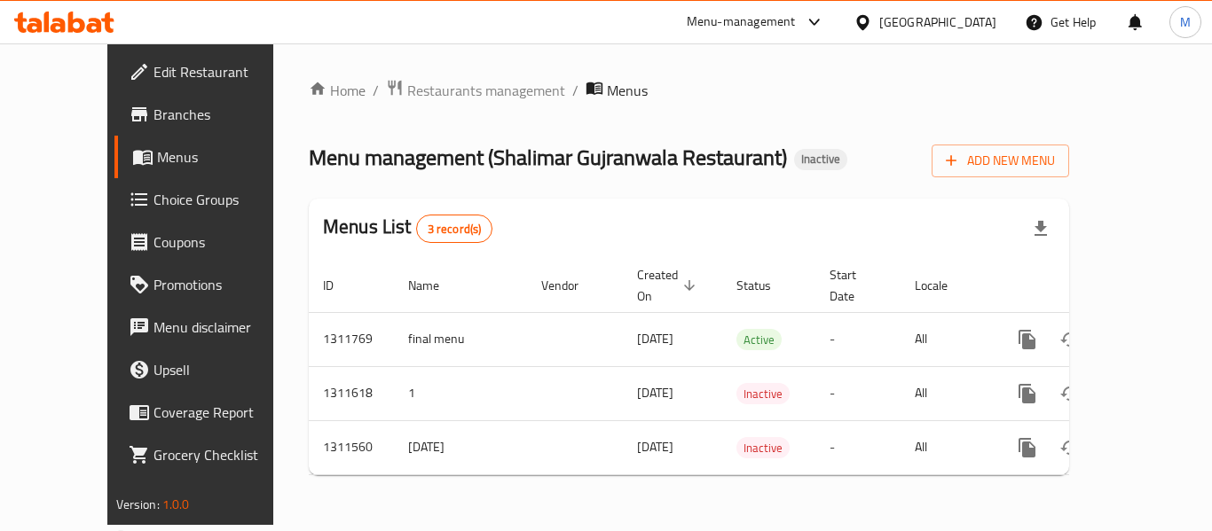
click at [788, 122] on div "Home / Restaurants management / Menus Menu management ( Shalimar Gujranwala Res…" at bounding box center [689, 284] width 760 height 411
click at [960, 162] on icon "button" at bounding box center [951, 161] width 18 height 18
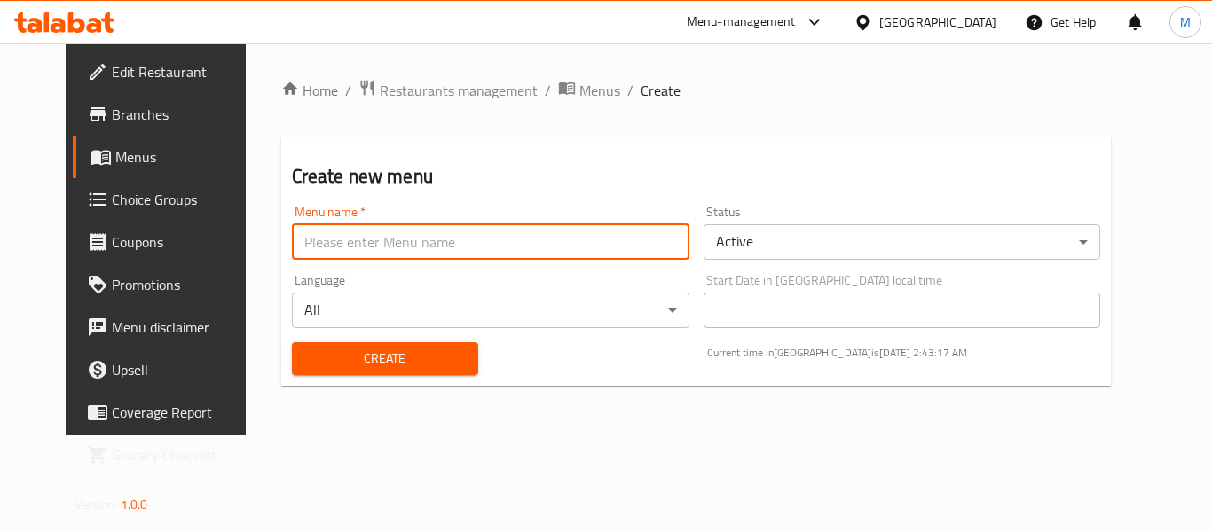
click at [354, 246] on input "text" at bounding box center [490, 241] width 397 height 35
paste input "341742693"
type input "341742693"
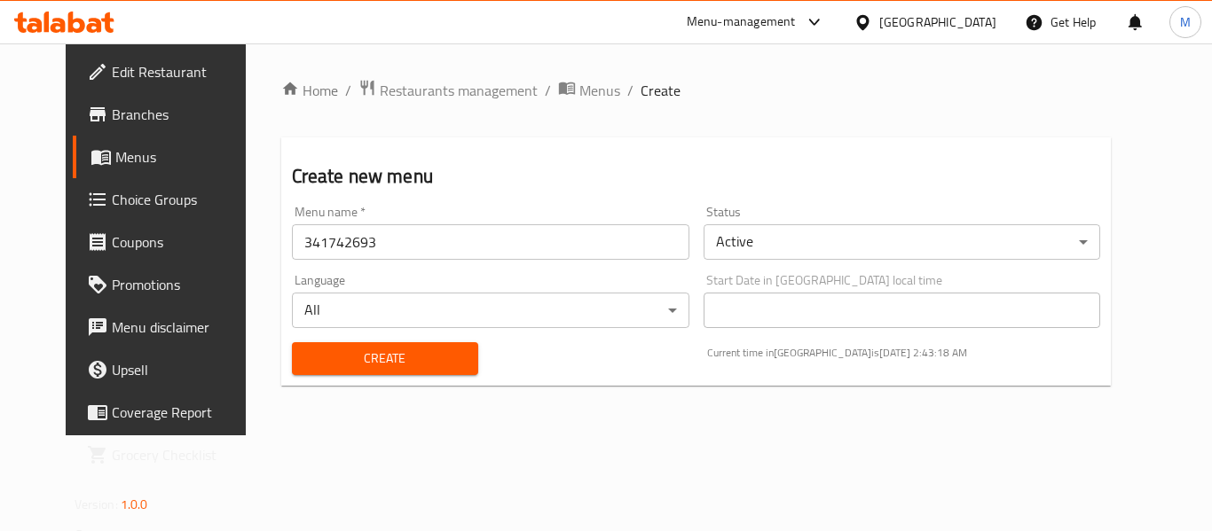
click at [353, 335] on div "Create" at bounding box center [385, 359] width 208 height 54
click at [357, 364] on span "Create" at bounding box center [385, 359] width 158 height 22
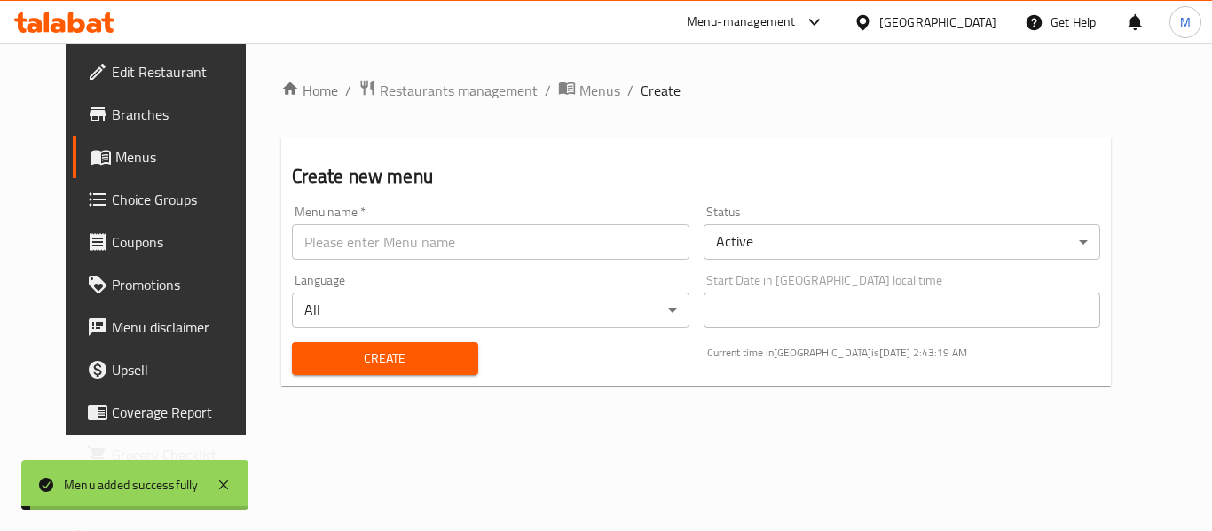
click at [579, 83] on span "Menus" at bounding box center [599, 90] width 41 height 21
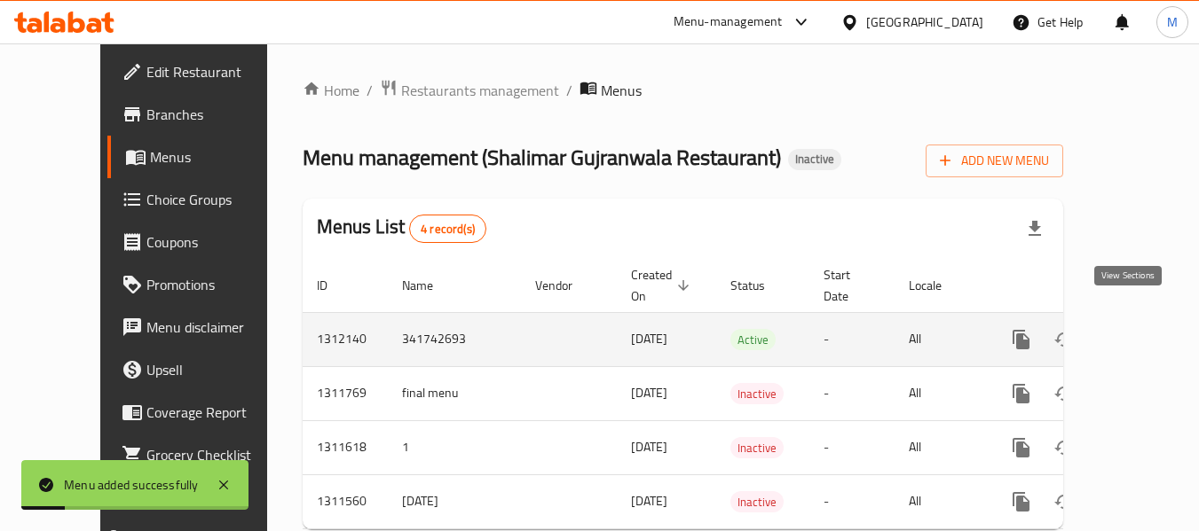
click at [1138, 329] on icon "enhanced table" at bounding box center [1148, 339] width 21 height 21
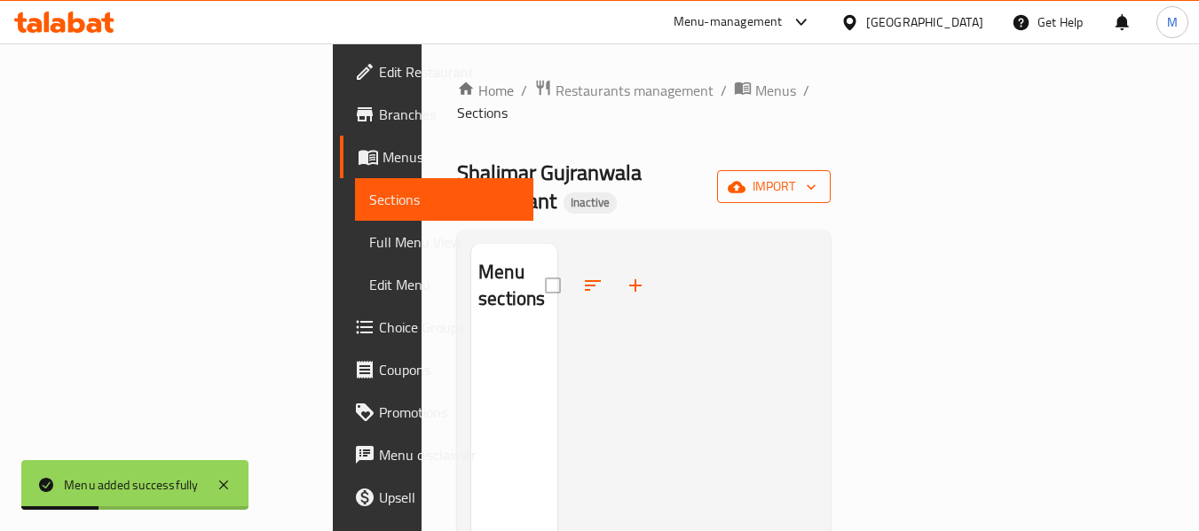
click at [816, 176] on span "import" at bounding box center [773, 187] width 85 height 22
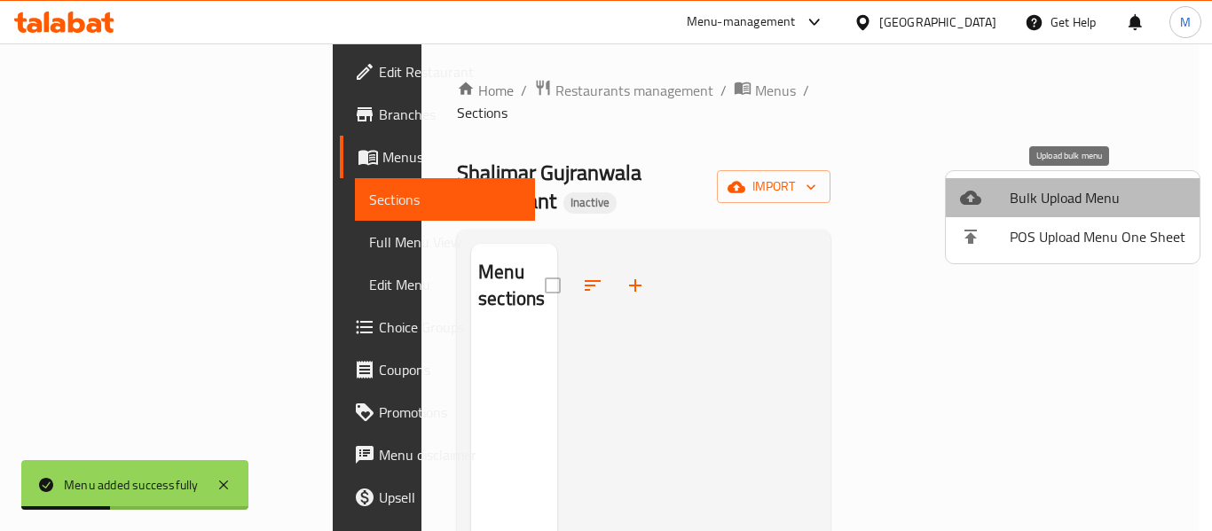
click at [1110, 193] on span "Bulk Upload Menu" at bounding box center [1098, 197] width 176 height 21
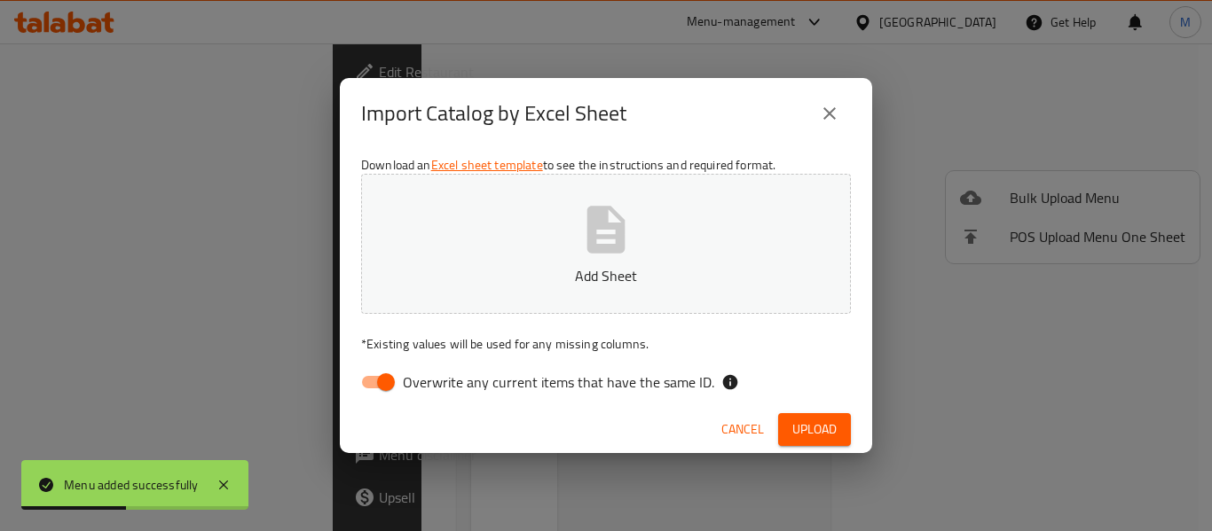
click at [548, 380] on span "Overwrite any current items that have the same ID." at bounding box center [558, 382] width 311 height 21
click at [437, 380] on input "Overwrite any current items that have the same ID." at bounding box center [385, 383] width 101 height 34
checkbox input "false"
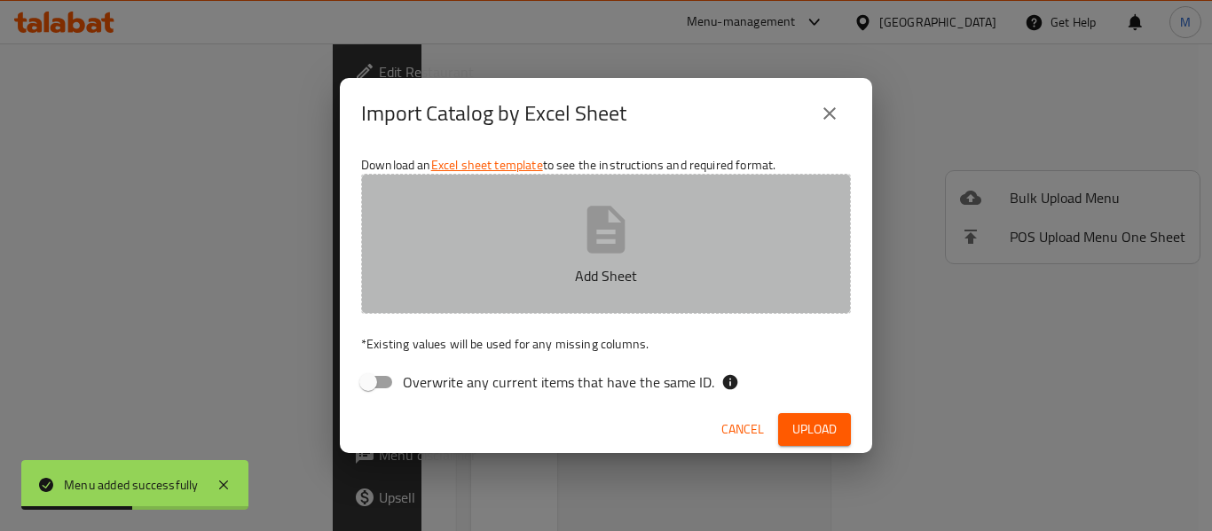
click at [548, 308] on button "Add Sheet" at bounding box center [606, 244] width 490 height 140
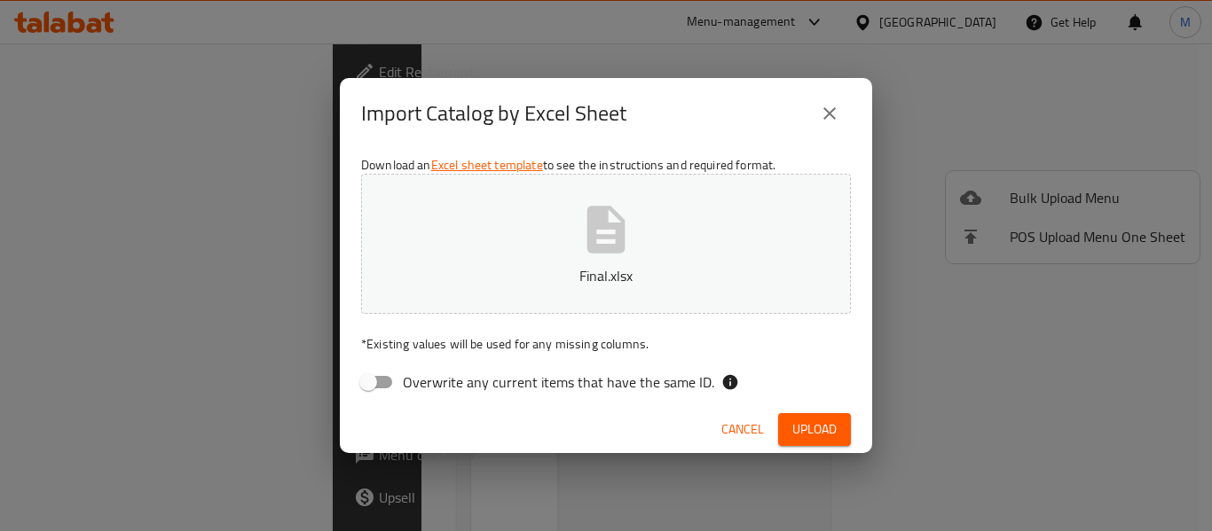
click at [801, 433] on span "Upload" at bounding box center [814, 430] width 44 height 22
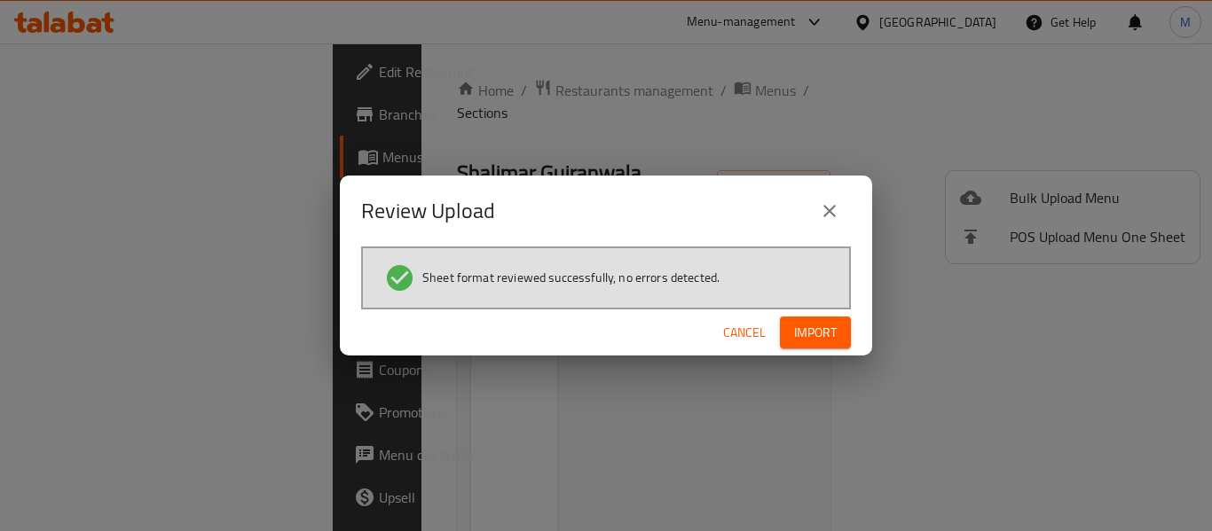
click at [790, 338] on button "Import" at bounding box center [815, 333] width 71 height 33
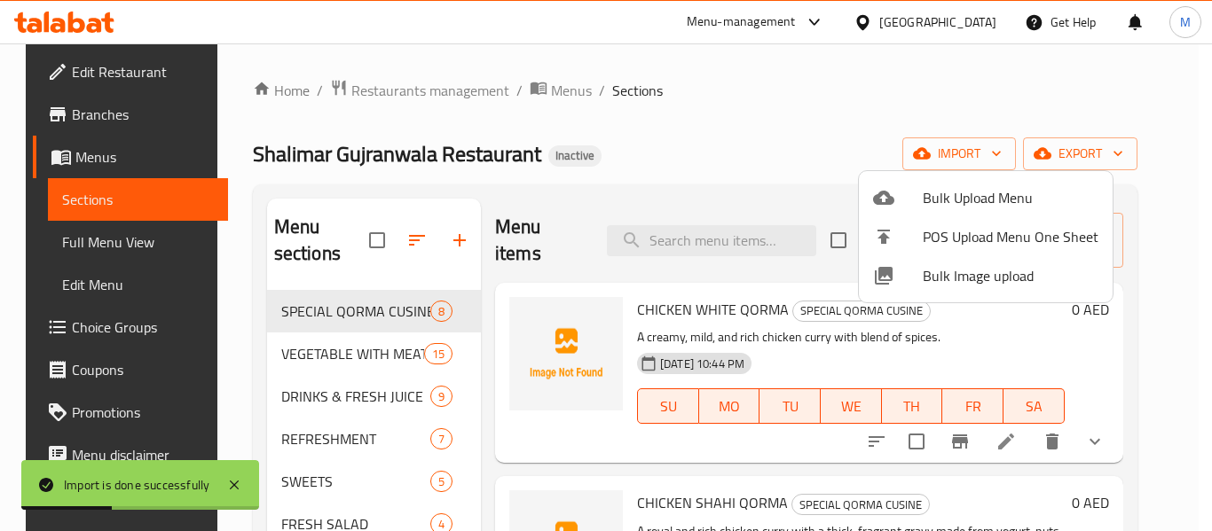
click at [555, 93] on div at bounding box center [606, 265] width 1212 height 531
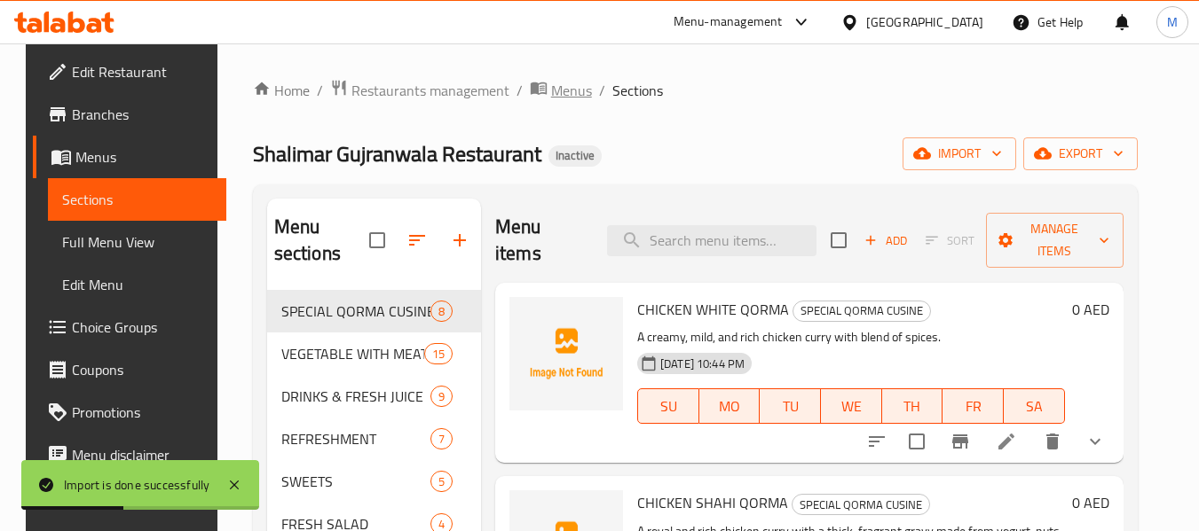
click at [555, 93] on span "Menus" at bounding box center [571, 90] width 41 height 21
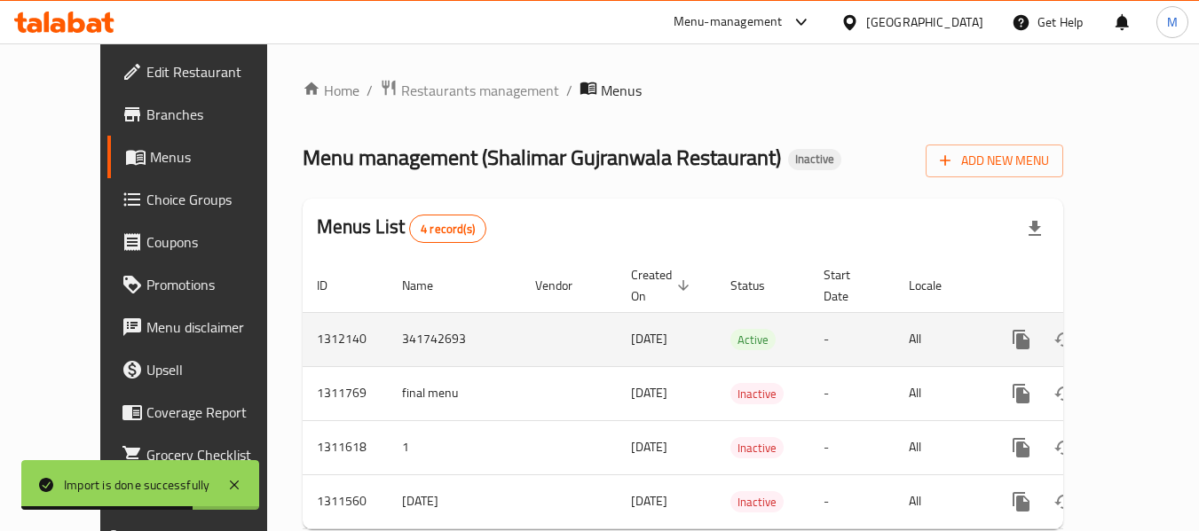
click at [1140, 326] on link "enhanced table" at bounding box center [1149, 340] width 43 height 43
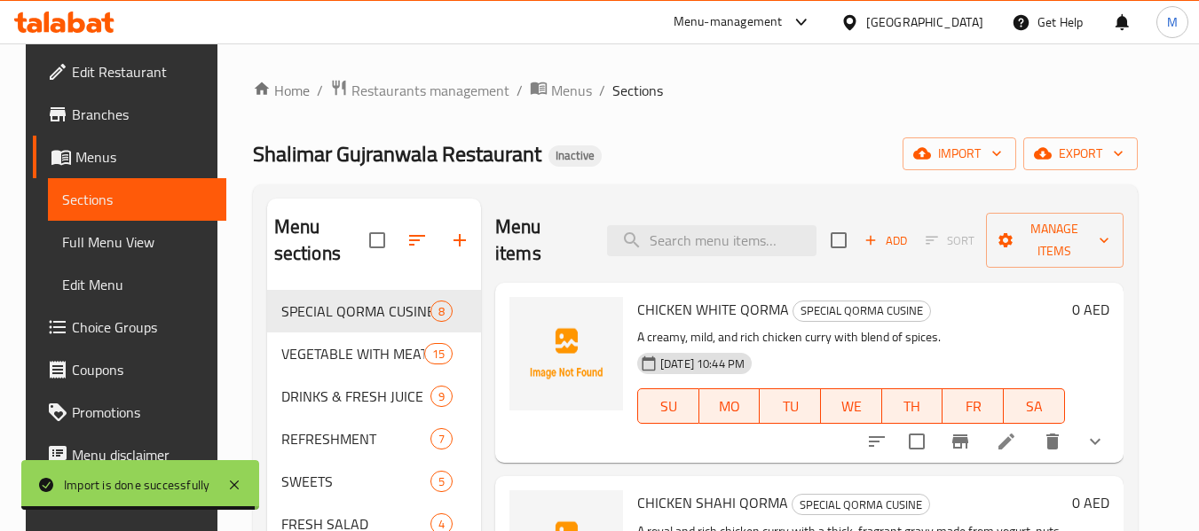
click at [62, 241] on span "Full Menu View" at bounding box center [137, 242] width 150 height 21
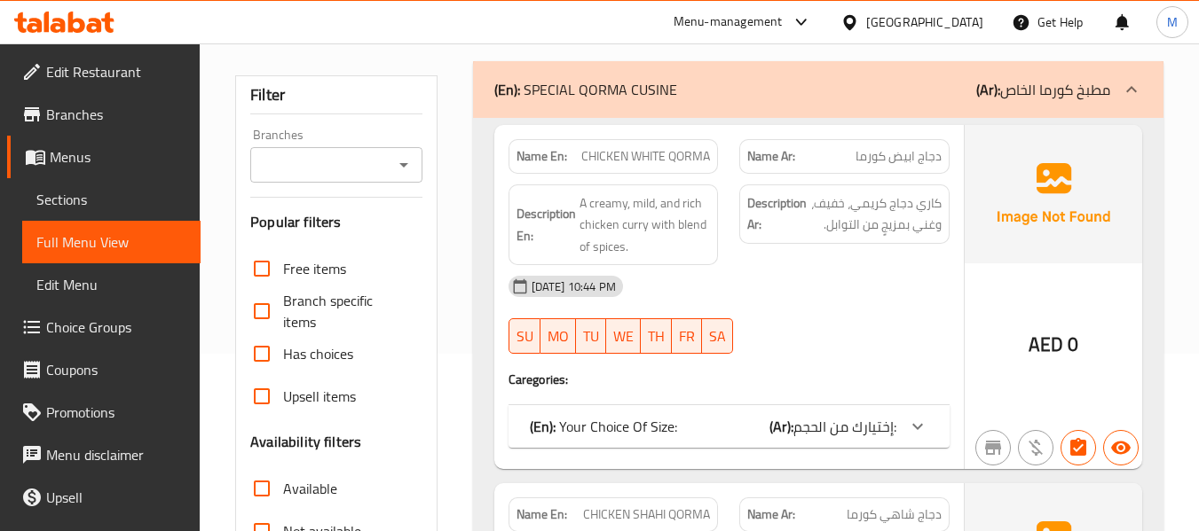
scroll to position [710, 0]
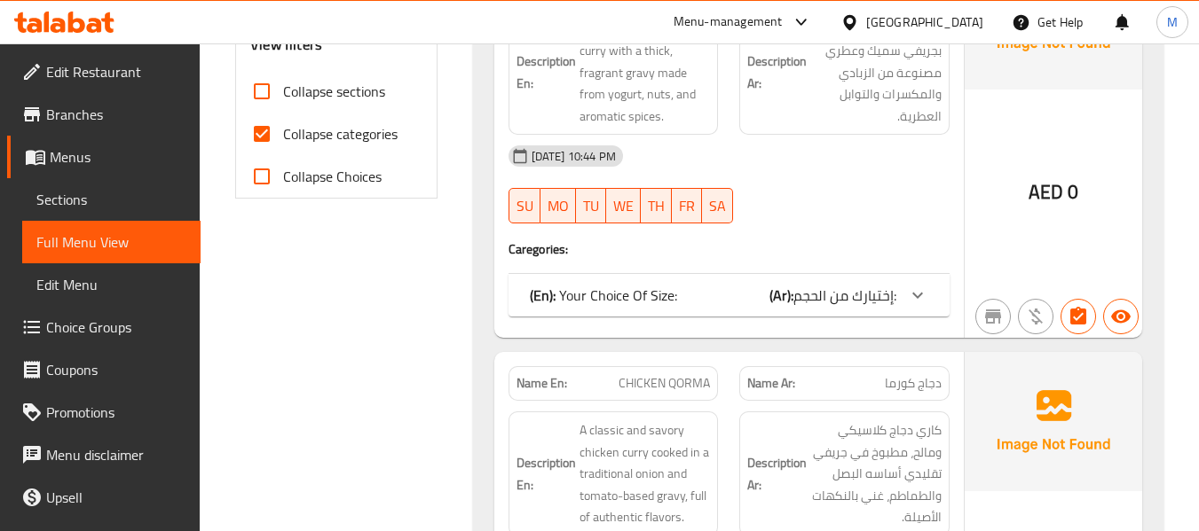
drag, startPoint x: 264, startPoint y: 96, endPoint x: 263, endPoint y: 148, distance: 52.4
click at [264, 96] on input "Collapse sections" at bounding box center [261, 91] width 43 height 43
checkbox input "true"
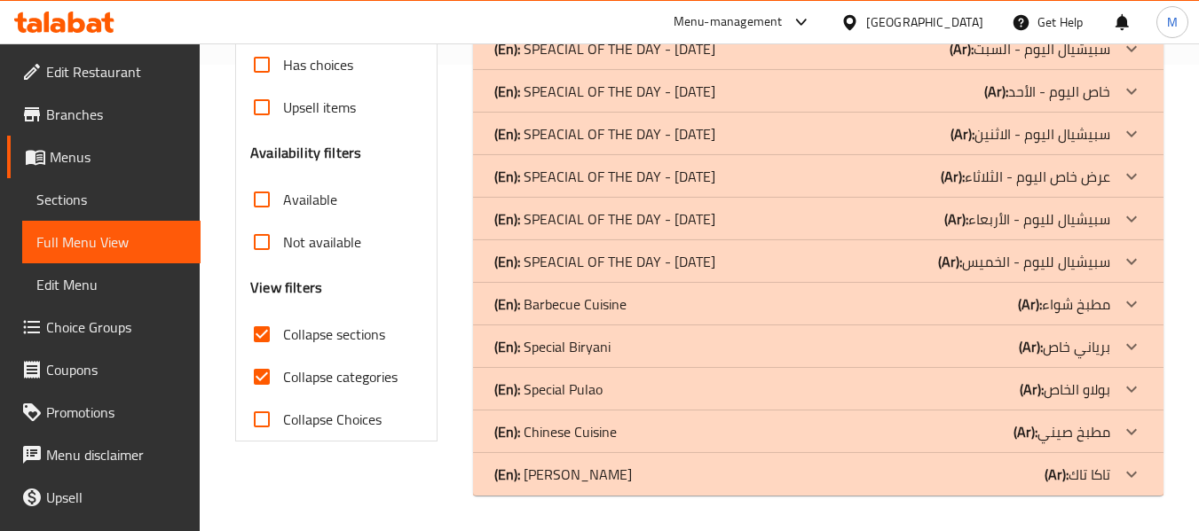
click at [263, 356] on input "Collapse categories" at bounding box center [261, 377] width 43 height 43
checkbox input "false"
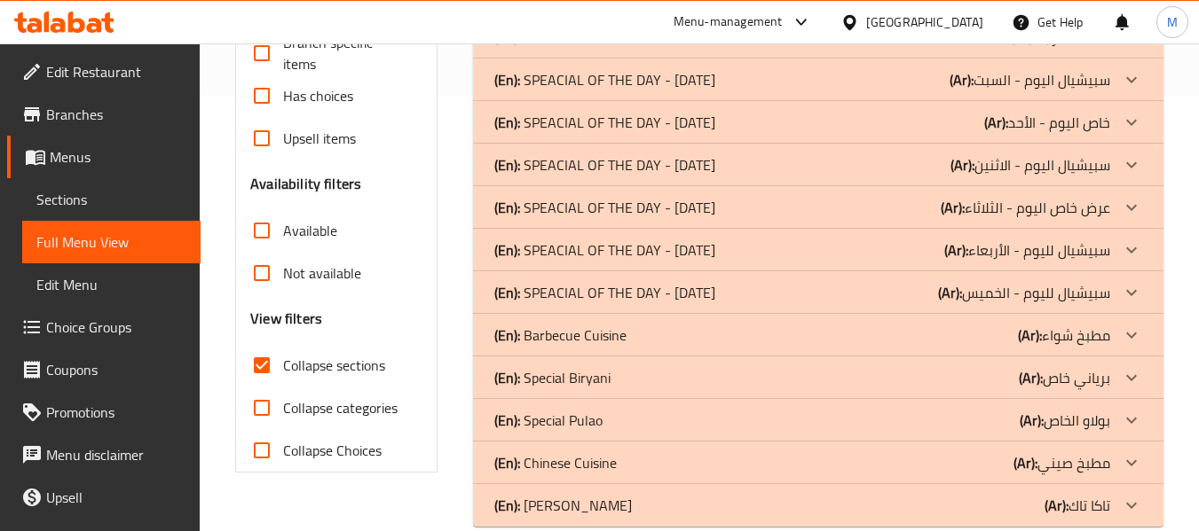
scroll to position [467, 0]
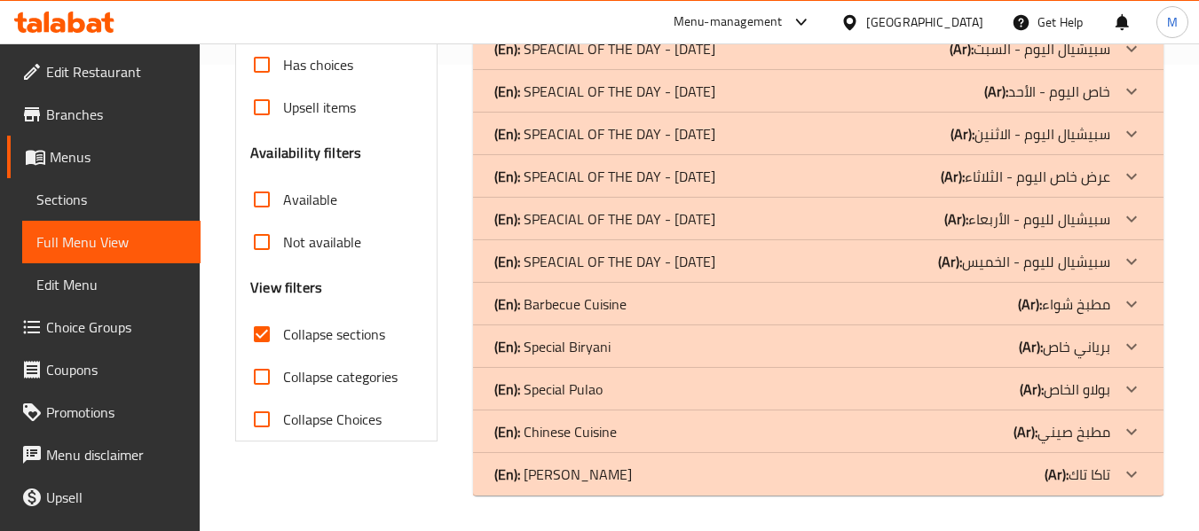
click at [261, 333] on input "Collapse sections" at bounding box center [261, 334] width 43 height 43
checkbox input "false"
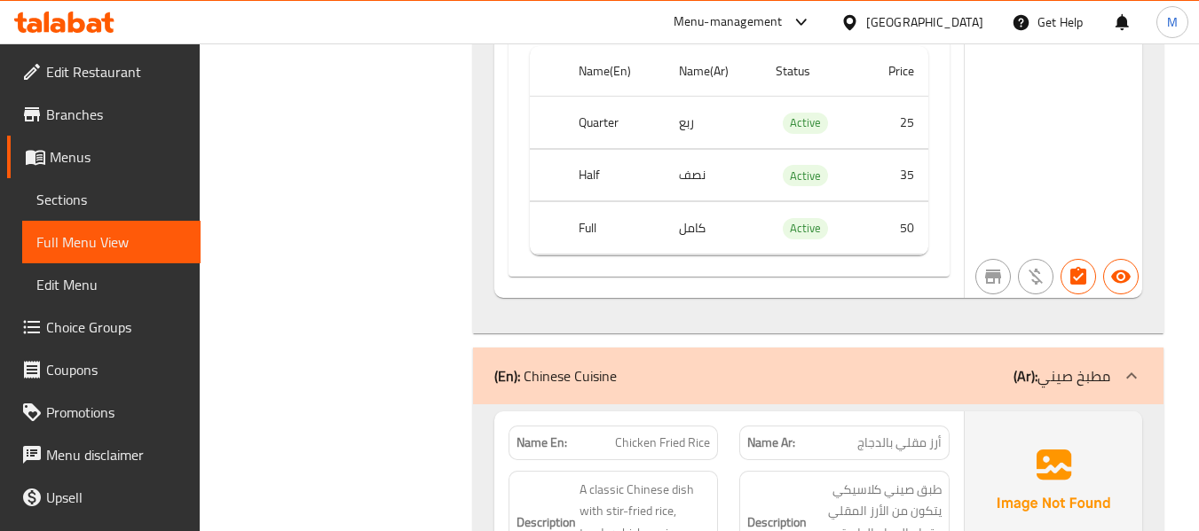
scroll to position [56077, 0]
click at [866, 364] on div "(En): Chinese Cuisine (Ar): مطبخ صيني" at bounding box center [802, 374] width 616 height 21
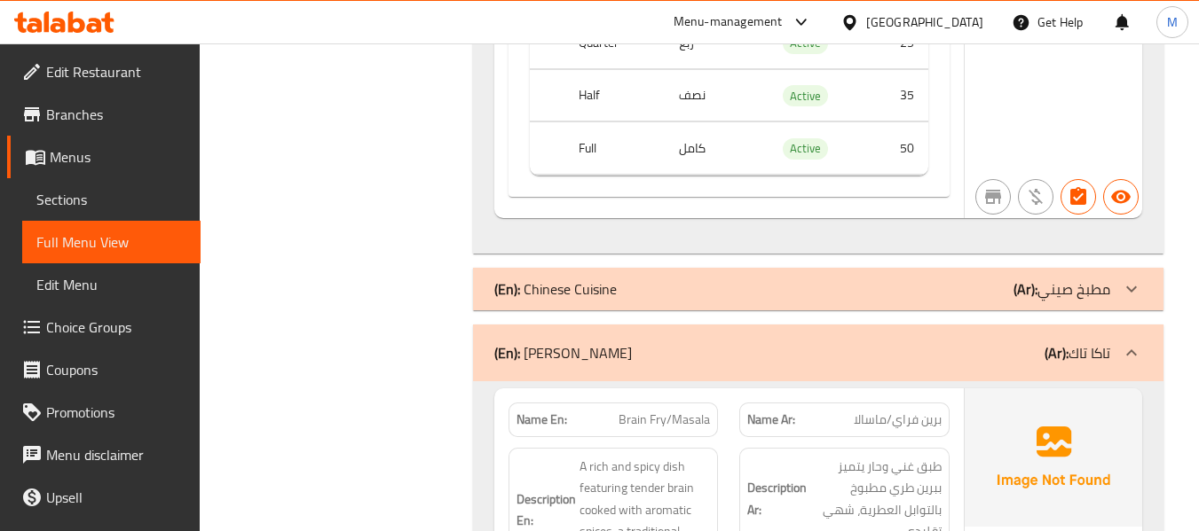
scroll to position [56166, 0]
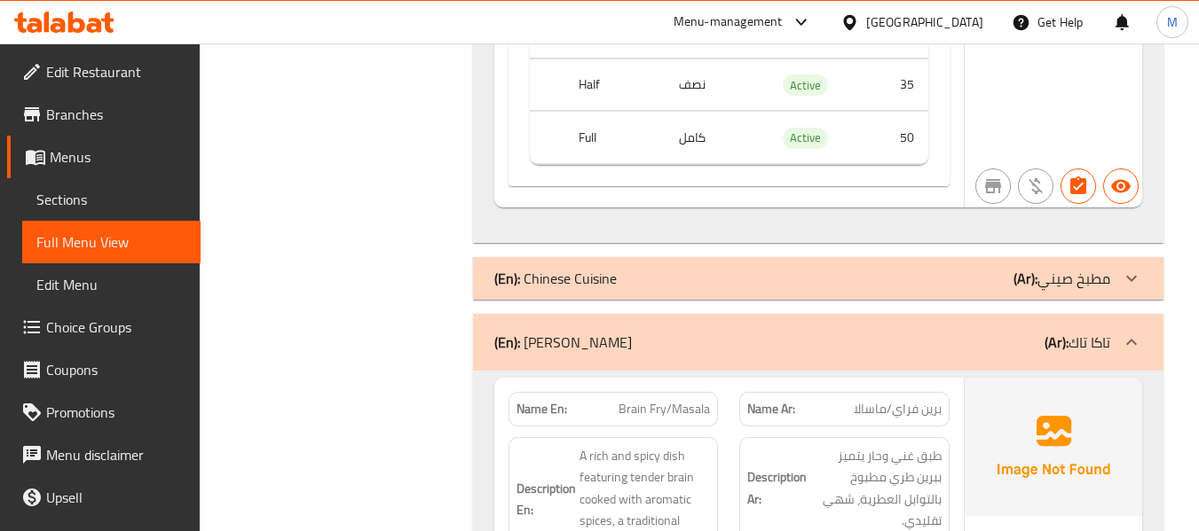
click at [781, 314] on div "(En): Taka Tak (Ar): تاكا تاك" at bounding box center [818, 342] width 690 height 57
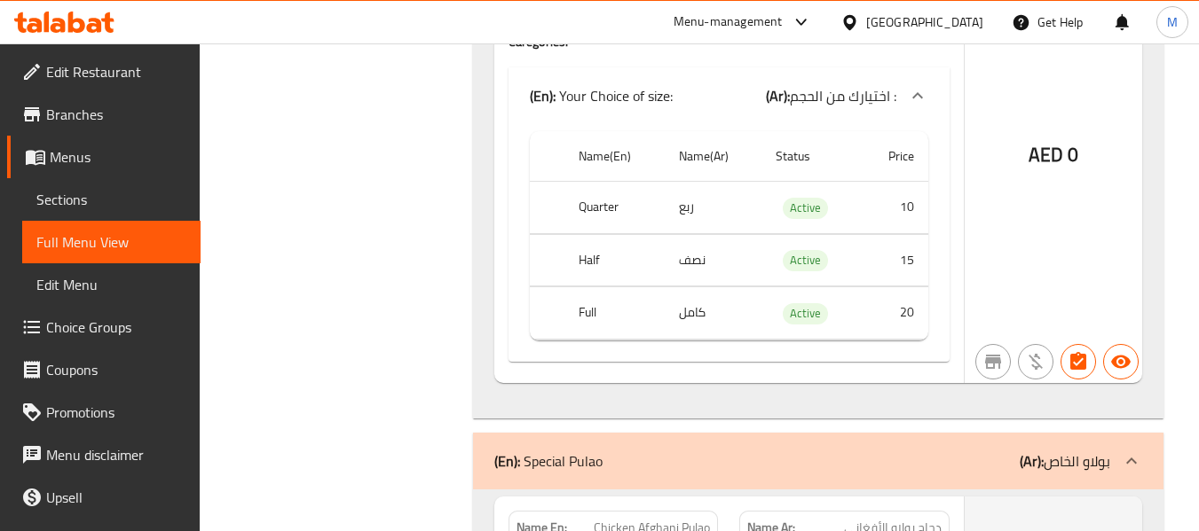
scroll to position [52778, 0]
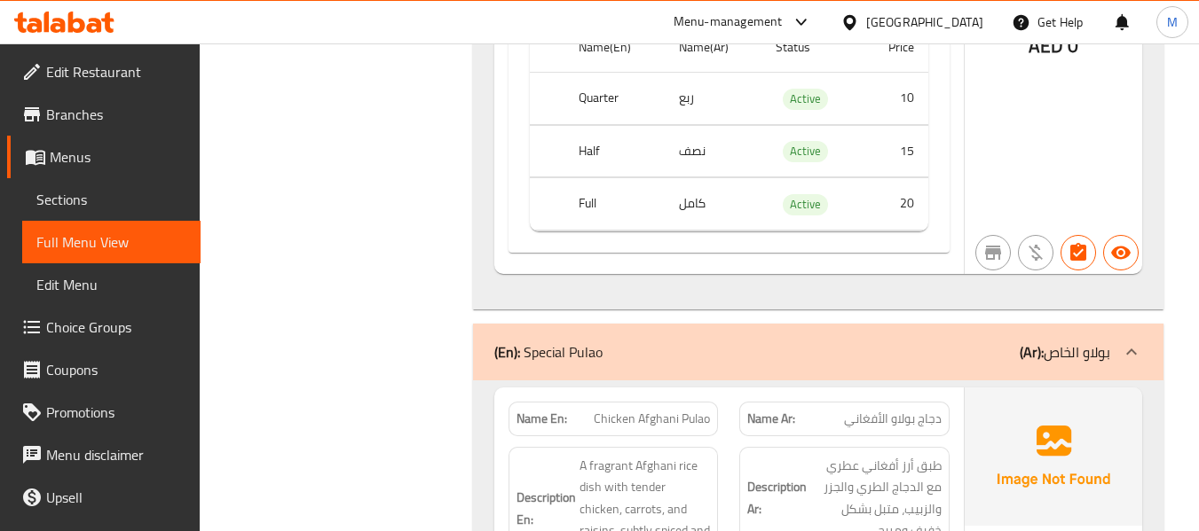
click at [800, 324] on div "(En): Special Pulao (Ar): بولاو الخاص" at bounding box center [818, 352] width 690 height 57
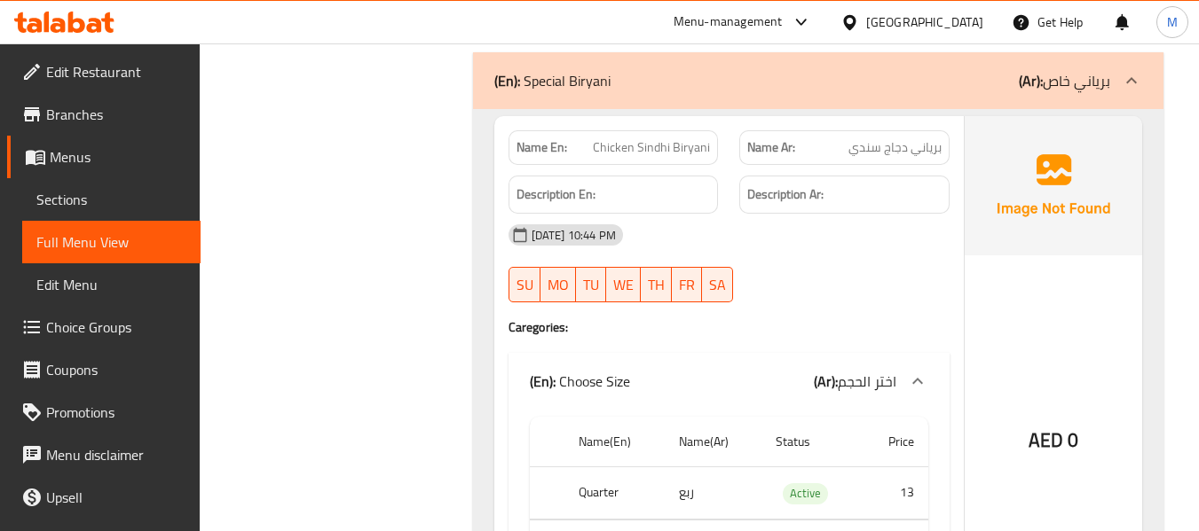
scroll to position [44704, 0]
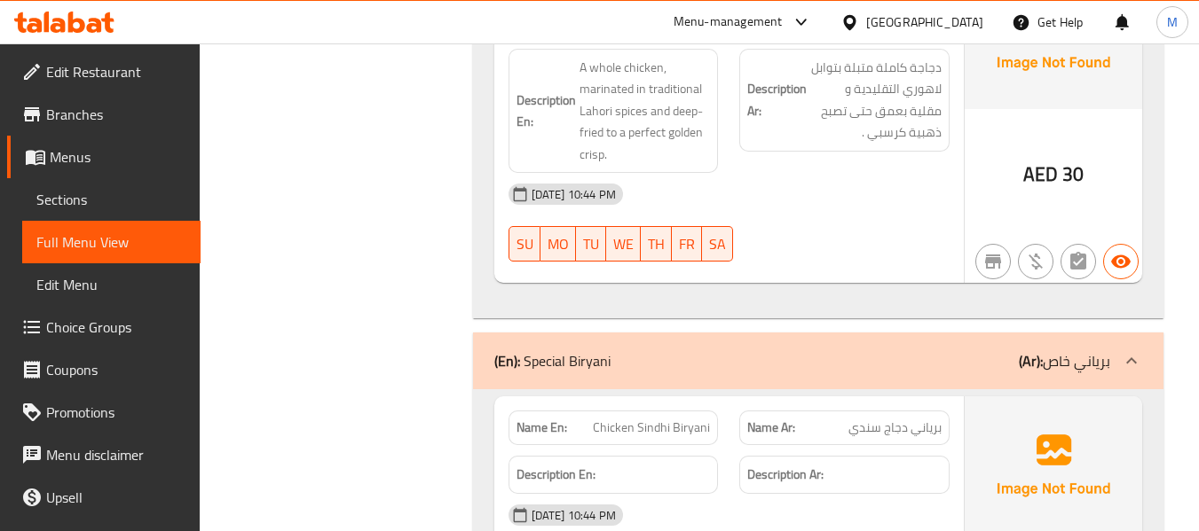
click at [840, 350] on div "(En): Special Biryani (Ar): برياني خاص" at bounding box center [802, 360] width 616 height 21
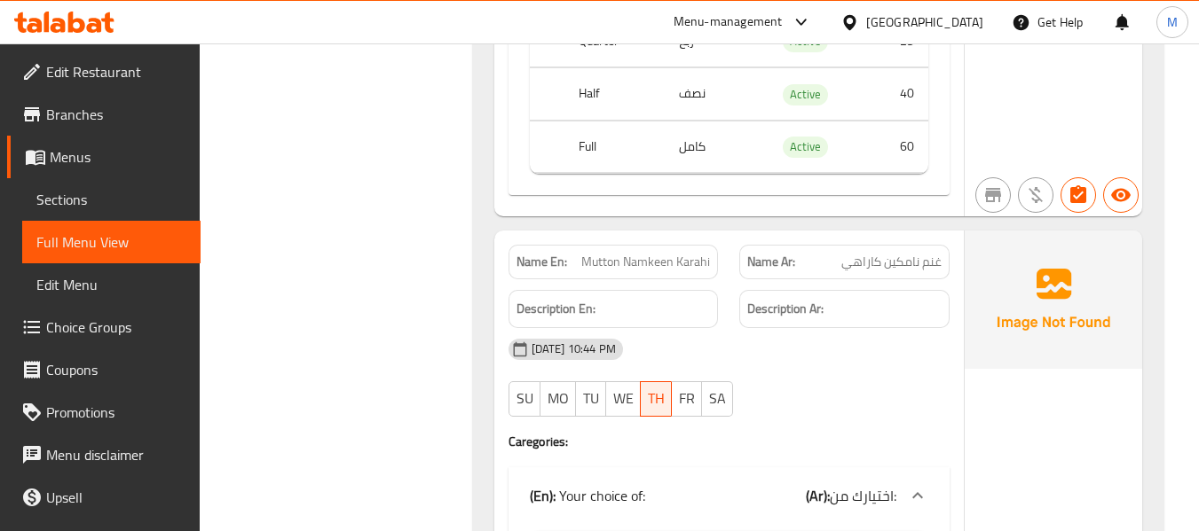
scroll to position [42827, 0]
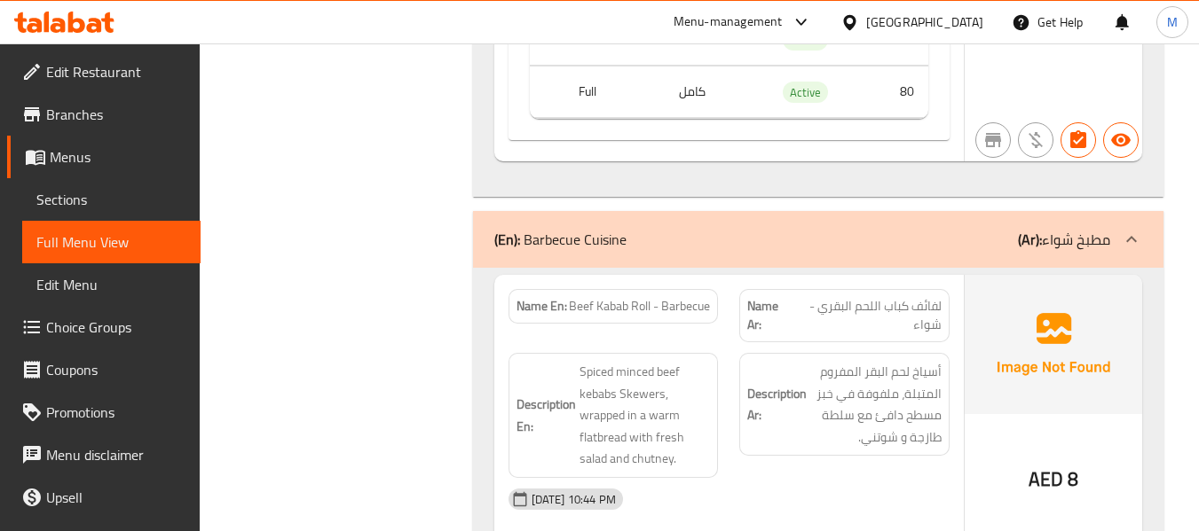
click at [841, 260] on div "(En): Barbecue Cuisine (Ar): مطبخ شواء" at bounding box center [818, 239] width 690 height 57
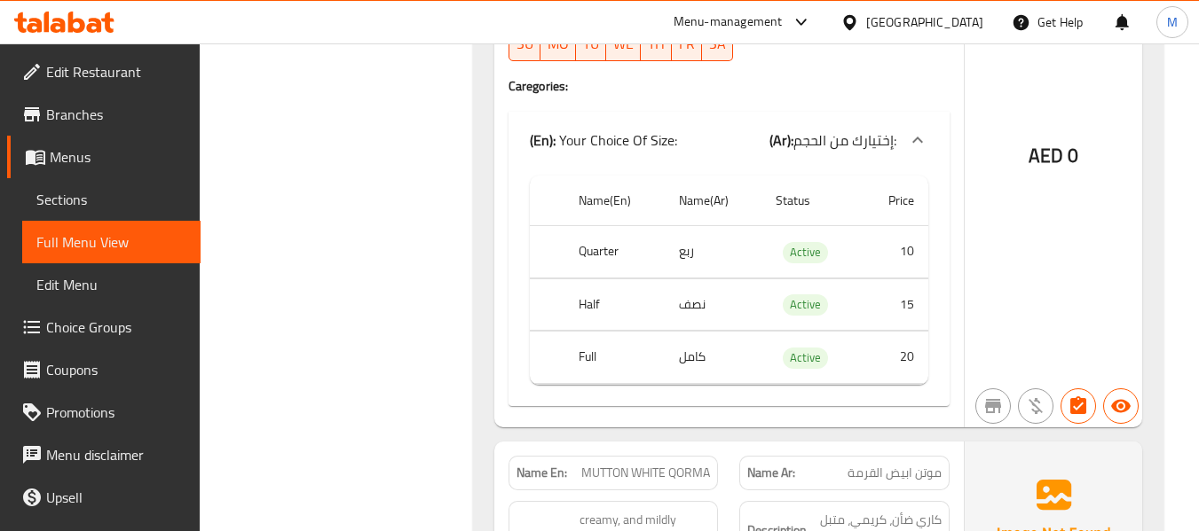
scroll to position [0, 0]
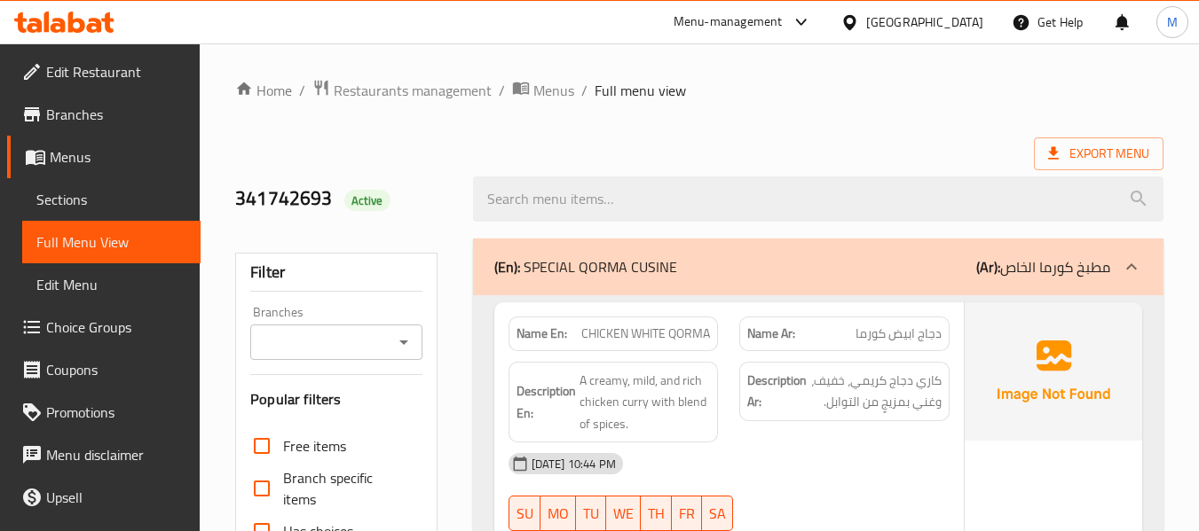
drag, startPoint x: 75, startPoint y: 199, endPoint x: 361, endPoint y: 14, distance: 340.8
click at [74, 199] on span "Sections" at bounding box center [111, 199] width 150 height 21
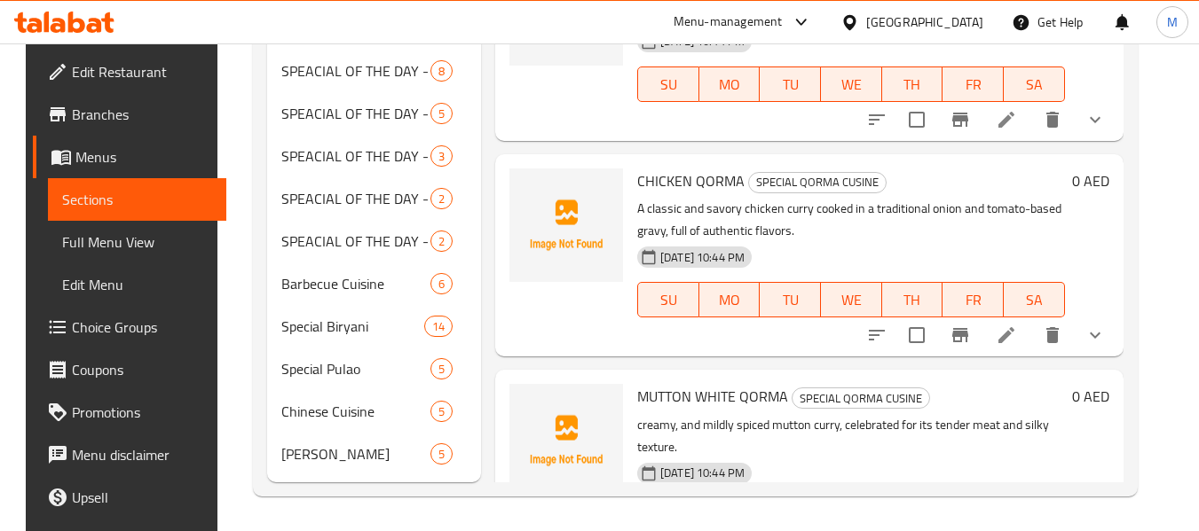
scroll to position [539, 0]
click at [819, 237] on p "A classic and savory chicken curry cooked in a traditional onion and tomato-bas…" at bounding box center [851, 219] width 428 height 44
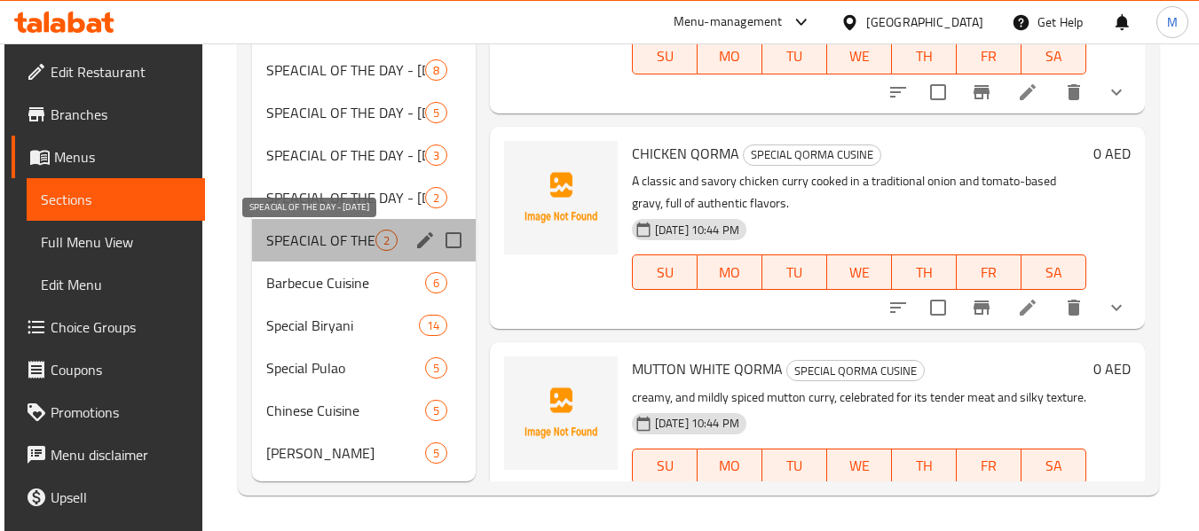
click at [311, 249] on span "SPEACIAL OF THE DAY - [DATE]" at bounding box center [320, 240] width 108 height 21
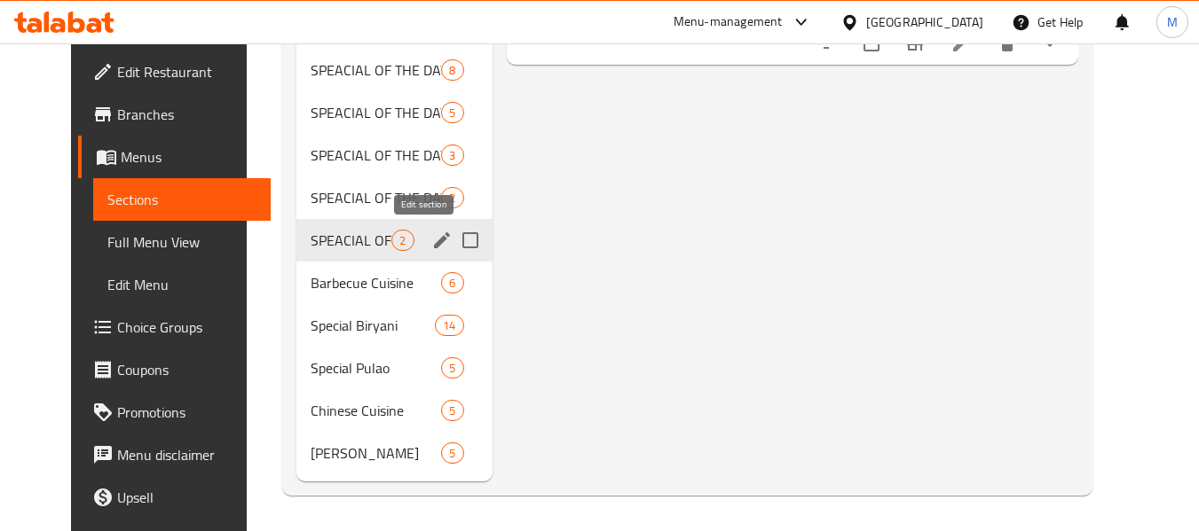
click at [434, 236] on icon "edit" at bounding box center [442, 240] width 16 height 16
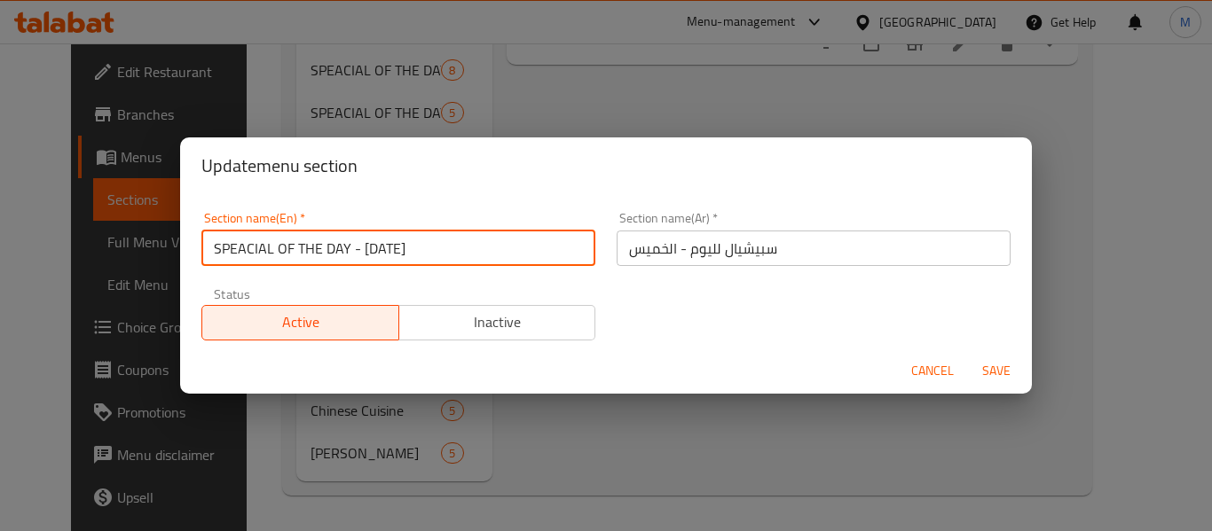
click at [417, 251] on input "SPEACIAL OF THE DAY - [DATE]" at bounding box center [398, 248] width 394 height 35
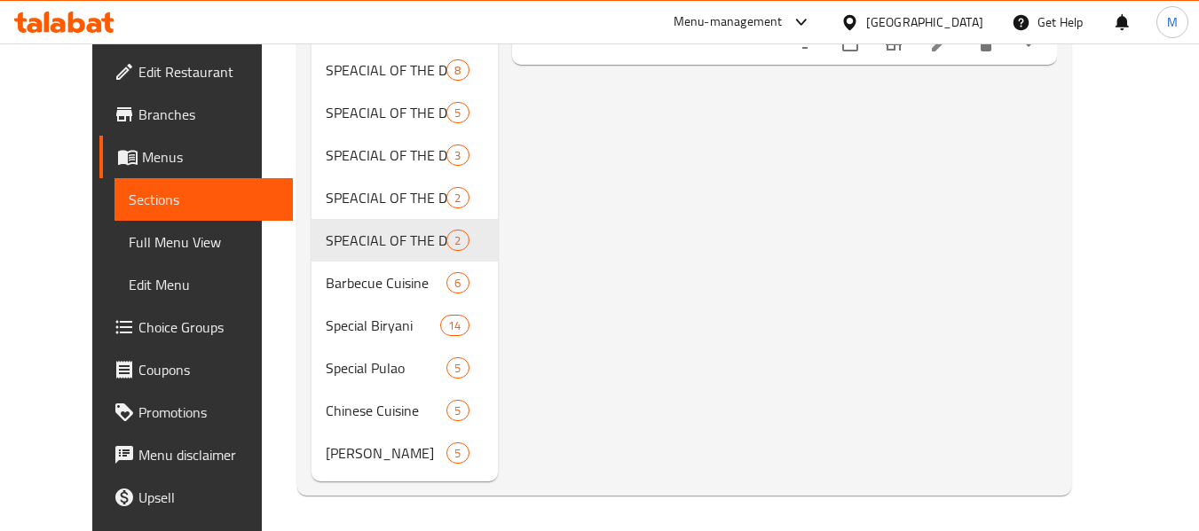
click at [500, 471] on div "Menu items Add Sort Manage items Reshmi Kabab Karahi SPEACIAL OF THE DAY - THUR…" at bounding box center [777, 70] width 559 height 822
click at [142, 159] on span "Menus" at bounding box center [210, 156] width 137 height 21
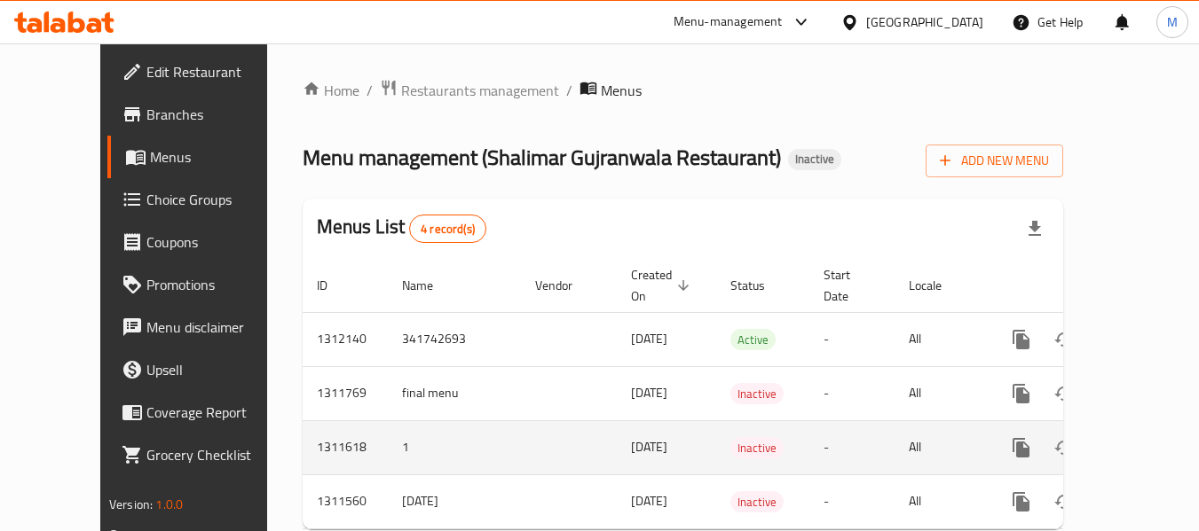
click at [1138, 437] on icon "enhanced table" at bounding box center [1148, 447] width 21 height 21
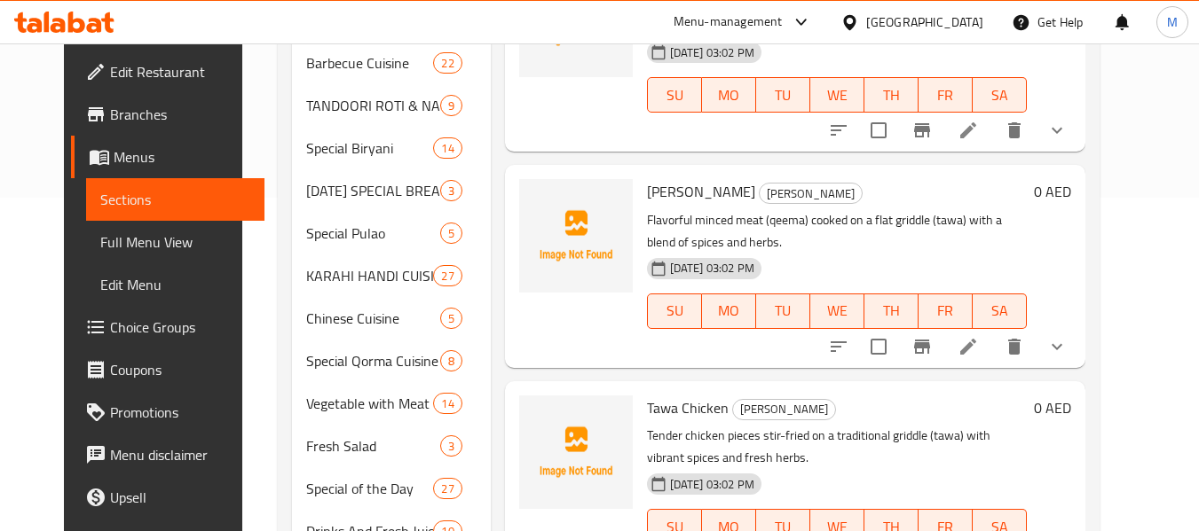
scroll to position [444, 0]
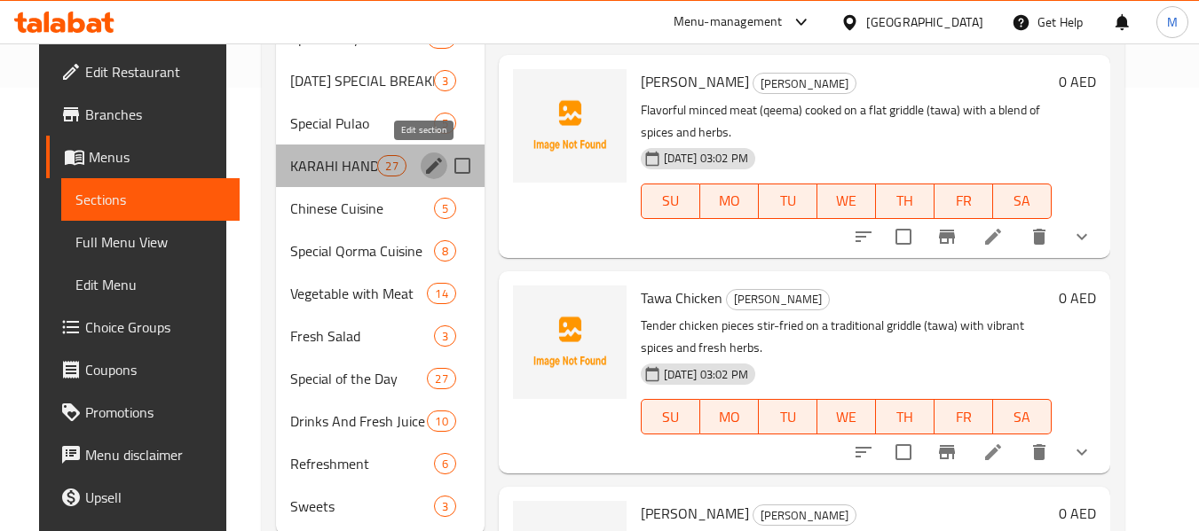
click at [426, 168] on icon "edit" at bounding box center [434, 166] width 16 height 16
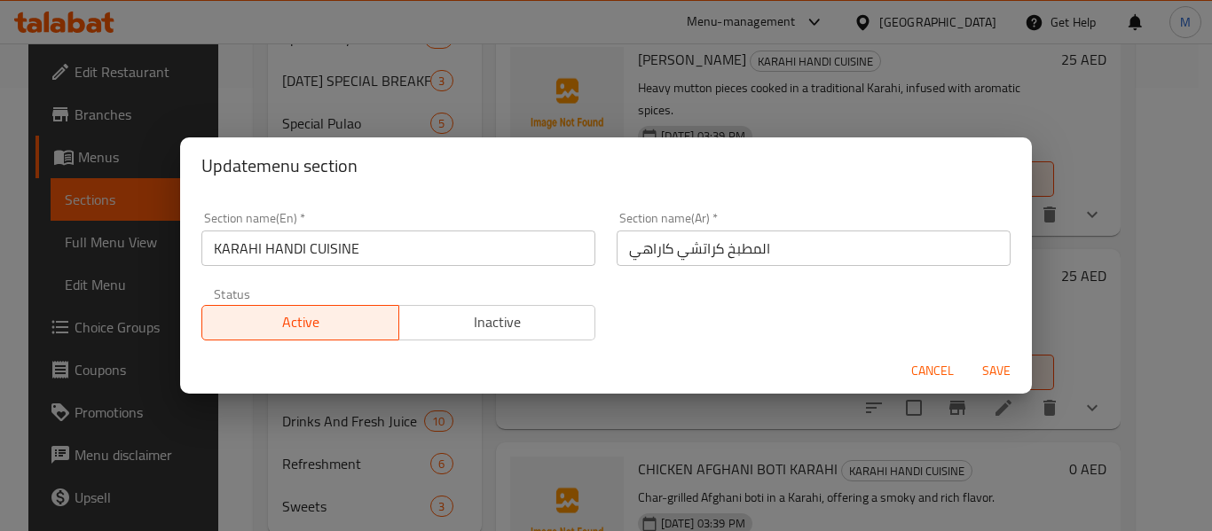
click at [422, 244] on input "KARAHI HANDI CUISINE" at bounding box center [398, 248] width 394 height 35
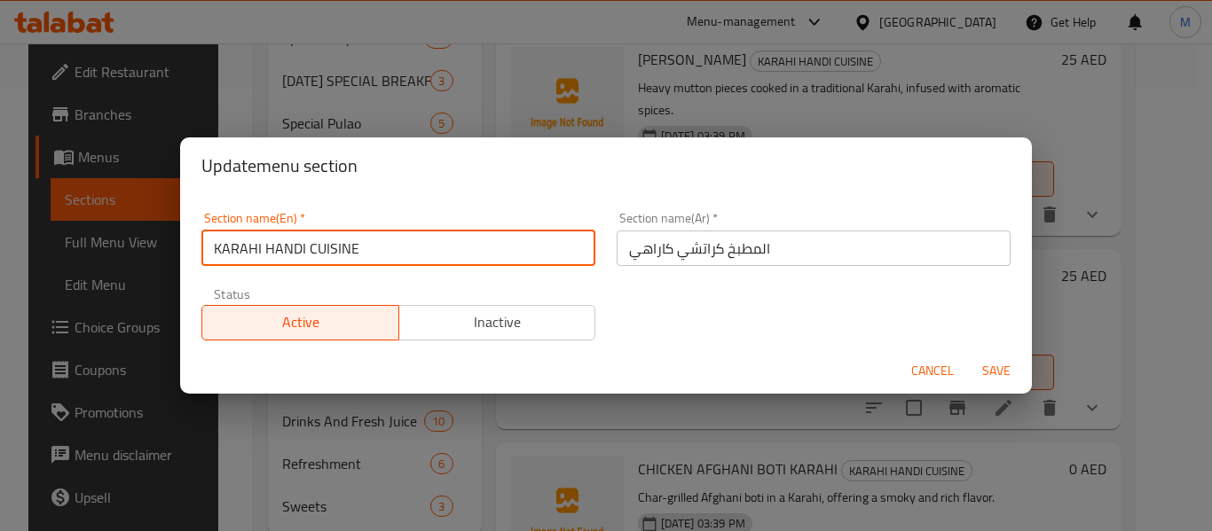
click at [422, 244] on input "KARAHI HANDI CUISINE" at bounding box center [398, 248] width 394 height 35
click at [350, 249] on input "KARAHI HANDI CUISINE" at bounding box center [398, 248] width 394 height 35
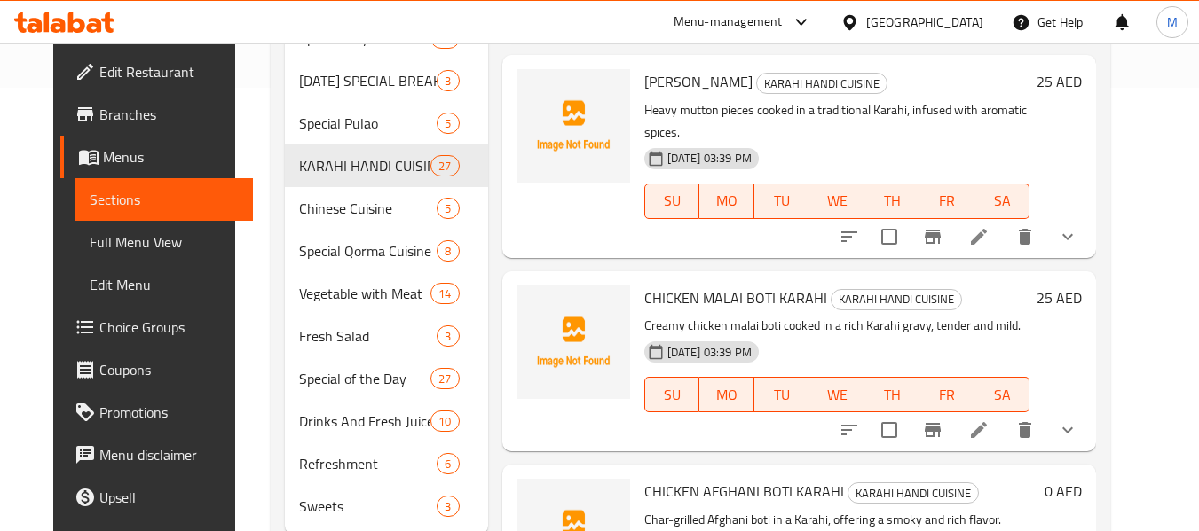
click at [488, 494] on div "Menu items Add Sort Manage items CHICKEN KARAHI KARAHI HANDI CUISINE Slow-cooke…" at bounding box center [792, 145] width 609 height 780
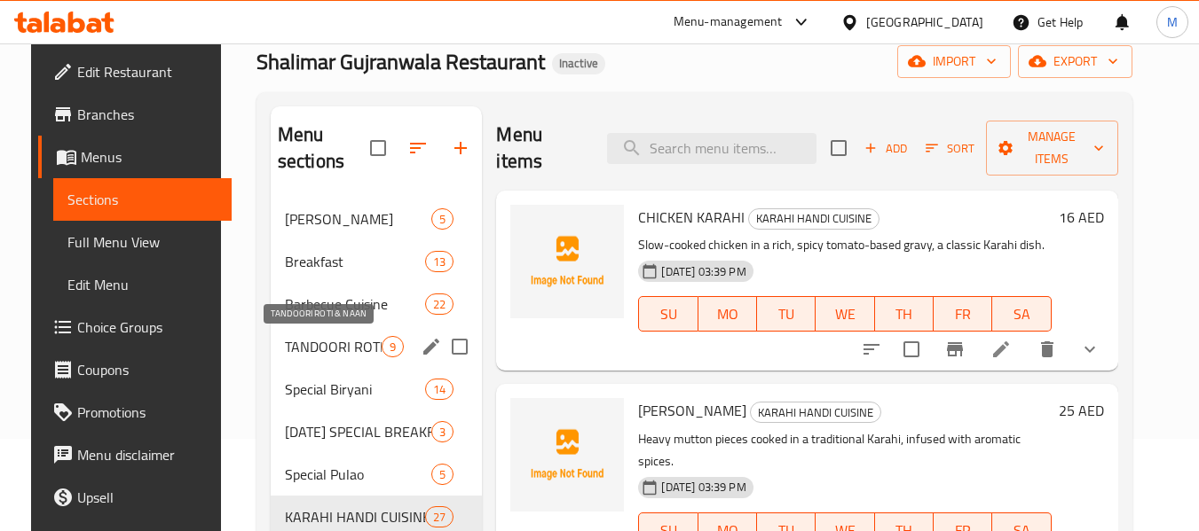
scroll to position [177, 0]
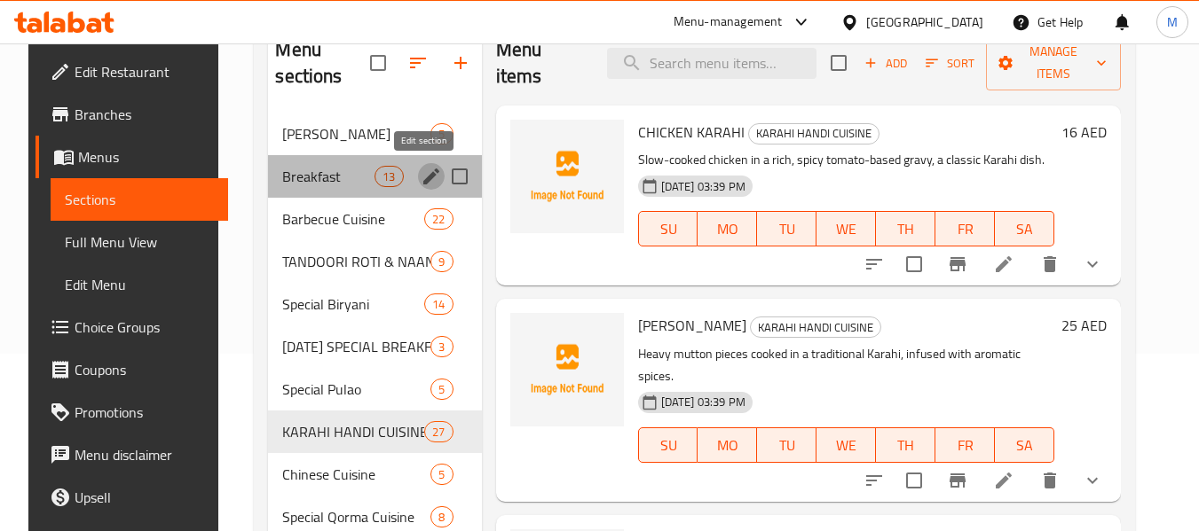
click at [423, 172] on icon "edit" at bounding box center [431, 176] width 21 height 21
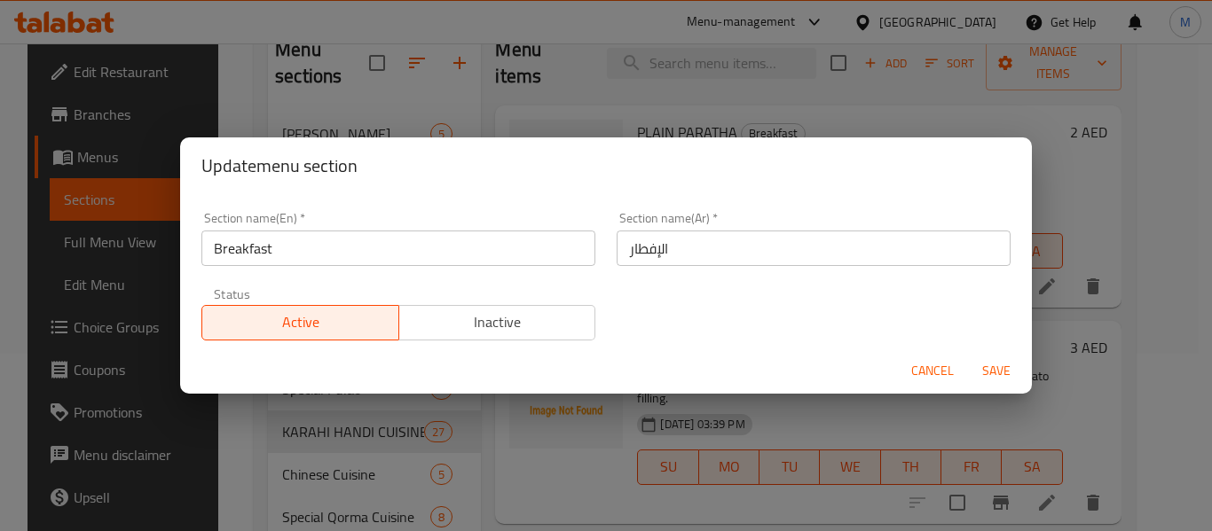
click at [455, 249] on input "Breakfast" at bounding box center [398, 248] width 394 height 35
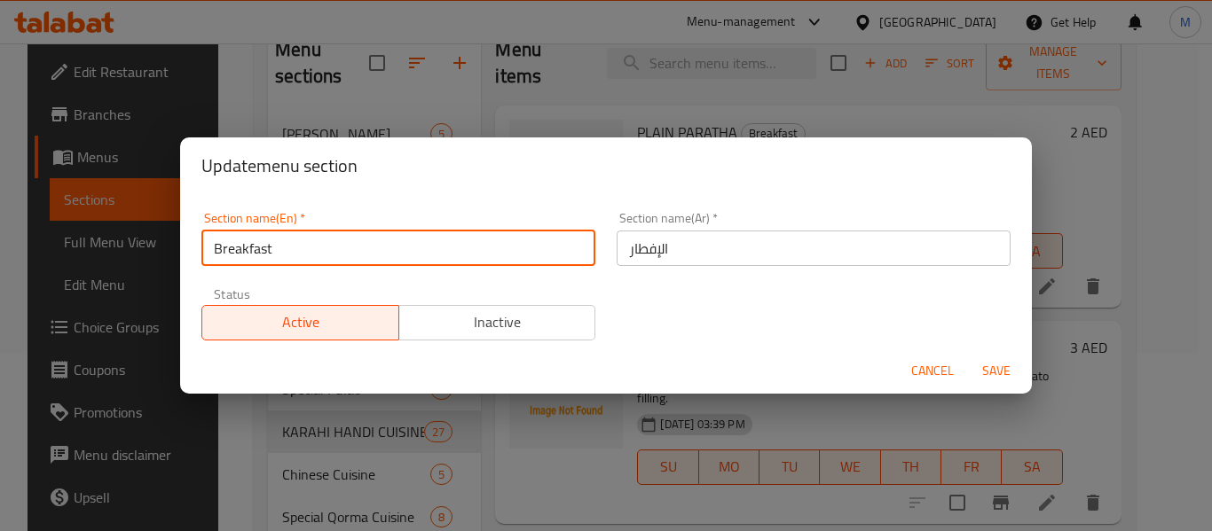
click at [454, 249] on input "Breakfast" at bounding box center [398, 248] width 394 height 35
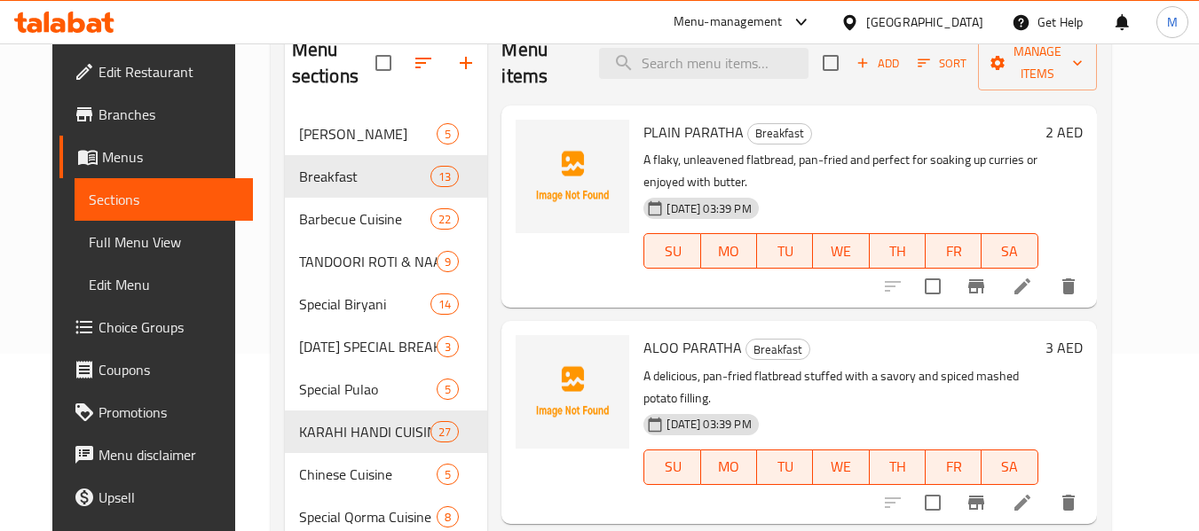
click at [561, 488] on div at bounding box center [572, 422] width 128 height 188
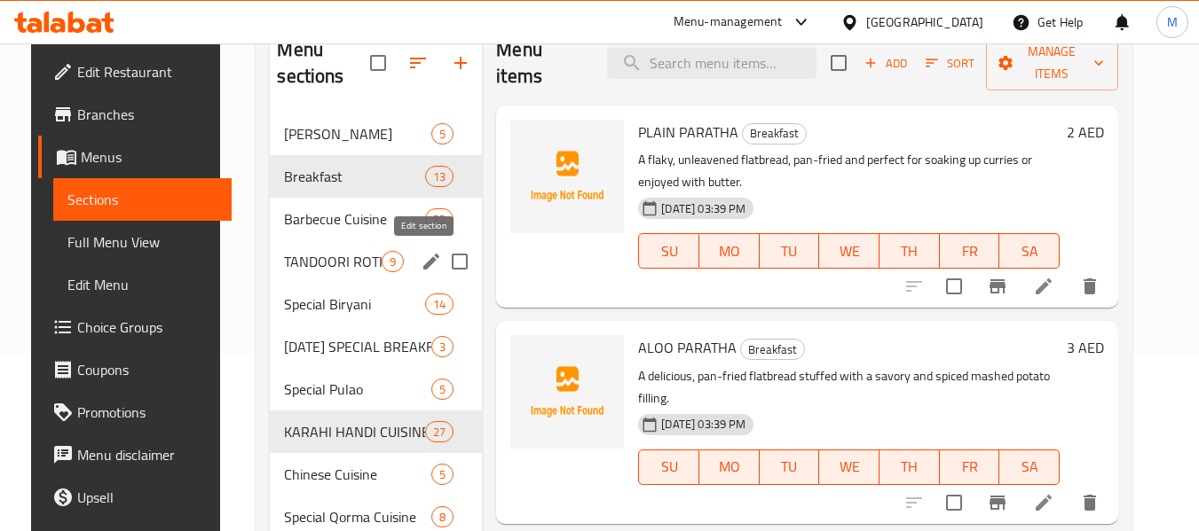
click at [421, 256] on icon "edit" at bounding box center [431, 261] width 21 height 21
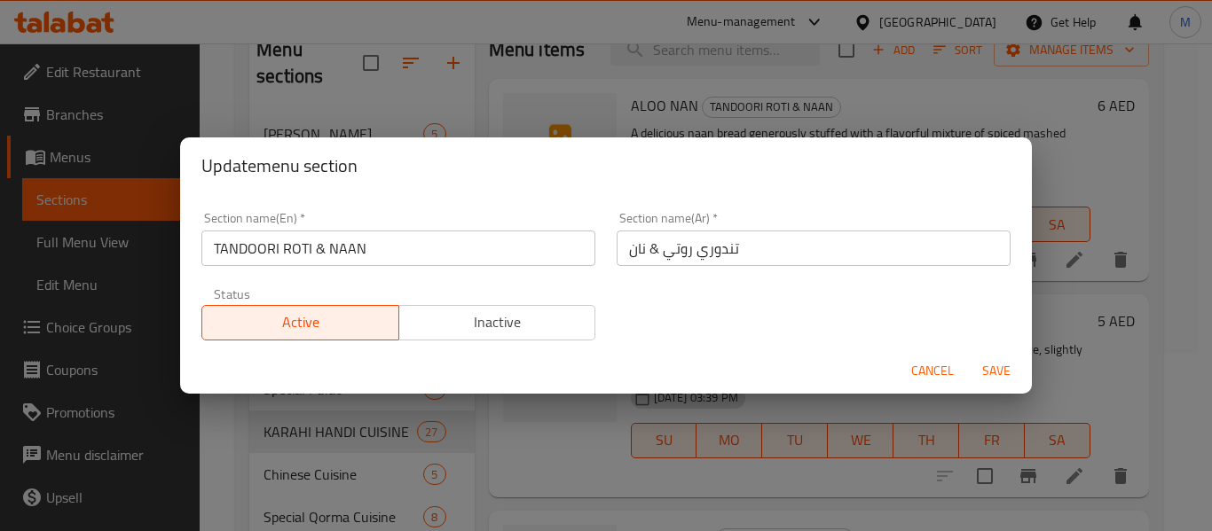
click at [453, 240] on input "TANDOORI ROTI & NAAN" at bounding box center [398, 248] width 394 height 35
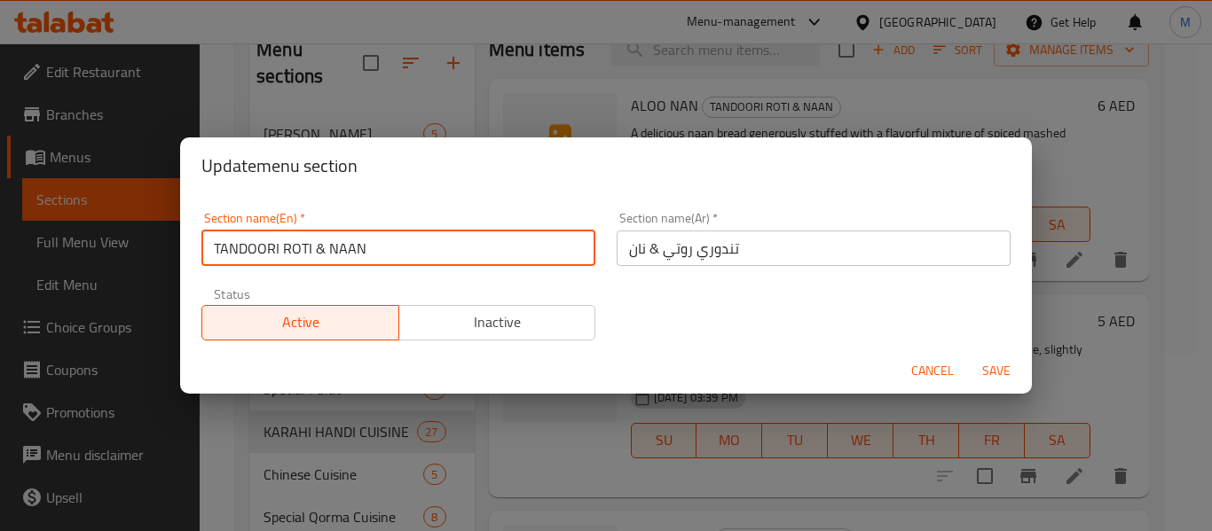
click at [453, 240] on input "TANDOORI ROTI & NAAN" at bounding box center [398, 248] width 394 height 35
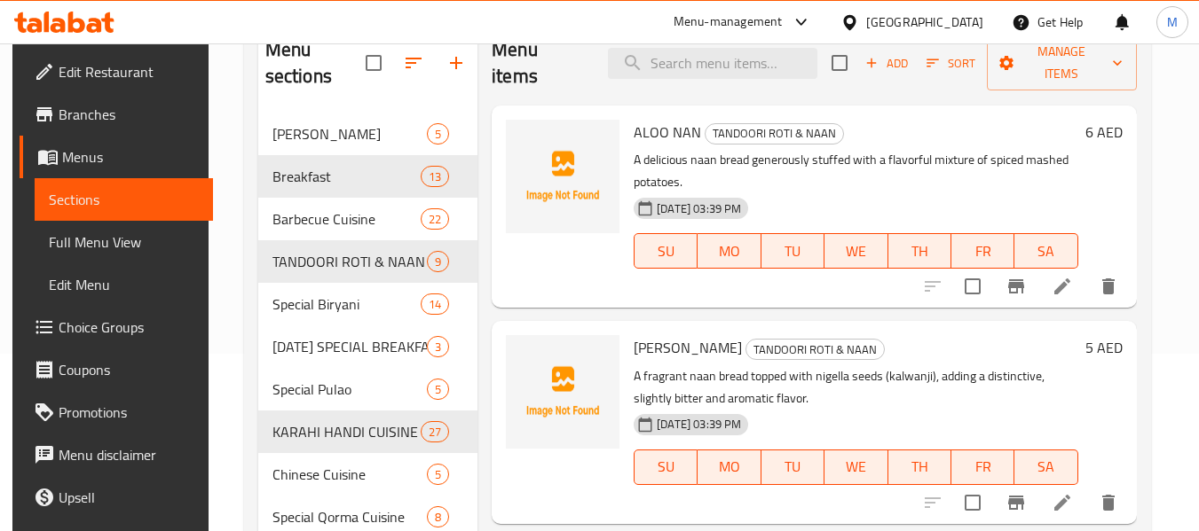
click at [513, 487] on div at bounding box center [563, 422] width 128 height 188
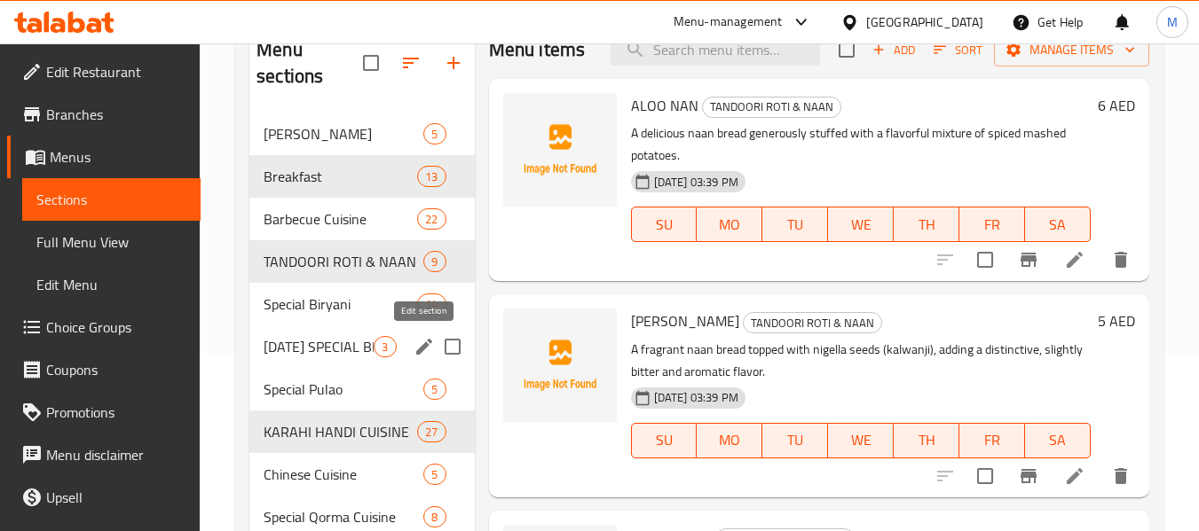
click at [420, 349] on icon "edit" at bounding box center [424, 347] width 16 height 16
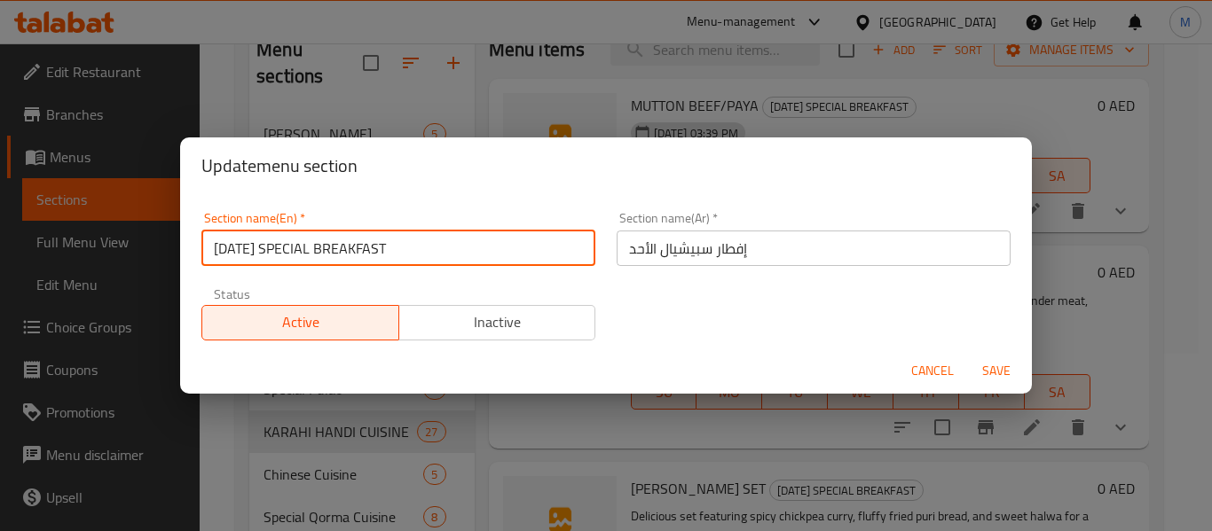
click at [417, 255] on input "[DATE] SPECIAL BREAKFAST" at bounding box center [398, 248] width 394 height 35
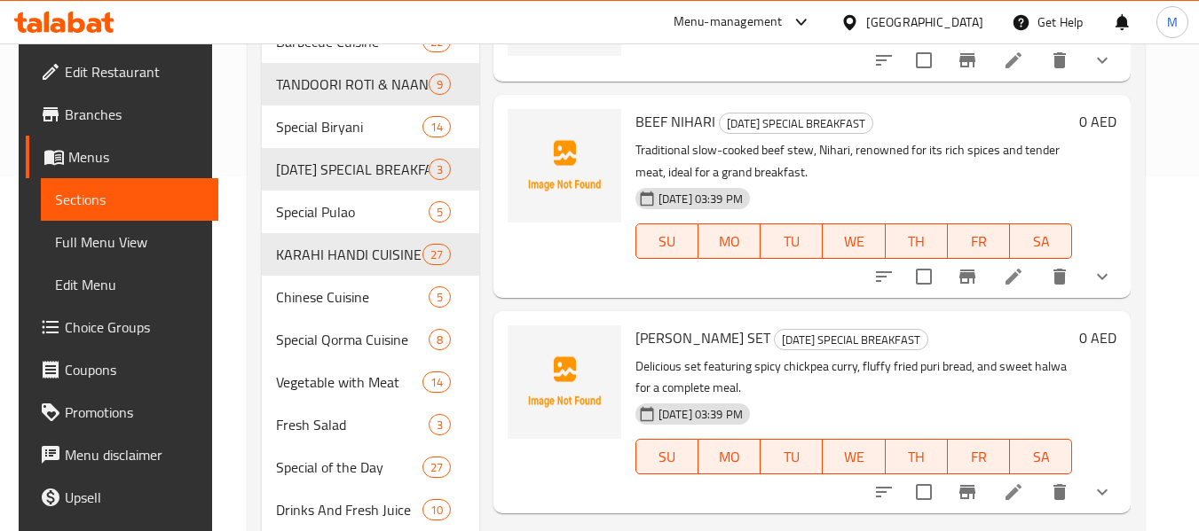
scroll to position [266, 0]
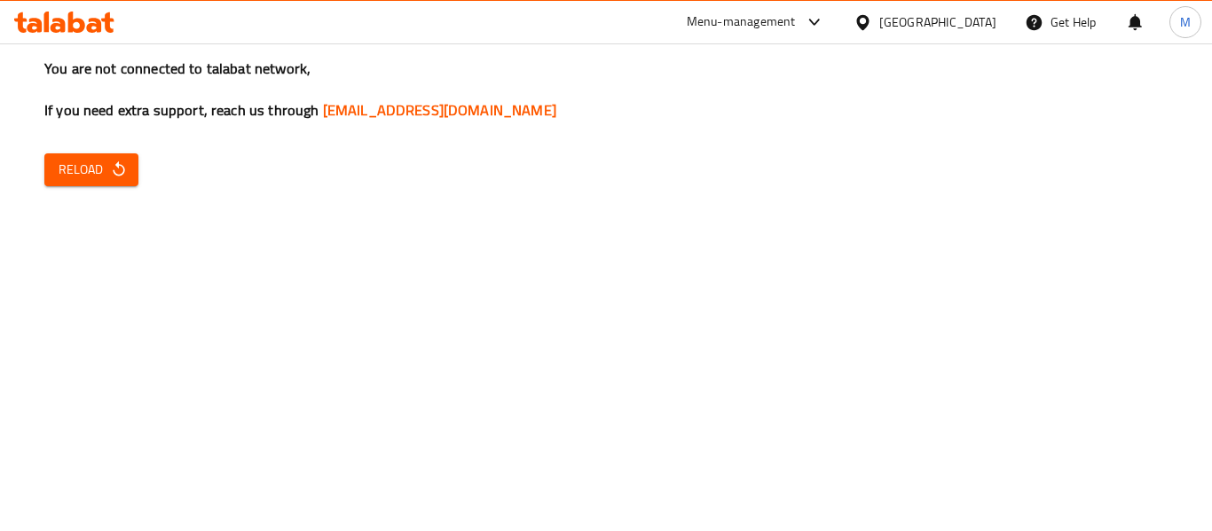
click at [925, 22] on div "United Arab Emirates" at bounding box center [937, 22] width 117 height 20
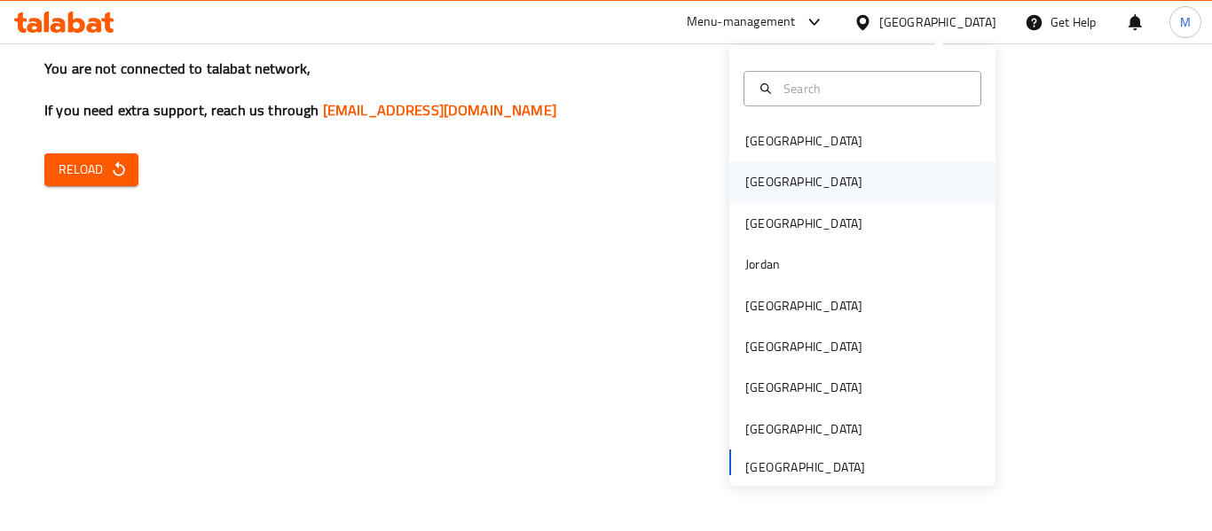
click at [814, 177] on div "[GEOGRAPHIC_DATA]" at bounding box center [862, 181] width 266 height 41
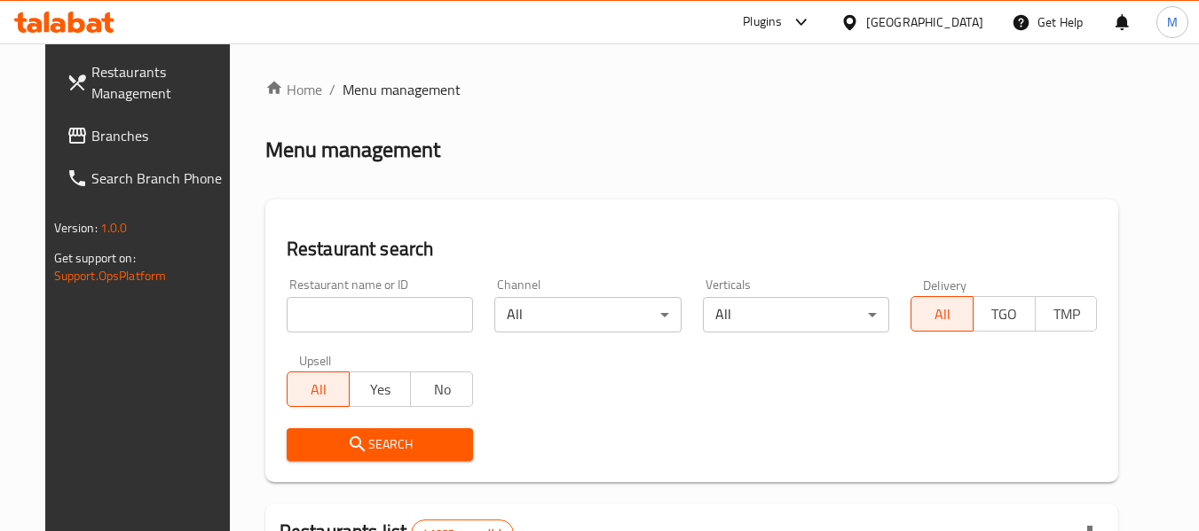
click at [91, 142] on span "Branches" at bounding box center [161, 135] width 140 height 21
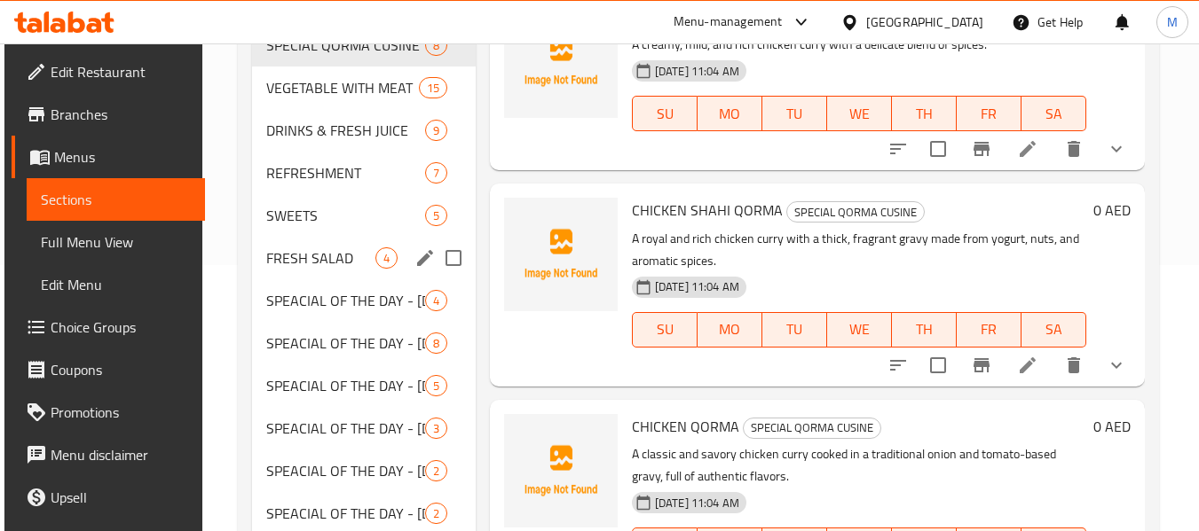
scroll to position [266, 0]
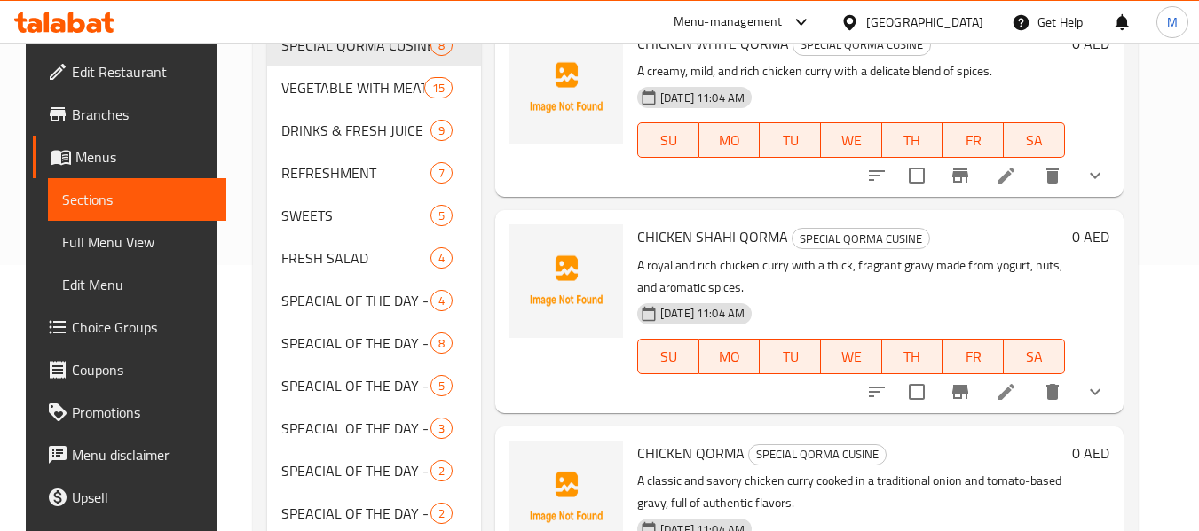
click at [218, 334] on div "Home / Restaurants management / Menus / Sections Shalimar Gujranwala Restaurant…" at bounding box center [695, 290] width 956 height 1027
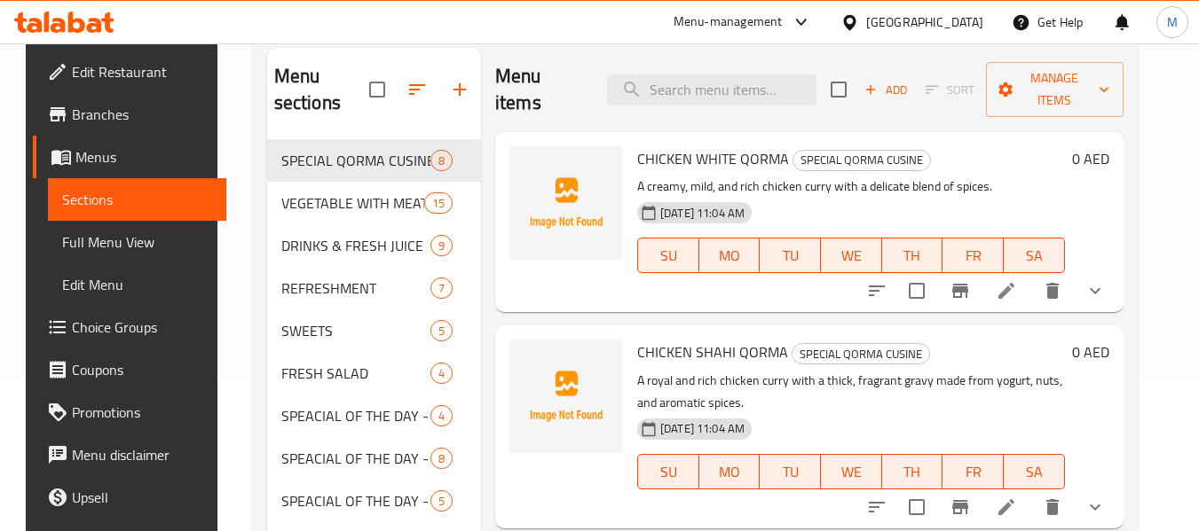
scroll to position [0, 0]
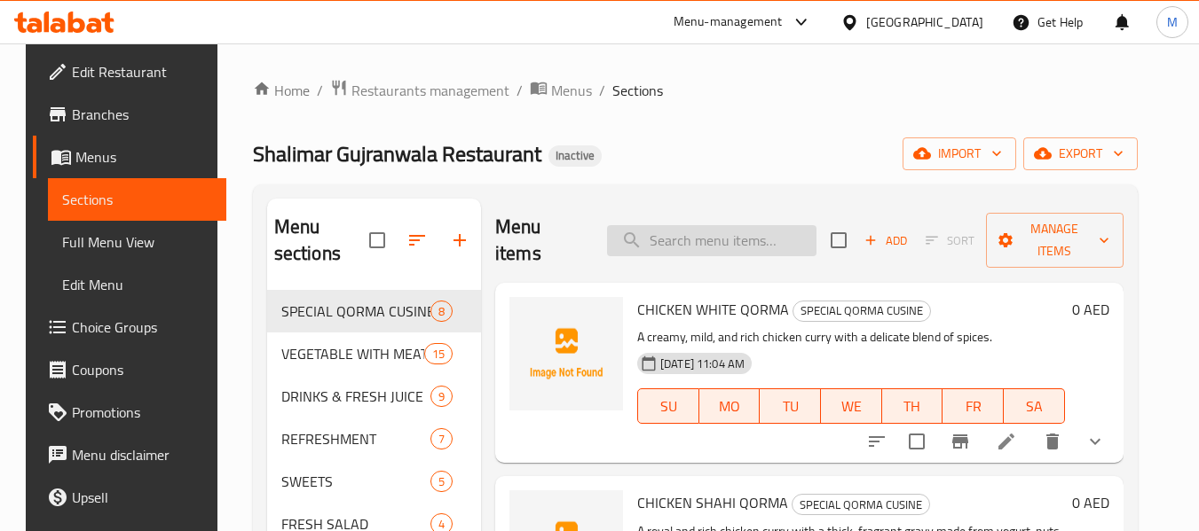
click at [678, 243] on input "search" at bounding box center [711, 240] width 209 height 31
paste input "water"
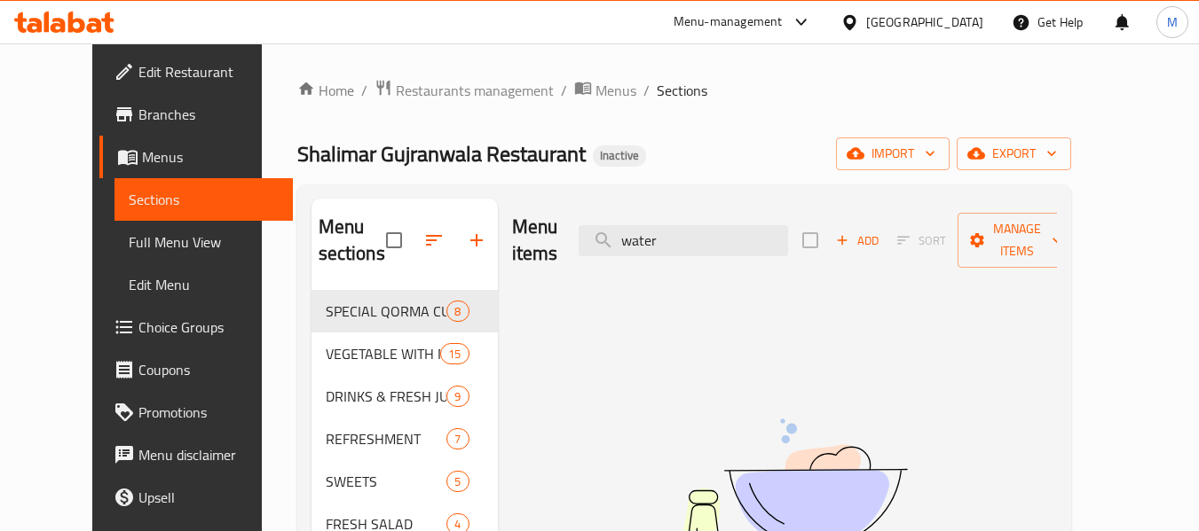
type input "water"
click at [595, 80] on span "Menus" at bounding box center [615, 90] width 41 height 21
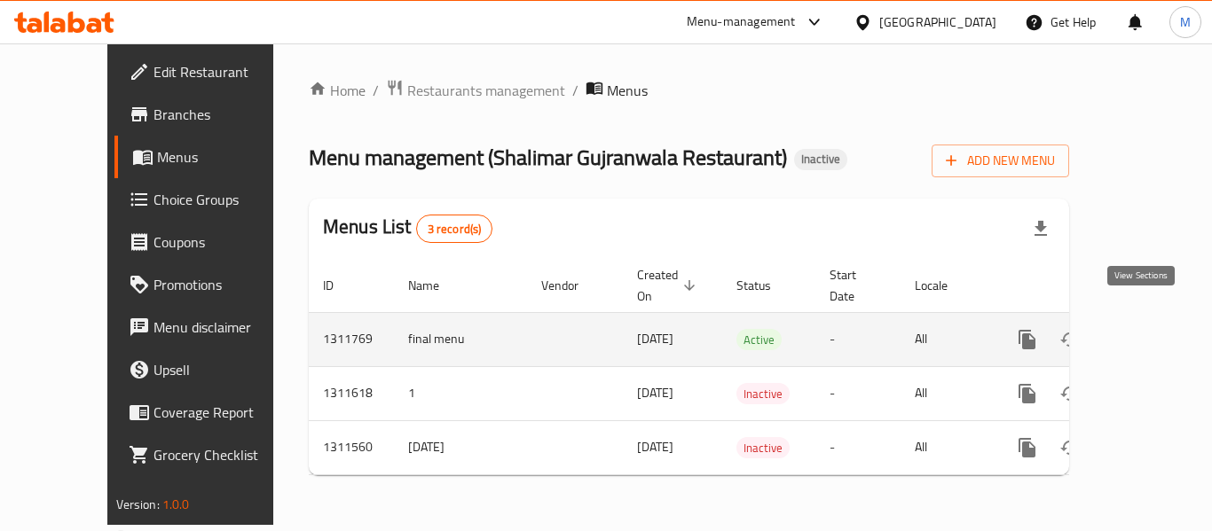
click at [1145, 329] on icon "enhanced table" at bounding box center [1155, 339] width 21 height 21
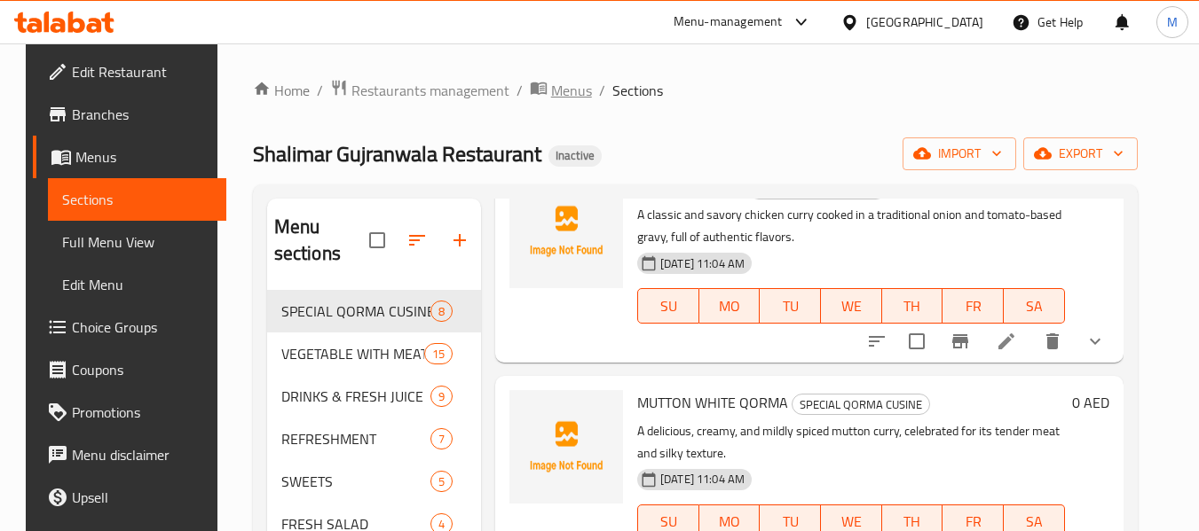
click at [551, 83] on span "Menus" at bounding box center [571, 90] width 41 height 21
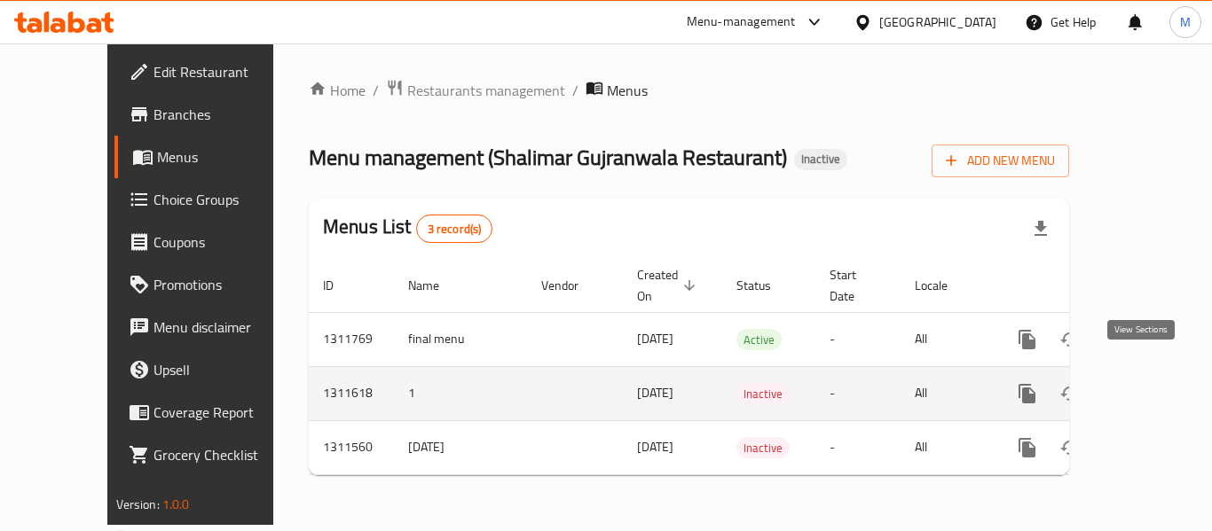
click at [1145, 383] on icon "enhanced table" at bounding box center [1155, 393] width 21 height 21
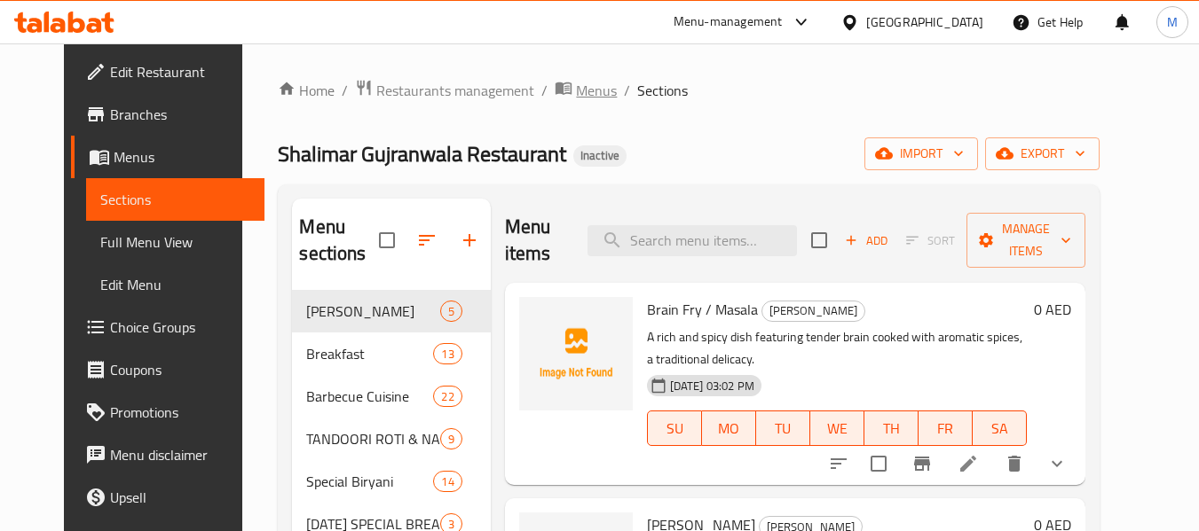
click at [576, 100] on span "Menus" at bounding box center [596, 90] width 41 height 21
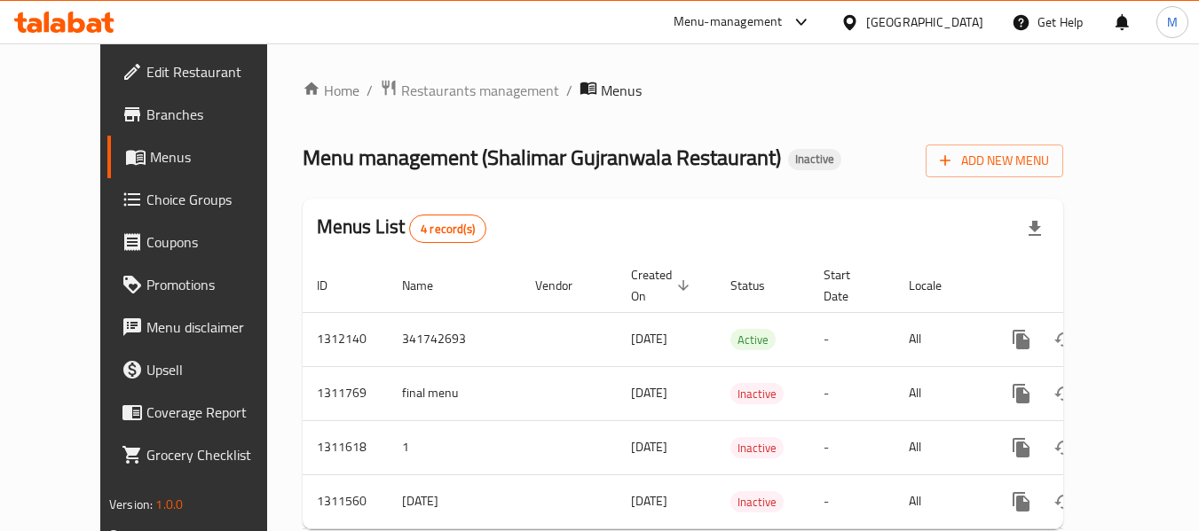
click at [146, 75] on span "Edit Restaurant" at bounding box center [216, 71] width 140 height 21
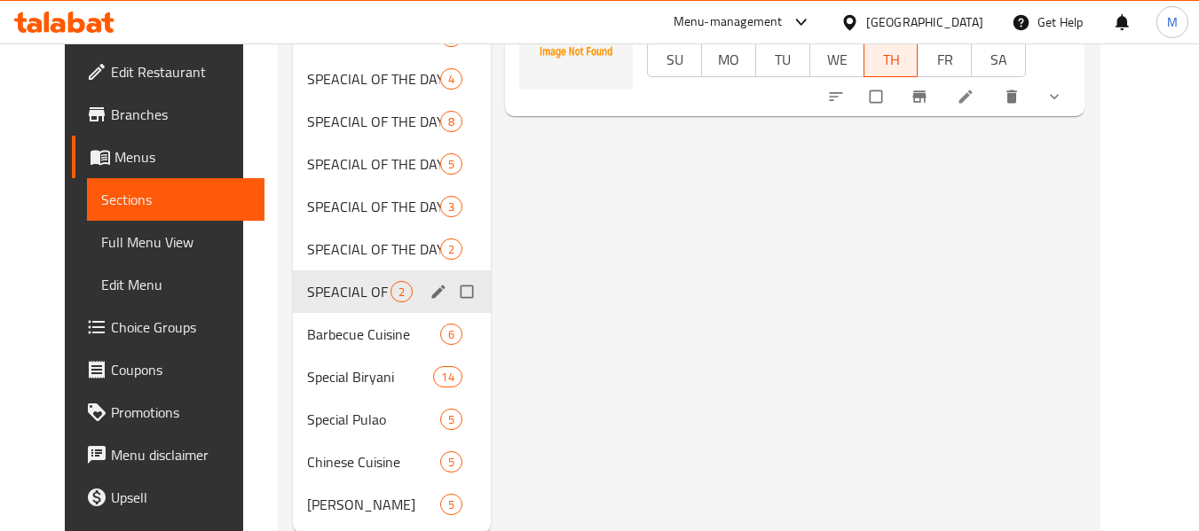
scroll to position [532, 0]
